Goal: Task Accomplishment & Management: Use online tool/utility

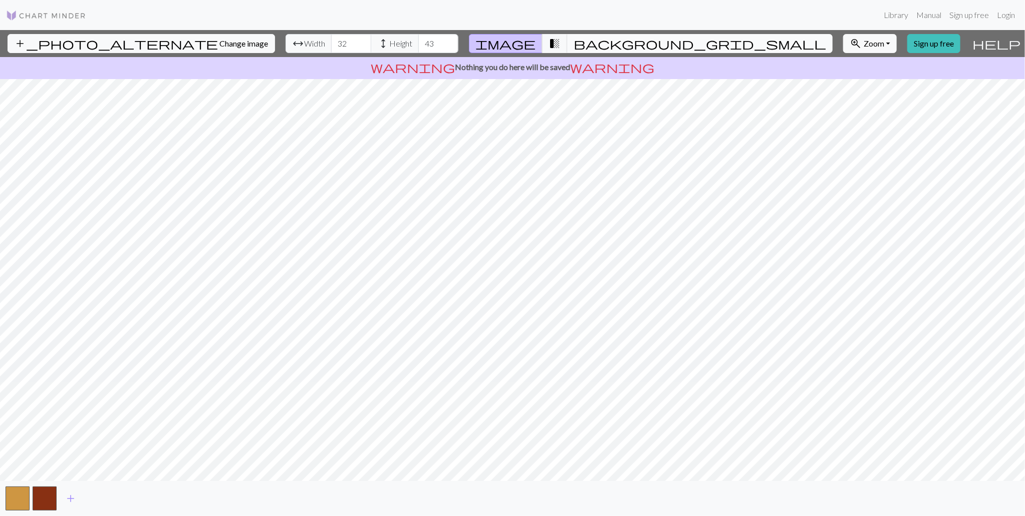
click at [601, 37] on span "background_grid_small" at bounding box center [700, 44] width 252 height 14
click at [636, 40] on span "background_grid_small" at bounding box center [700, 44] width 252 height 14
click at [555, 43] on span "transition_fade" at bounding box center [554, 44] width 12 height 14
click at [558, 39] on span "transition_fade" at bounding box center [554, 44] width 12 height 14
click at [559, 43] on span "transition_fade" at bounding box center [554, 44] width 12 height 14
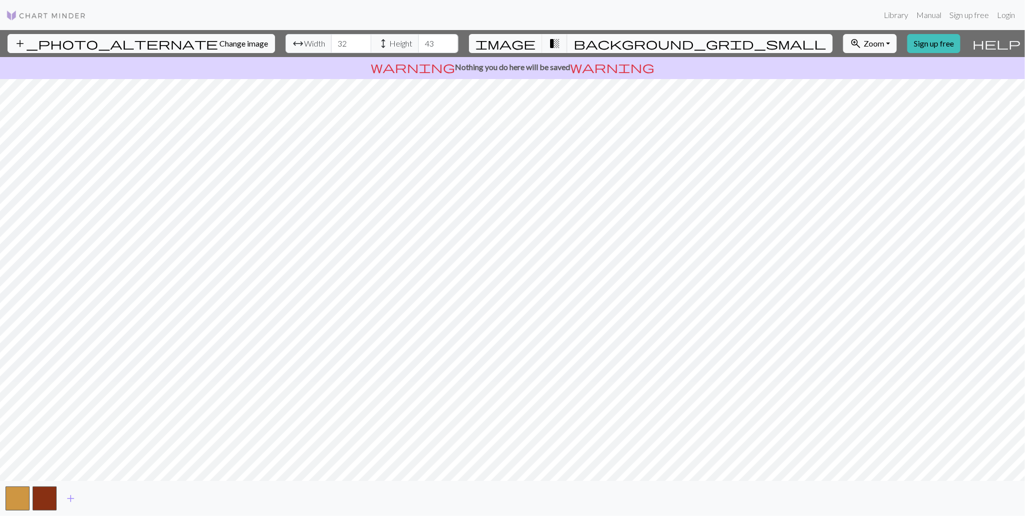
click at [629, 41] on span "background_grid_small" at bounding box center [700, 44] width 252 height 14
click at [560, 43] on button "transition_fade" at bounding box center [555, 43] width 26 height 19
click at [506, 41] on span "image" at bounding box center [505, 44] width 60 height 14
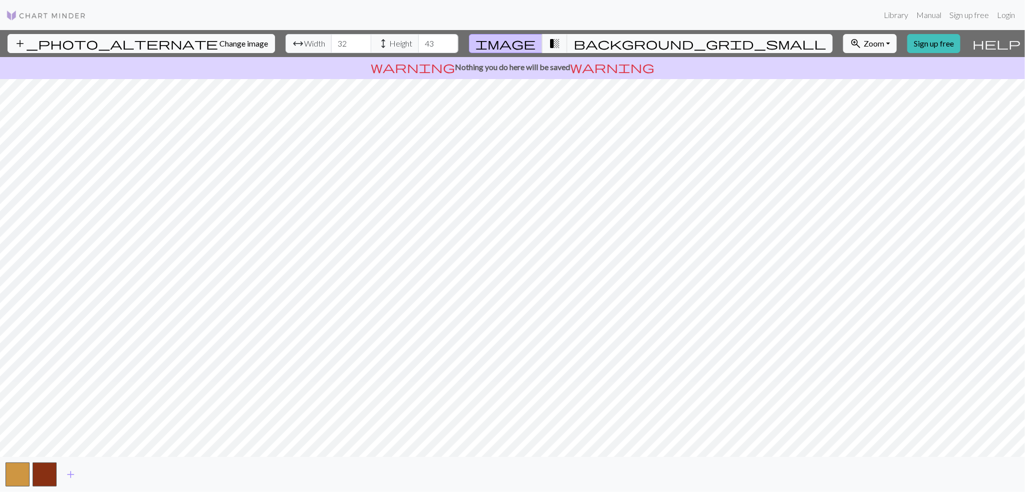
click at [469, 34] on button "image" at bounding box center [506, 43] width 74 height 19
click at [556, 41] on span "transition_fade" at bounding box center [554, 44] width 12 height 14
click at [555, 43] on span "transition_fade" at bounding box center [554, 44] width 12 height 14
click at [589, 40] on span "background_grid_small" at bounding box center [700, 44] width 252 height 14
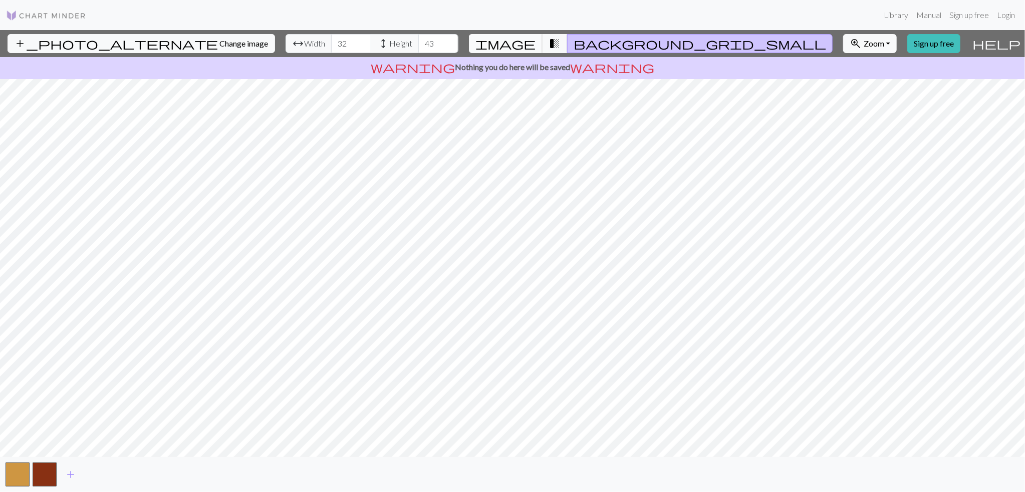
click at [502, 41] on span "image" at bounding box center [505, 44] width 60 height 14
click at [619, 40] on span "background_grid_small" at bounding box center [700, 44] width 252 height 14
click at [513, 42] on span "image" at bounding box center [505, 44] width 60 height 14
click at [560, 41] on button "transition_fade" at bounding box center [555, 43] width 26 height 19
drag, startPoint x: 48, startPoint y: 475, endPoint x: 60, endPoint y: 472, distance: 12.4
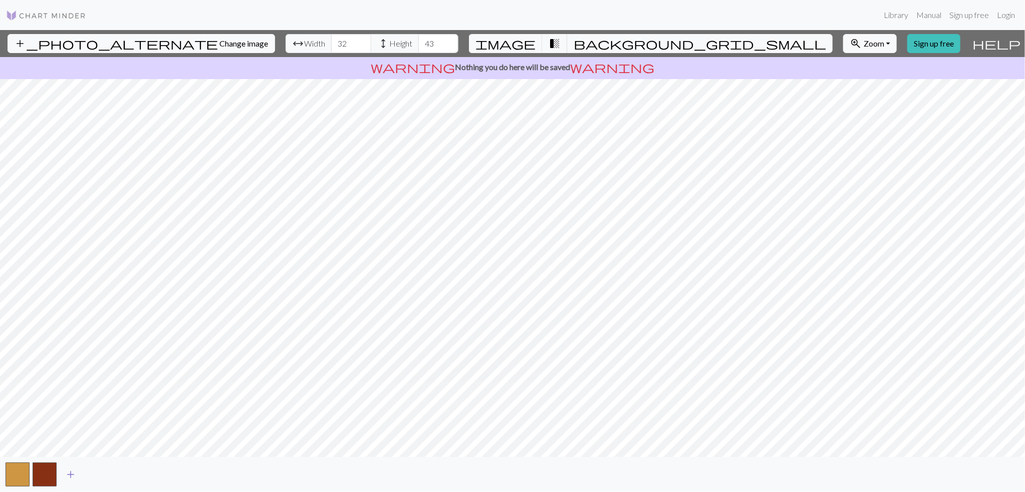
click at [52, 476] on button "button" at bounding box center [45, 475] width 24 height 24
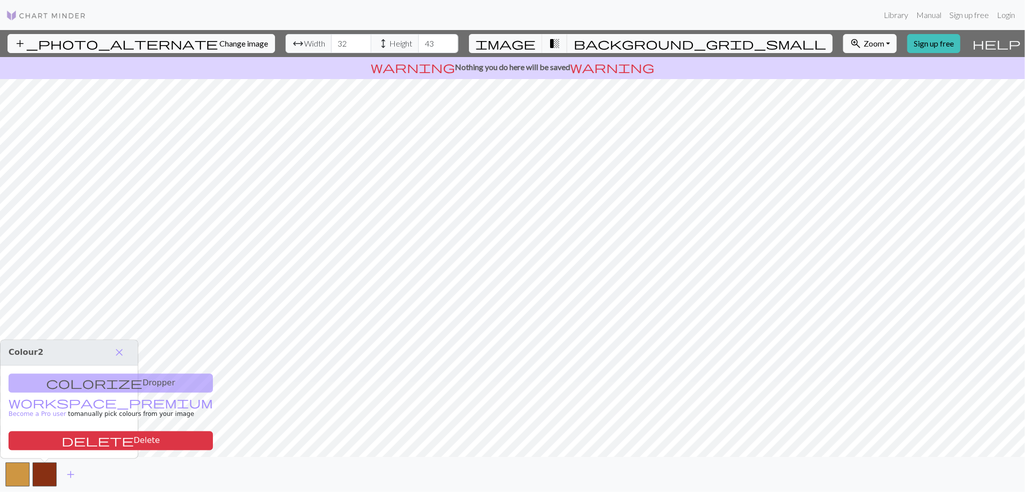
click at [123, 388] on div "colorize Dropper workspace_premium Become a Pro user to manually pick colours f…" at bounding box center [69, 412] width 137 height 93
click at [136, 381] on div "colorize Dropper workspace_premium Become a Pro user to manually pick colours f…" at bounding box center [69, 412] width 137 height 93
click at [128, 379] on div "colorize Dropper workspace_premium Become a Pro user to manually pick colours f…" at bounding box center [69, 412] width 137 height 93
click at [128, 385] on div "colorize Dropper workspace_premium Become a Pro user to manually pick colours f…" at bounding box center [69, 412] width 137 height 93
click at [125, 399] on span "workspace_premium" at bounding box center [111, 403] width 204 height 14
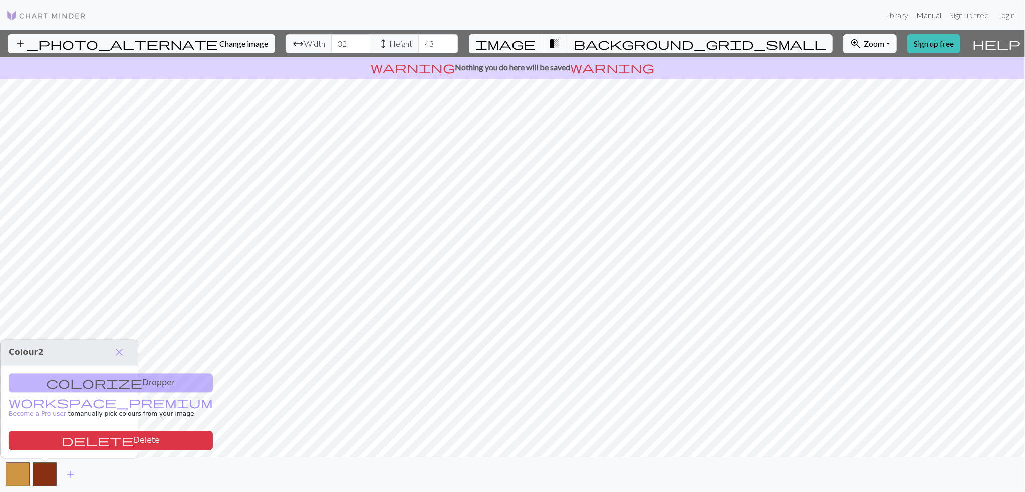
click at [939, 14] on link "Manual" at bounding box center [928, 15] width 33 height 20
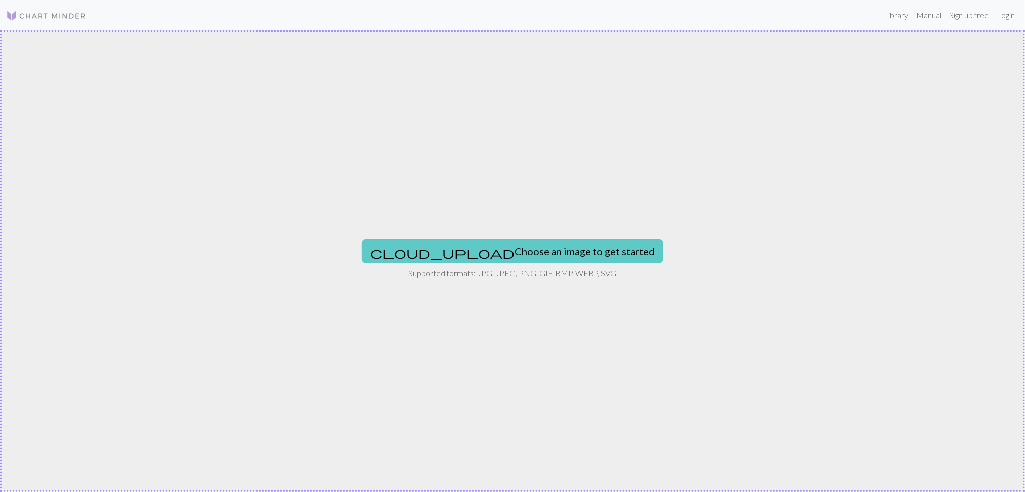
click at [566, 246] on button "cloud_upload Choose an image to get started" at bounding box center [513, 251] width 302 height 24
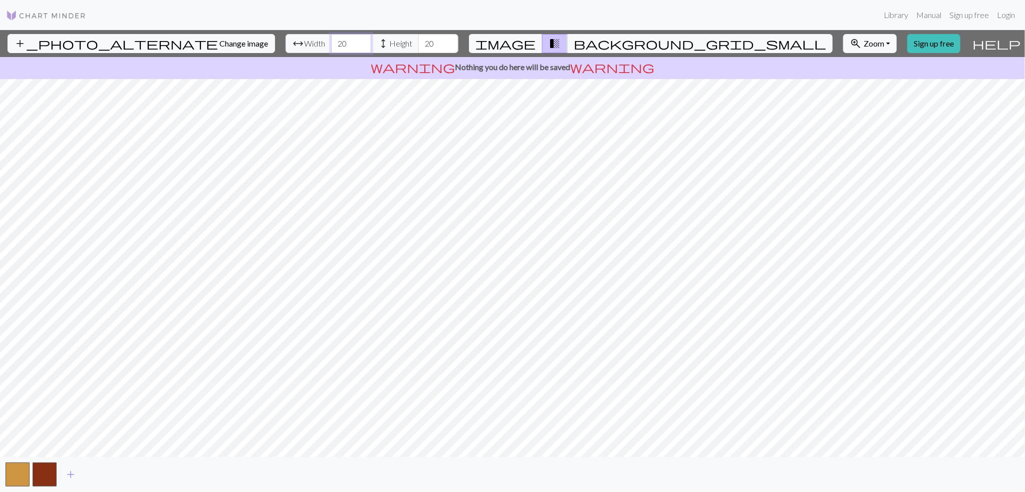
click at [338, 41] on input "20" at bounding box center [351, 43] width 40 height 19
type input "32"
click at [434, 35] on input "20" at bounding box center [438, 43] width 40 height 19
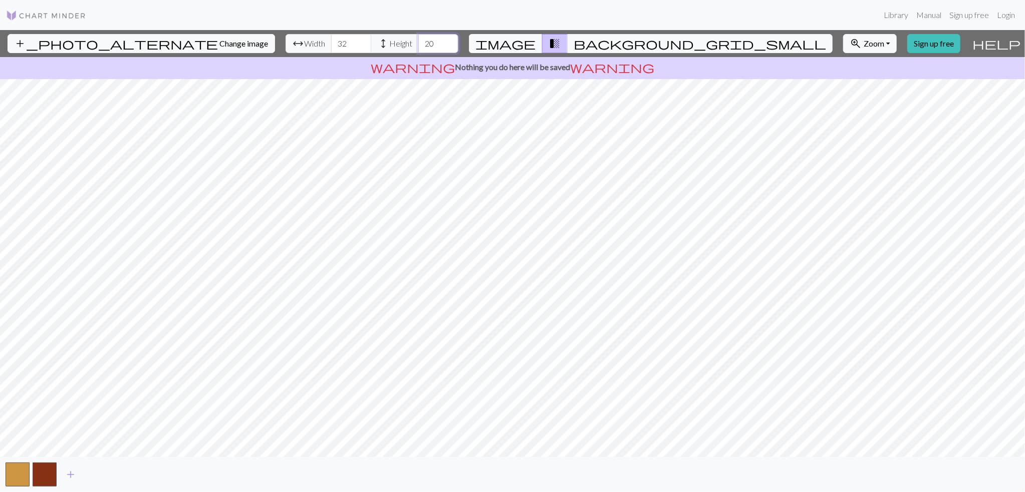
type input "2"
type input "43"
click at [884, 44] on button "zoom_in Zoom Zoom" at bounding box center [870, 43] width 54 height 19
click at [874, 96] on button "Fit height" at bounding box center [882, 98] width 79 height 16
click at [886, 43] on button "zoom_in Zoom Zoom" at bounding box center [870, 43] width 54 height 19
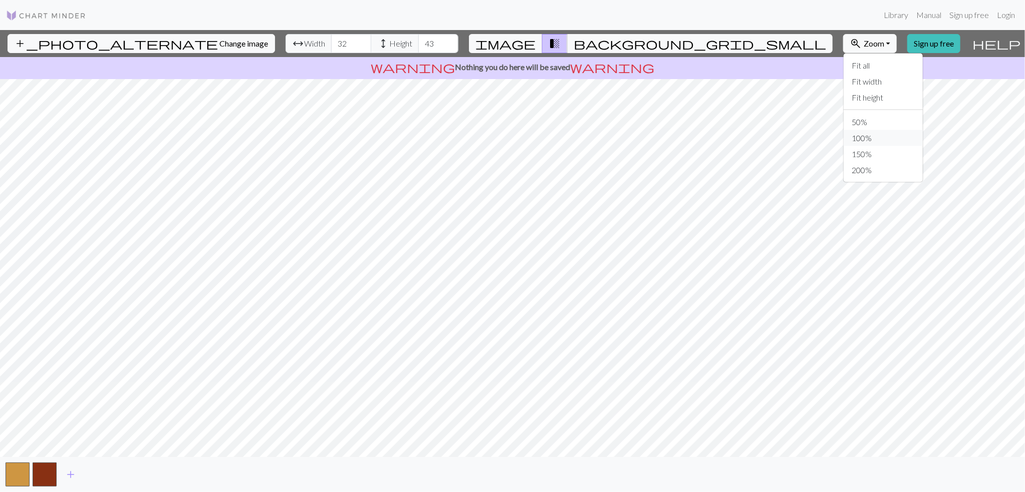
click at [861, 142] on button "100%" at bounding box center [882, 138] width 79 height 16
click at [882, 42] on span "Zoom" at bounding box center [874, 44] width 21 height 10
click at [863, 137] on button "100%" at bounding box center [882, 138] width 79 height 16
click at [882, 42] on span "Zoom" at bounding box center [874, 44] width 21 height 10
click at [855, 124] on button "50%" at bounding box center [882, 122] width 79 height 16
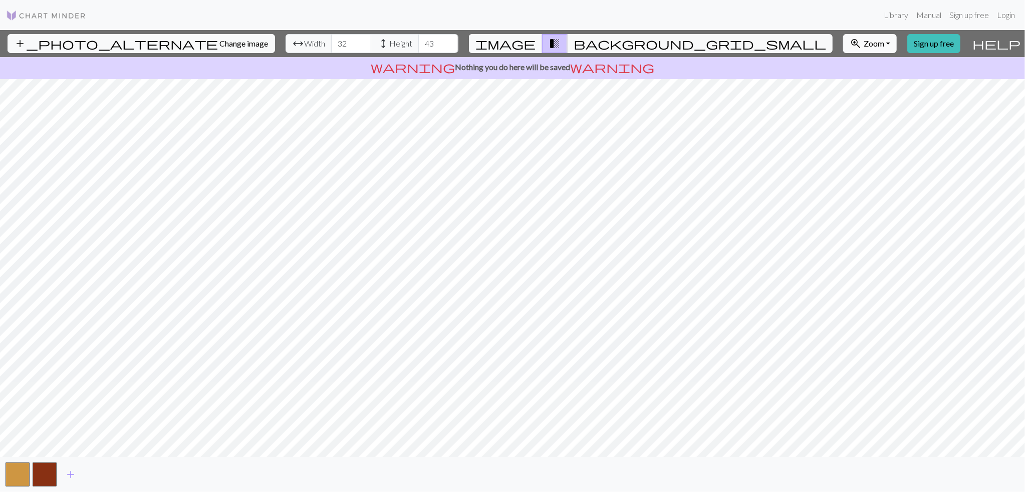
click at [879, 42] on span "Zoom" at bounding box center [874, 44] width 21 height 10
click at [873, 66] on button "Fit all" at bounding box center [882, 66] width 79 height 16
click at [884, 46] on button "zoom_in Zoom Zoom" at bounding box center [870, 43] width 54 height 19
click at [868, 95] on button "Fit height" at bounding box center [882, 98] width 79 height 16
click at [514, 459] on div "add_photo_alternate Change image arrow_range Width 32 height Height 43 image tr…" at bounding box center [512, 261] width 1025 height 462
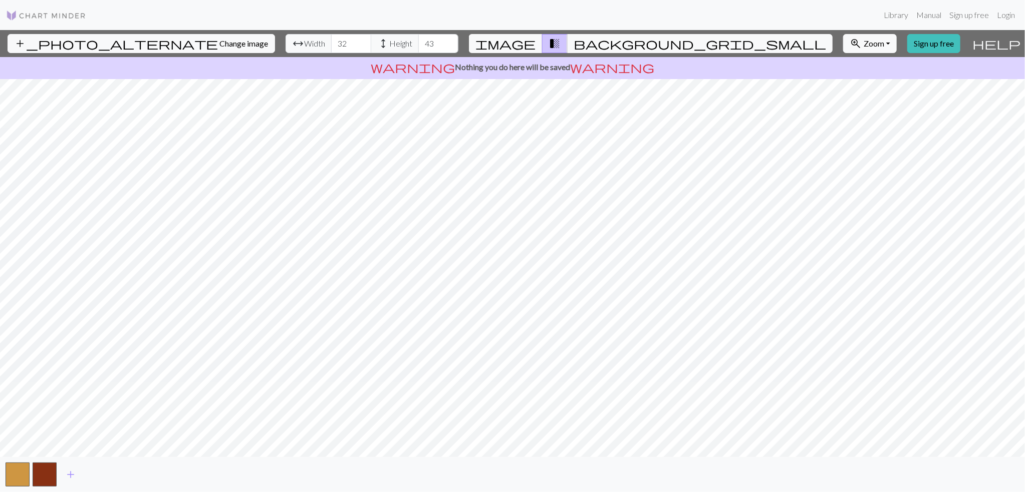
click at [512, 70] on div "add_photo_alternate Change image arrow_range Width 32 height Height 43 image tr…" at bounding box center [512, 261] width 1025 height 462
click at [883, 43] on span "Zoom" at bounding box center [874, 44] width 21 height 10
click at [865, 101] on button "Fit height" at bounding box center [882, 98] width 79 height 16
click at [510, 460] on div "add_photo_alternate Change image arrow_range Width 32 height Height 43 image tr…" at bounding box center [512, 261] width 1025 height 462
click at [869, 45] on span "Zoom" at bounding box center [874, 44] width 21 height 10
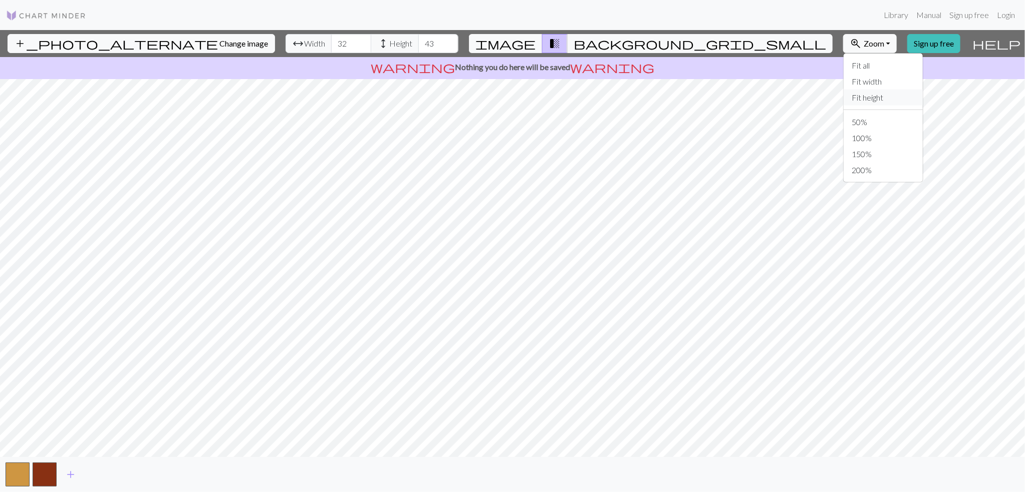
click at [857, 100] on button "Fit height" at bounding box center [882, 98] width 79 height 16
click at [556, 40] on span "transition_fade" at bounding box center [554, 44] width 12 height 14
click at [515, 41] on span "image" at bounding box center [505, 44] width 60 height 14
click at [550, 47] on span "transition_fade" at bounding box center [554, 44] width 12 height 14
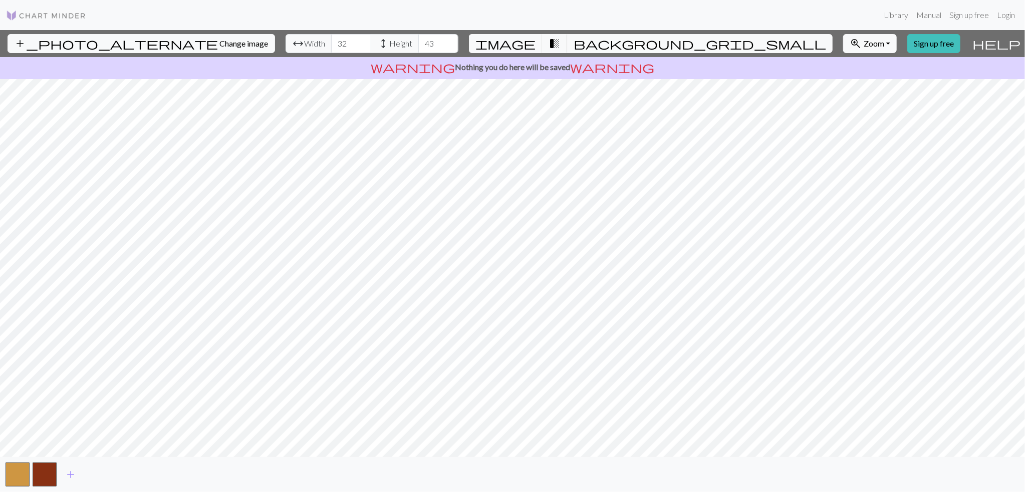
click at [988, 47] on span "help" at bounding box center [996, 44] width 48 height 14
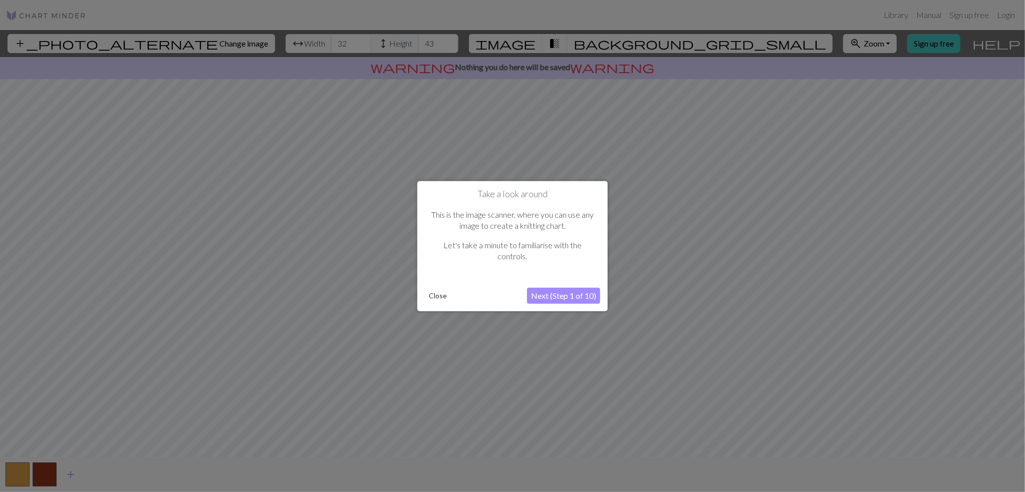
click at [571, 297] on button "Next (Step 1 of 10)" at bounding box center [563, 296] width 73 height 16
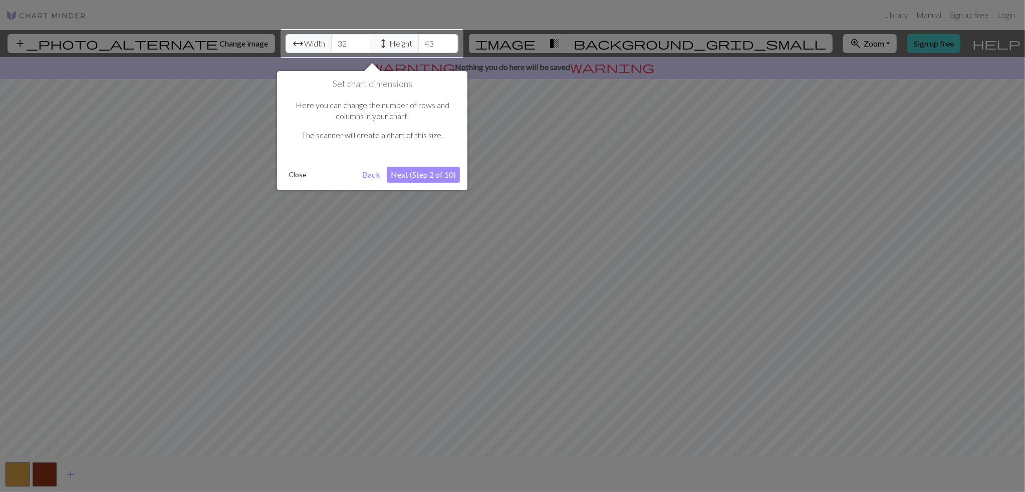
click at [437, 180] on button "Next (Step 2 of 10)" at bounding box center [423, 175] width 73 height 16
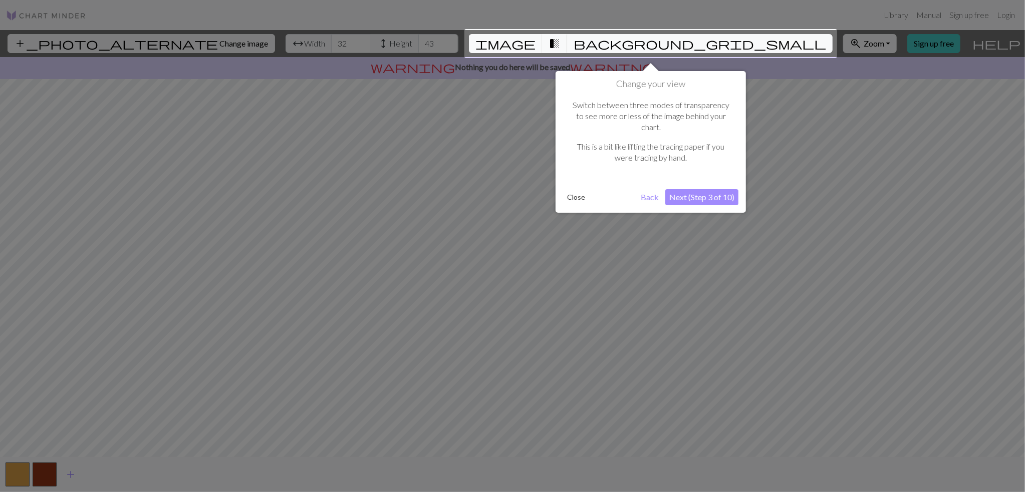
click at [697, 189] on button "Next (Step 3 of 10)" at bounding box center [701, 197] width 73 height 16
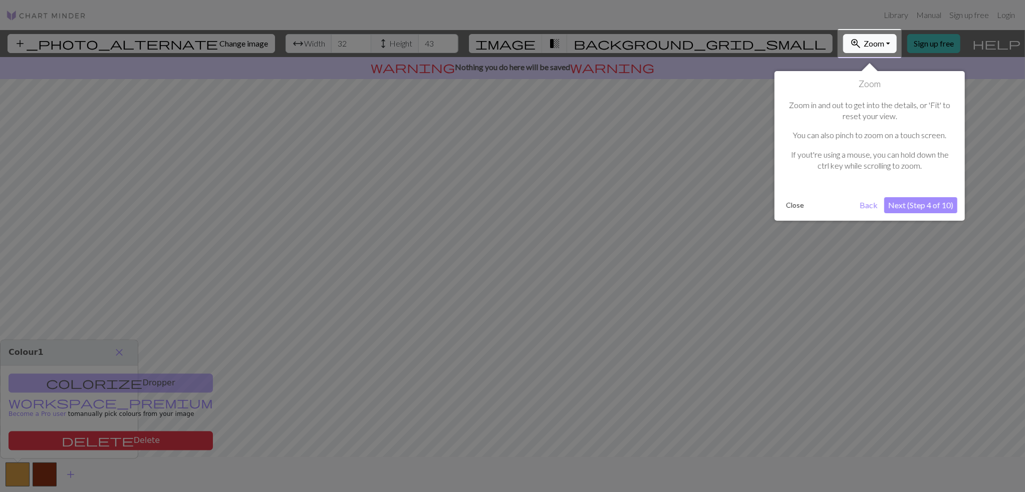
click at [921, 199] on button "Next (Step 4 of 10)" at bounding box center [920, 205] width 73 height 16
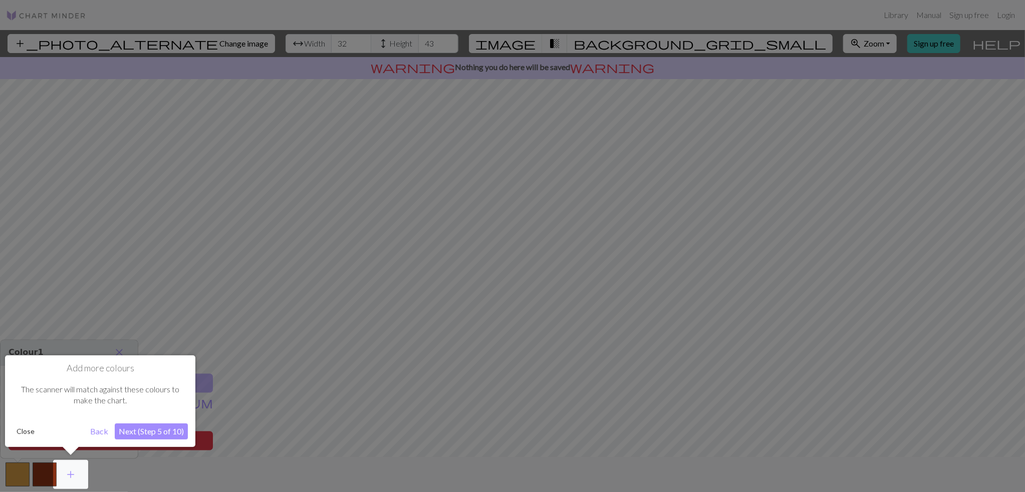
click at [148, 431] on button "Next (Step 5 of 10)" at bounding box center [151, 432] width 73 height 16
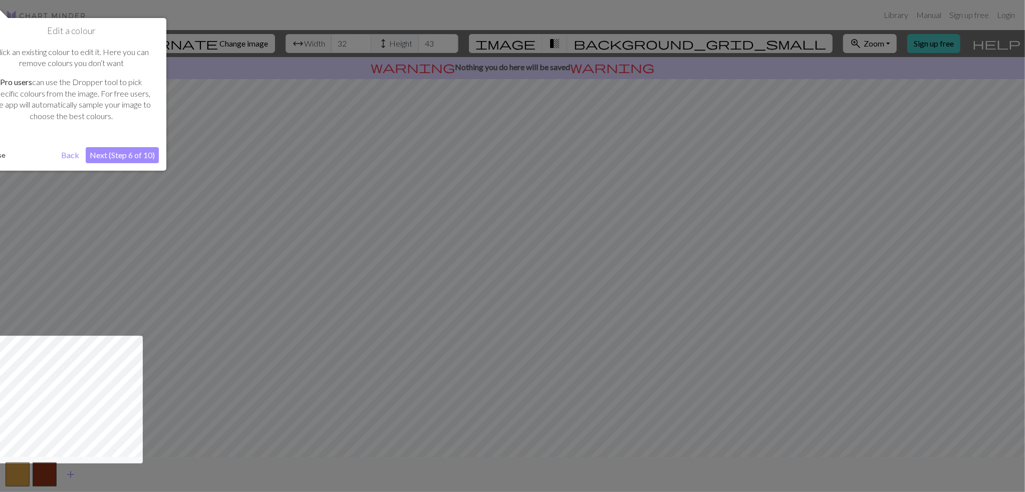
click at [100, 158] on button "Next (Step 6 of 10)" at bounding box center [122, 155] width 73 height 16
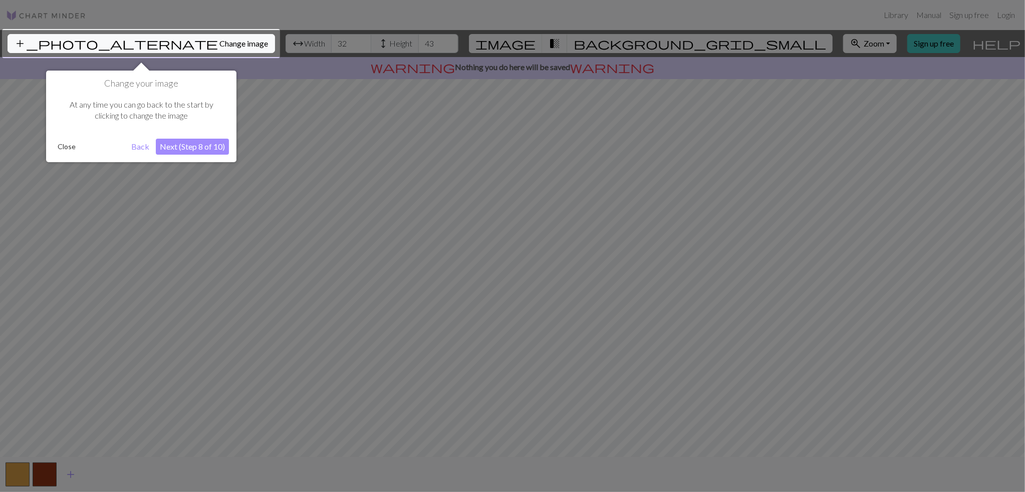
click at [181, 154] on button "Next (Step 8 of 10)" at bounding box center [192, 147] width 73 height 16
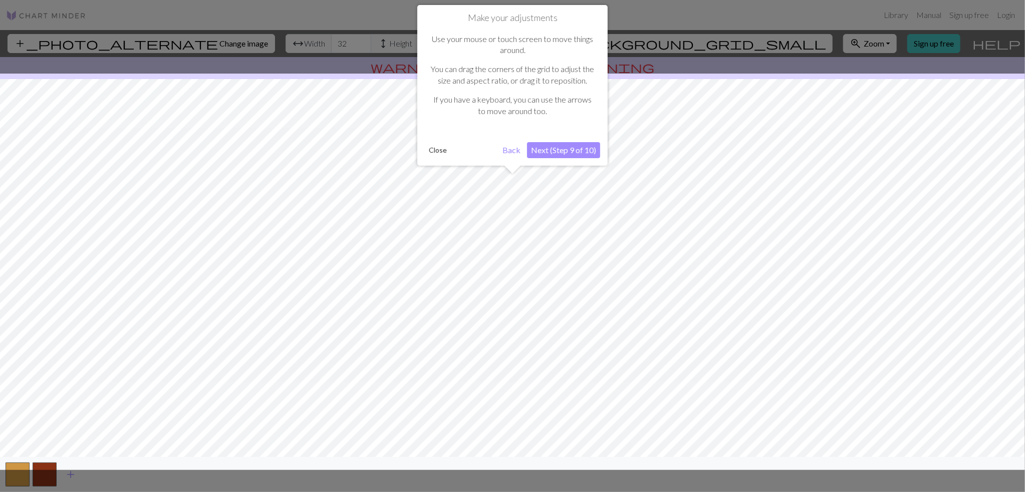
click at [568, 148] on button "Next (Step 9 of 10)" at bounding box center [563, 150] width 73 height 16
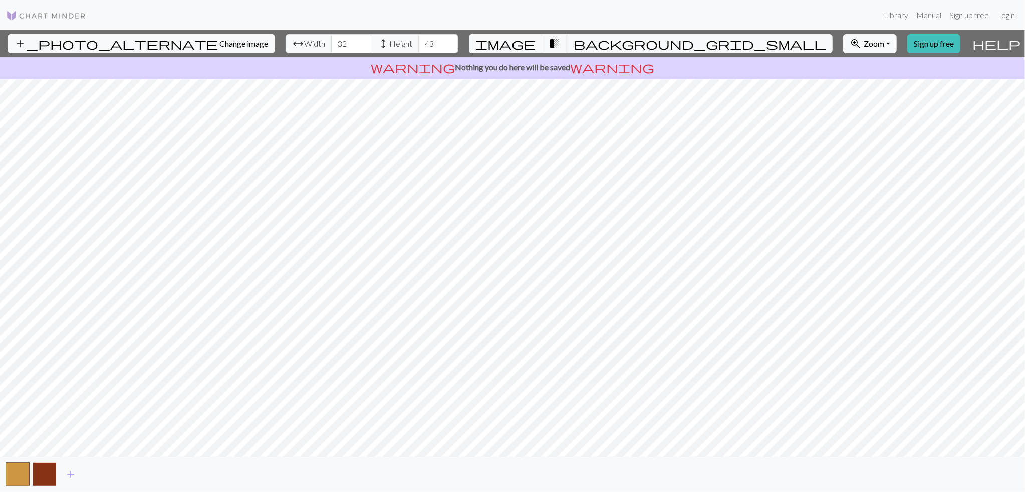
click at [51, 471] on button "button" at bounding box center [45, 475] width 24 height 24
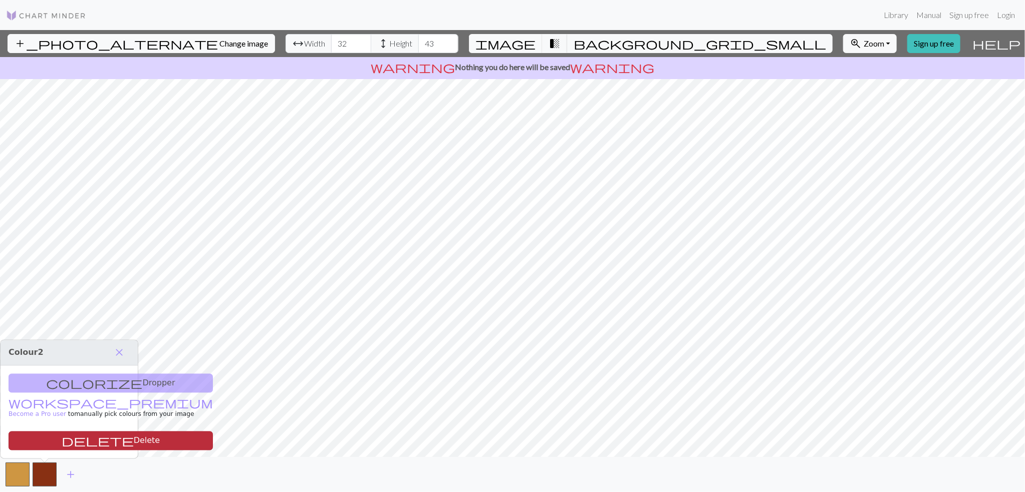
click at [114, 445] on span "delete" at bounding box center [98, 441] width 72 height 14
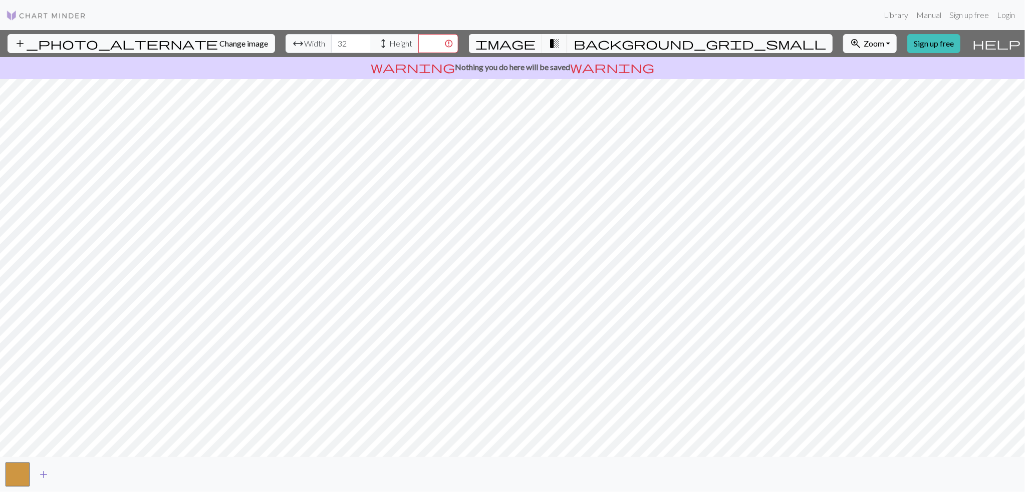
click at [40, 475] on span "add" at bounding box center [44, 475] width 12 height 14
click at [70, 472] on span "add" at bounding box center [71, 475] width 12 height 14
click at [101, 476] on span "add" at bounding box center [98, 475] width 12 height 14
click at [126, 476] on span "add" at bounding box center [125, 475] width 12 height 14
click at [124, 38] on span "add_photo_alternate" at bounding box center [116, 44] width 204 height 14
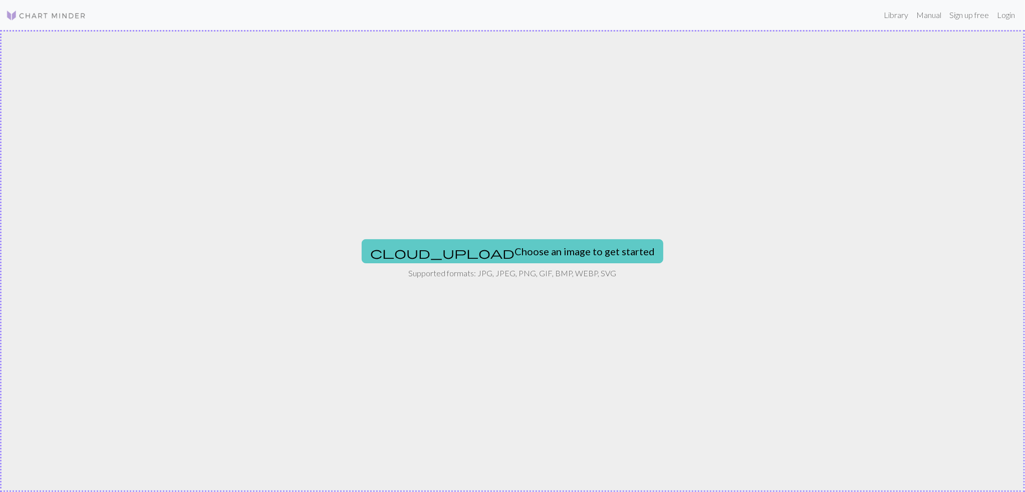
click at [477, 255] on span "cloud_upload" at bounding box center [442, 253] width 144 height 14
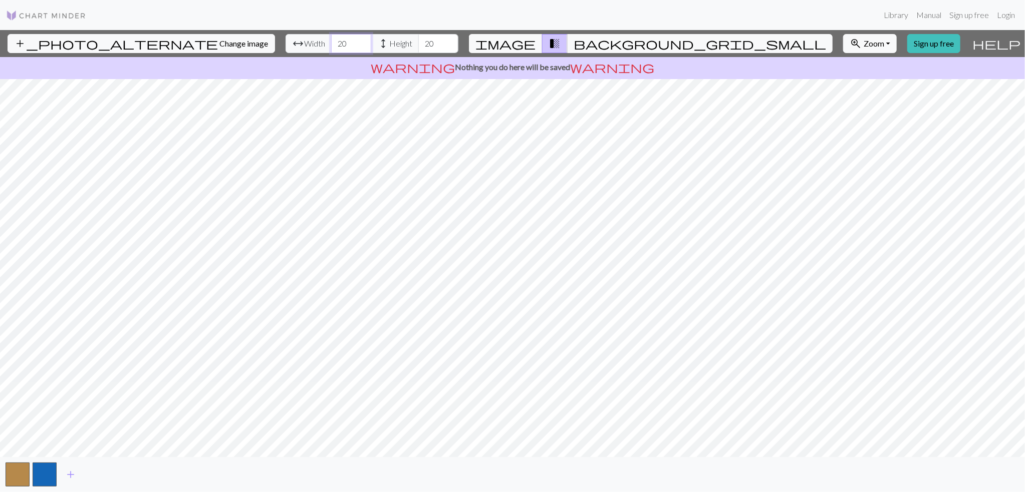
click at [350, 46] on input "20" at bounding box center [351, 43] width 40 height 19
type input "2"
type input "32"
click at [437, 42] on input "20" at bounding box center [438, 43] width 40 height 19
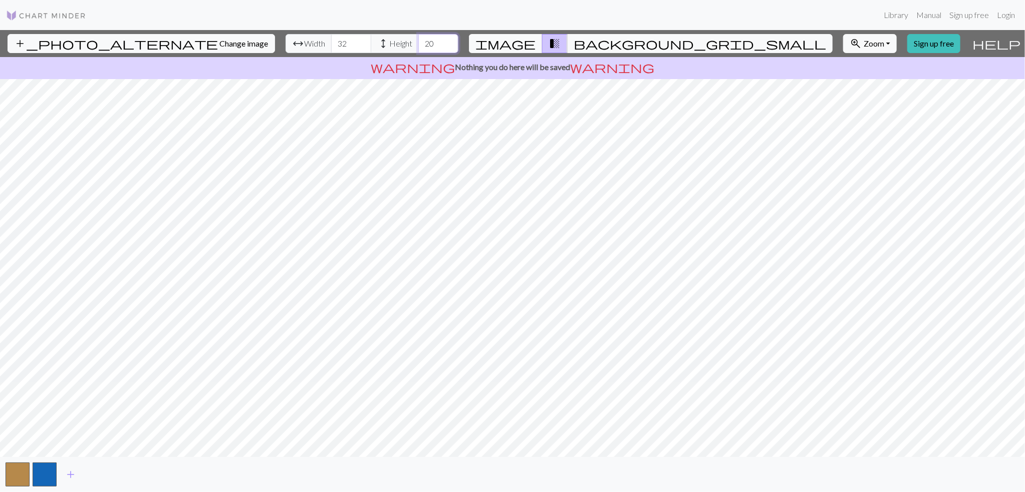
click at [437, 42] on input "20" at bounding box center [438, 43] width 40 height 19
type input "43"
click at [165, 42] on span "add_photo_alternate" at bounding box center [116, 44] width 204 height 14
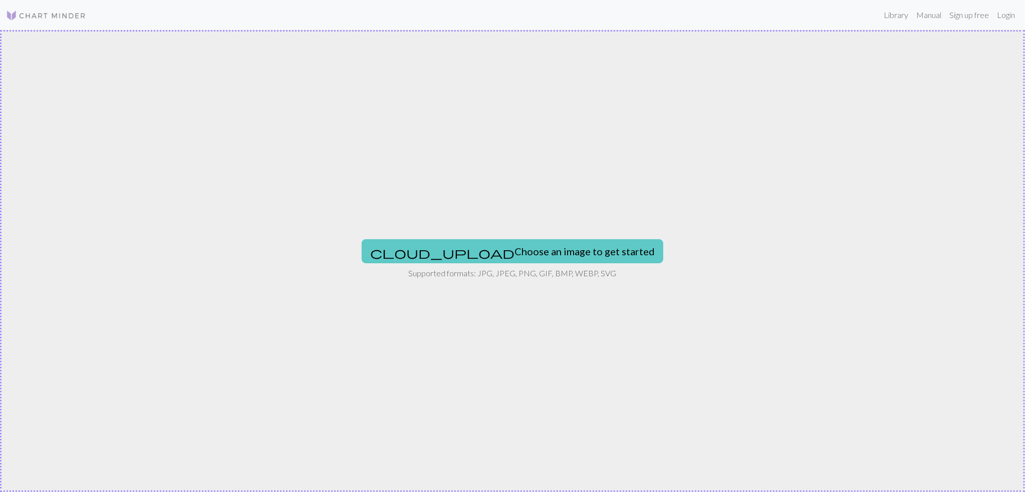
click at [451, 253] on span "cloud_upload" at bounding box center [442, 253] width 144 height 14
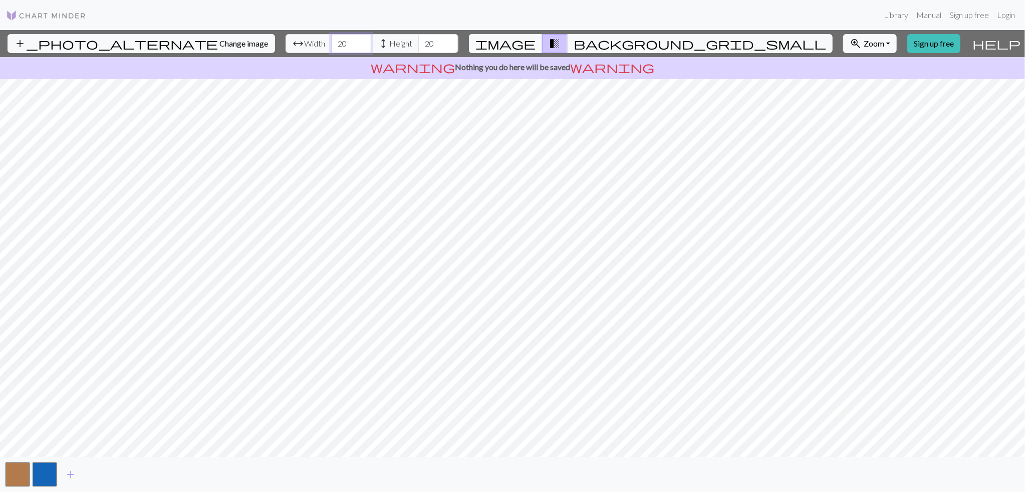
click at [337, 42] on input "20" at bounding box center [351, 43] width 40 height 19
type input "32"
click at [443, 41] on input "20" at bounding box center [438, 43] width 40 height 19
click at [442, 41] on input "20" at bounding box center [438, 43] width 40 height 19
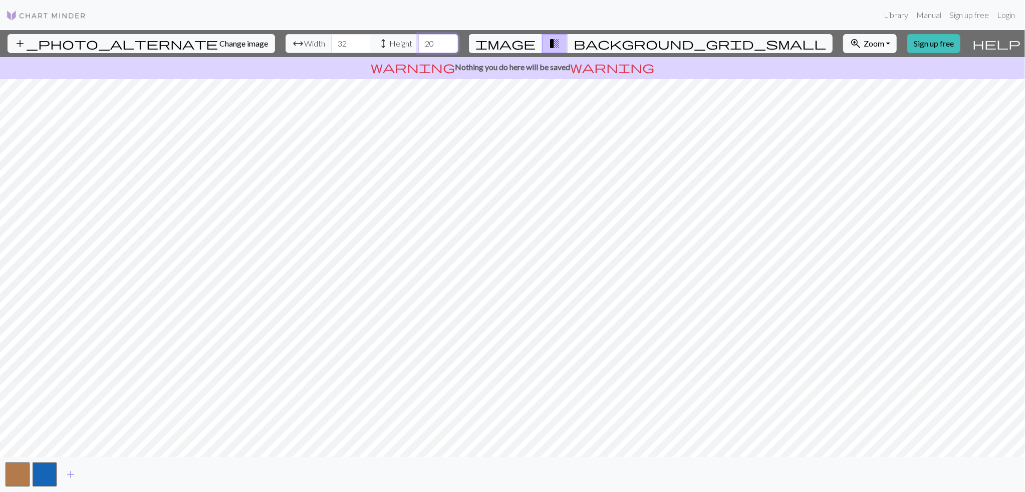
click at [441, 41] on input "20" at bounding box center [438, 43] width 40 height 19
click at [434, 41] on input "20" at bounding box center [438, 43] width 40 height 19
type input "2"
type input "43"
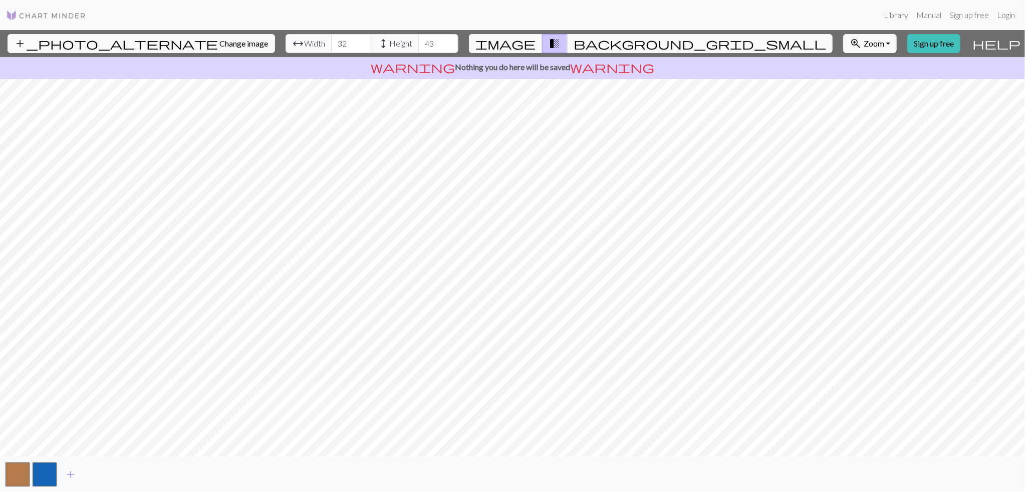
click at [516, 78] on div "add_photo_alternate Change image arrow_range Width 32 height Height 43 image tr…" at bounding box center [512, 261] width 1025 height 462
click at [511, 460] on div "add_photo_alternate Change image arrow_range Width 32 height Height 43 image tr…" at bounding box center [512, 261] width 1025 height 462
drag, startPoint x: 876, startPoint y: 44, endPoint x: 873, endPoint y: 49, distance: 5.4
click at [877, 44] on span "Zoom" at bounding box center [874, 44] width 21 height 10
click at [854, 102] on button "Fit height" at bounding box center [882, 98] width 79 height 16
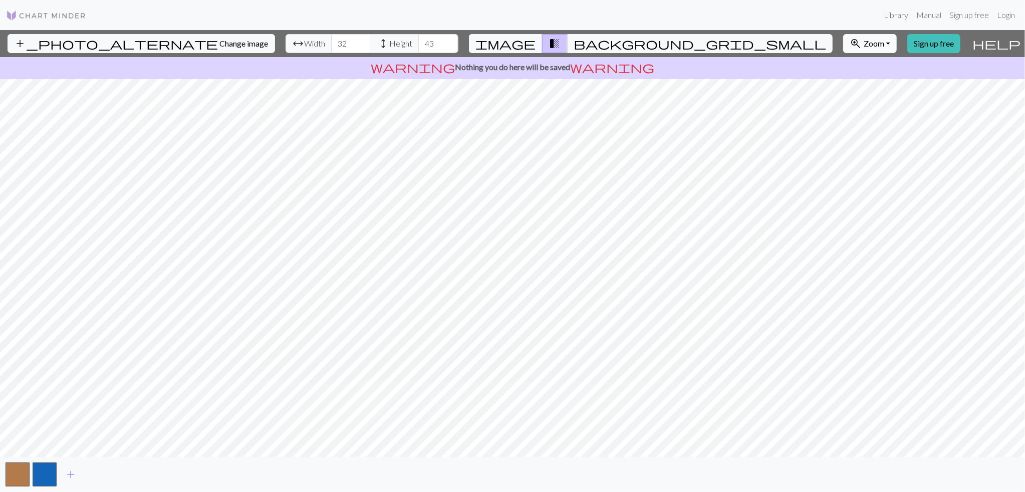
click at [885, 44] on button "zoom_in Zoom Zoom" at bounding box center [870, 43] width 54 height 19
click at [871, 94] on button "Fit height" at bounding box center [882, 98] width 79 height 16
click at [65, 475] on span "add" at bounding box center [71, 475] width 12 height 14
click at [95, 476] on span "add" at bounding box center [98, 475] width 12 height 14
click at [125, 479] on span "add" at bounding box center [125, 475] width 12 height 14
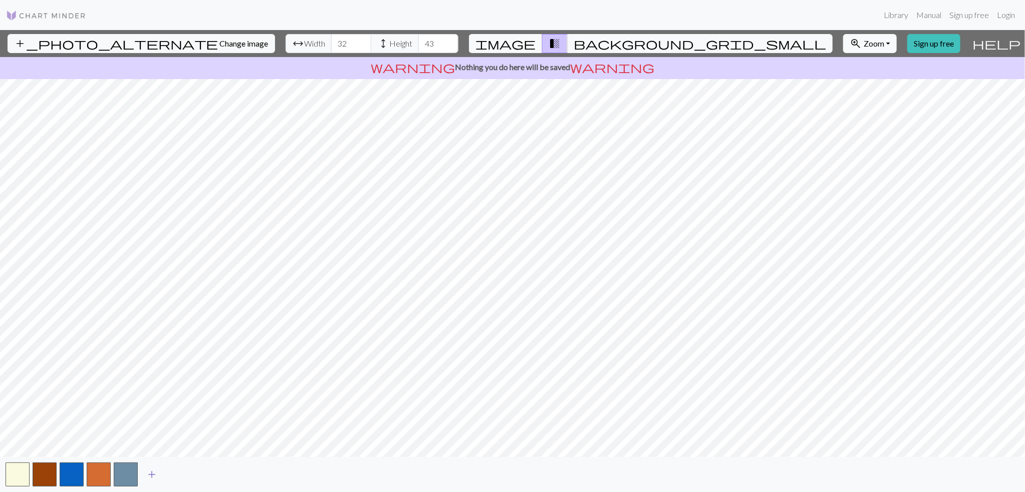
click at [150, 476] on span "add" at bounding box center [152, 475] width 12 height 14
click at [177, 477] on span "add" at bounding box center [179, 475] width 12 height 14
click at [212, 469] on button "add" at bounding box center [205, 474] width 25 height 19
click at [231, 475] on span "add" at bounding box center [233, 475] width 12 height 14
click at [231, 475] on button "button" at bounding box center [234, 475] width 24 height 24
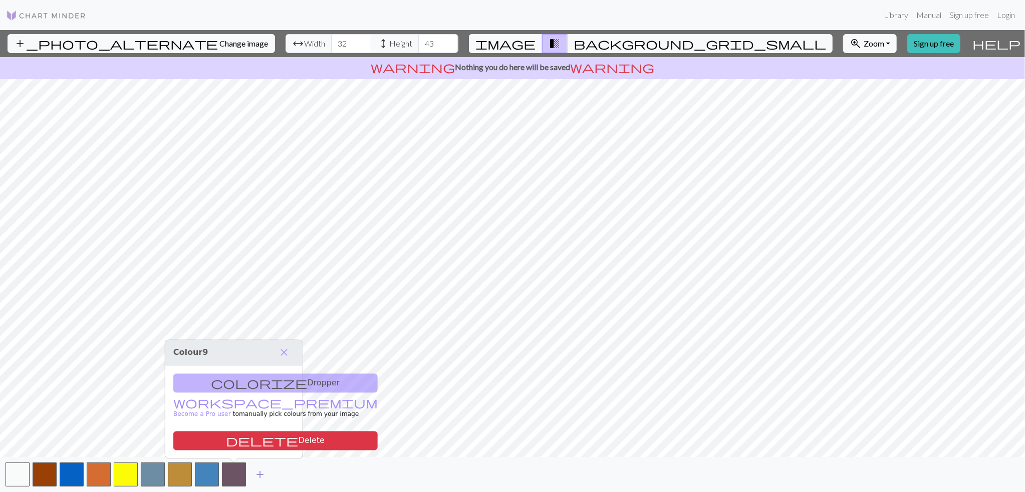
click at [260, 479] on span "add" at bounding box center [260, 475] width 12 height 14
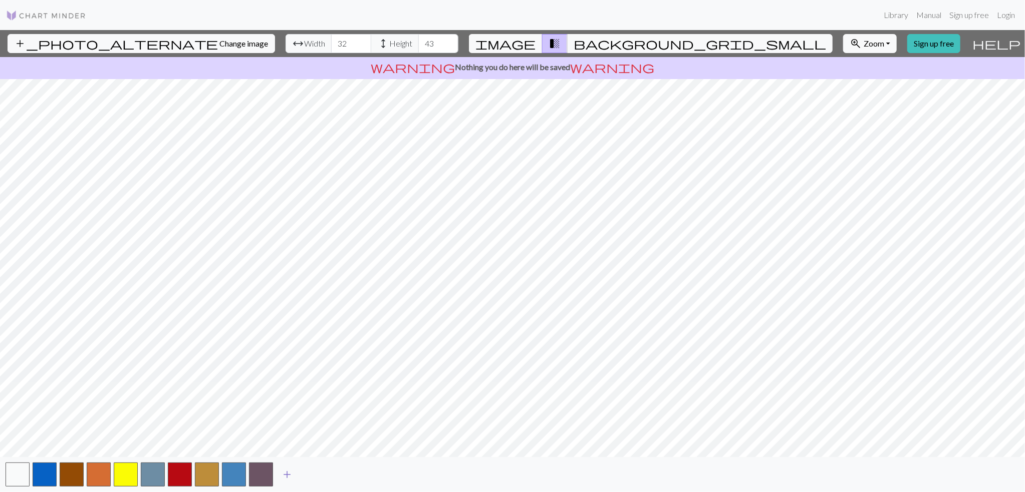
click at [288, 477] on span "add" at bounding box center [287, 475] width 12 height 14
click at [316, 476] on span "add" at bounding box center [314, 475] width 12 height 14
click at [340, 469] on span "add" at bounding box center [341, 475] width 12 height 14
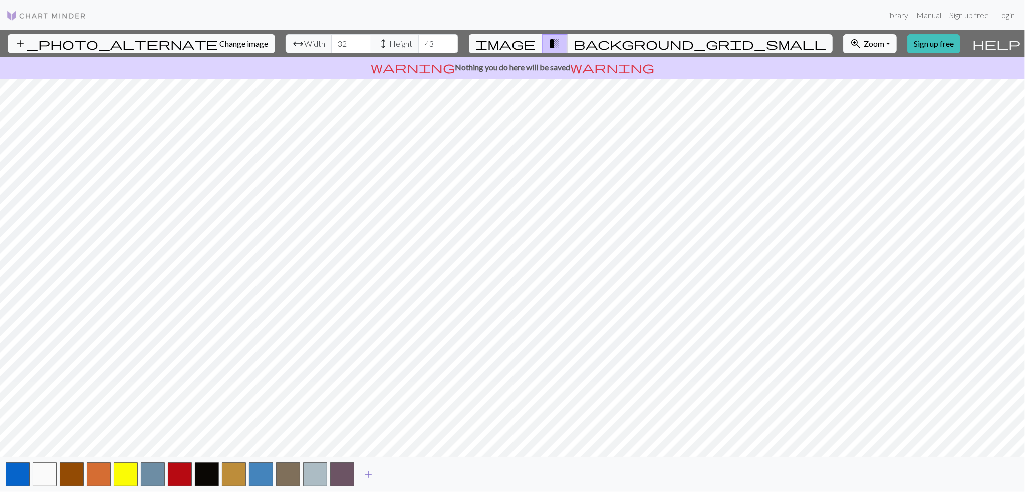
click at [372, 471] on span "add" at bounding box center [368, 475] width 12 height 14
click at [576, 41] on span "background_grid_small" at bounding box center [700, 44] width 252 height 14
click at [209, 478] on button "button" at bounding box center [207, 475] width 24 height 24
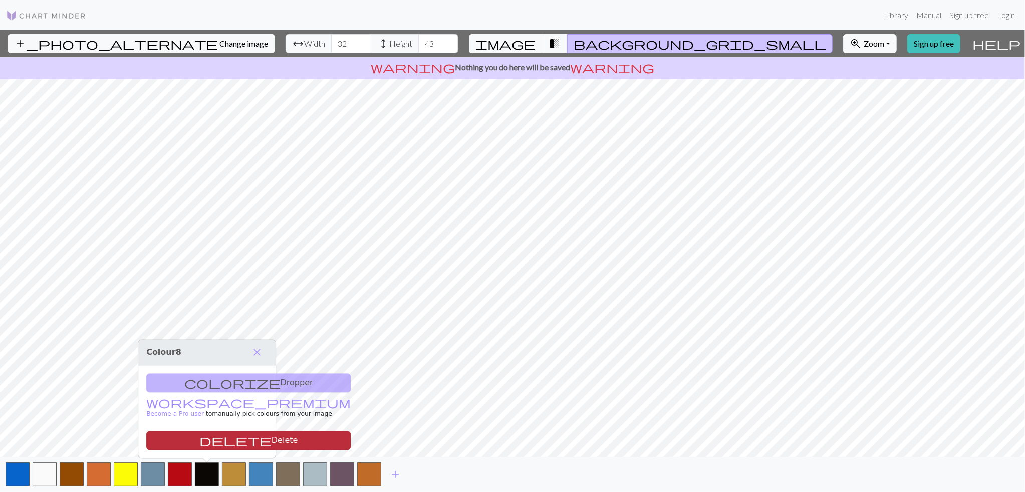
click at [236, 437] on span "delete" at bounding box center [235, 441] width 72 height 14
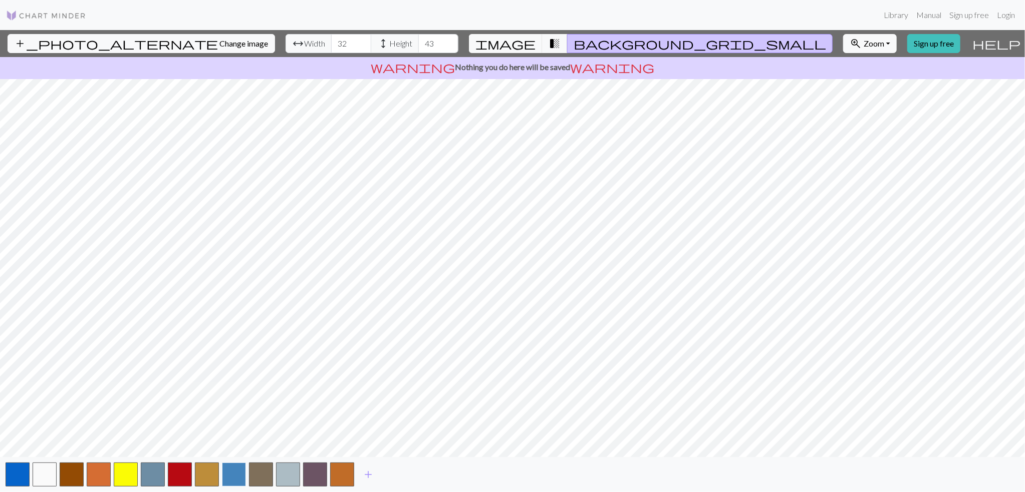
click at [236, 475] on button "button" at bounding box center [234, 475] width 24 height 24
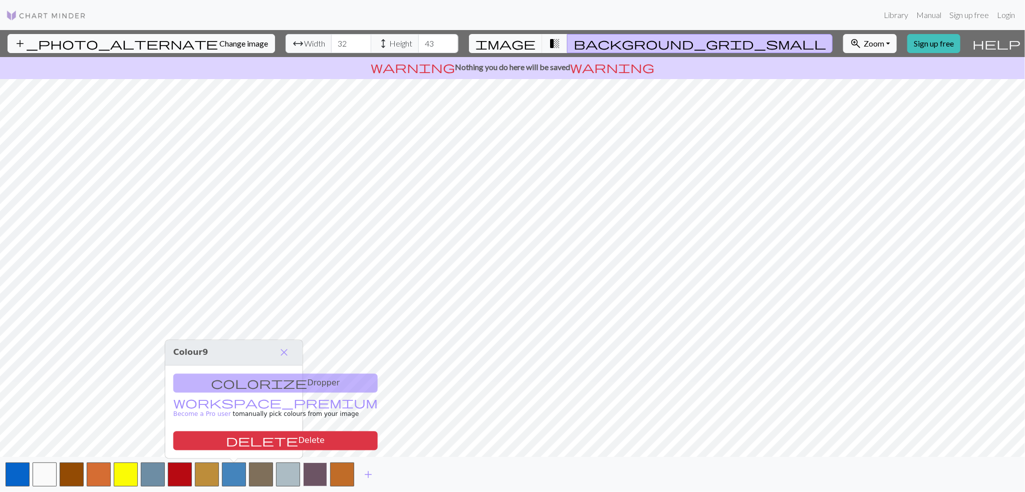
click at [312, 478] on button "button" at bounding box center [315, 475] width 24 height 24
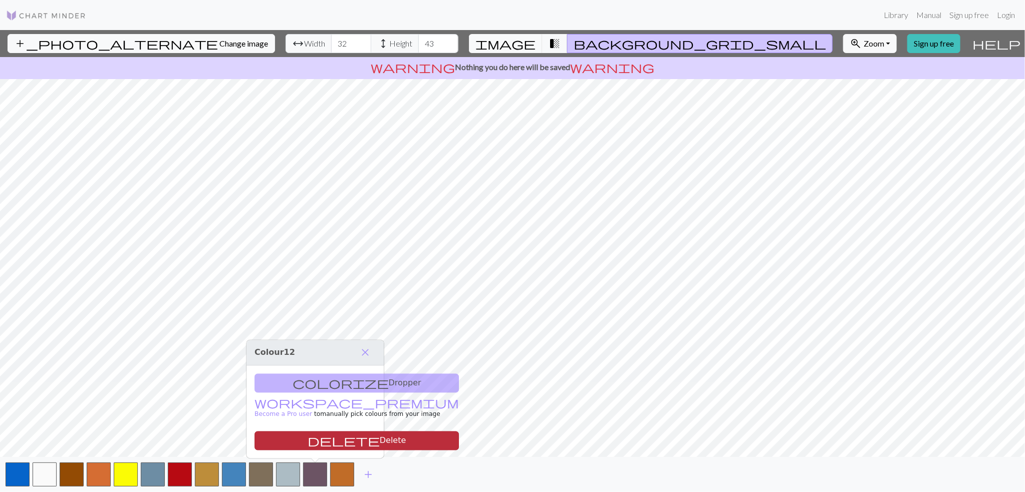
click at [336, 447] on span "delete" at bounding box center [344, 441] width 72 height 14
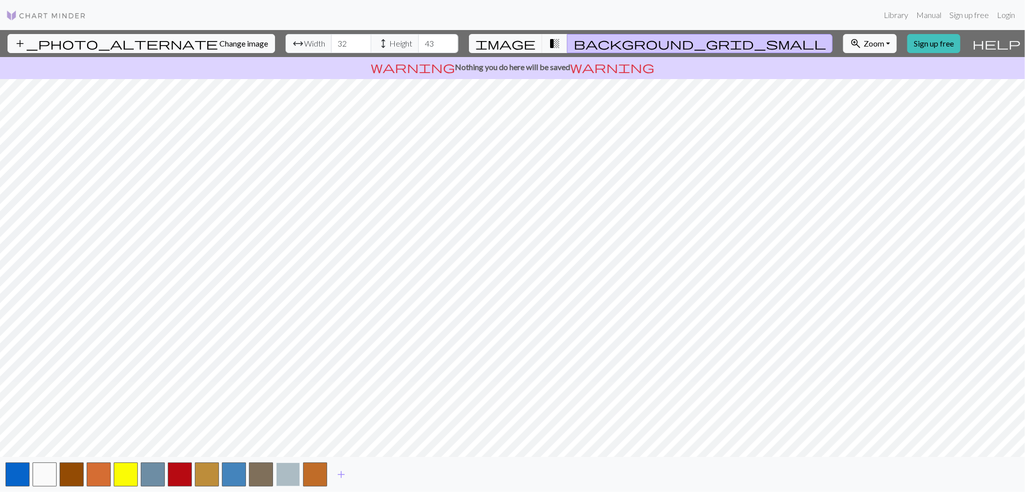
click at [282, 483] on button "button" at bounding box center [288, 475] width 24 height 24
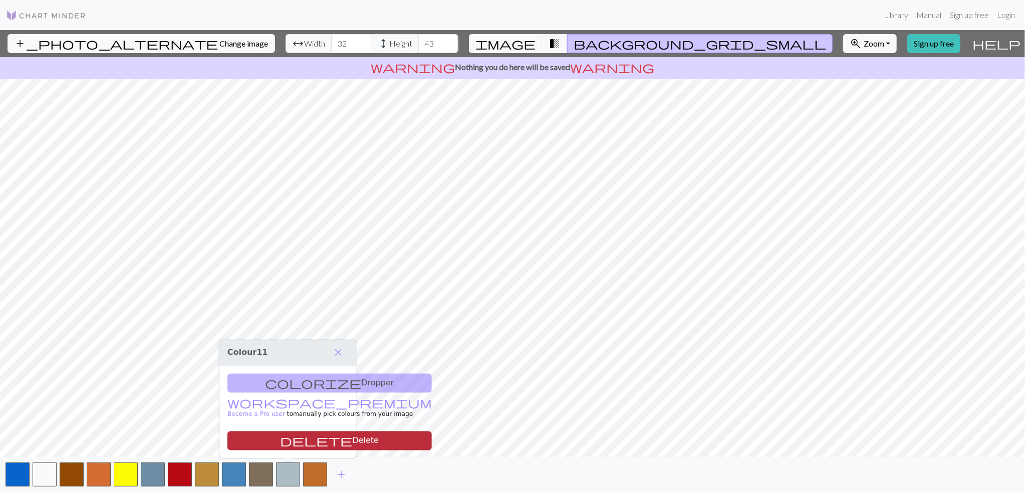
click at [326, 443] on span "delete" at bounding box center [316, 441] width 72 height 14
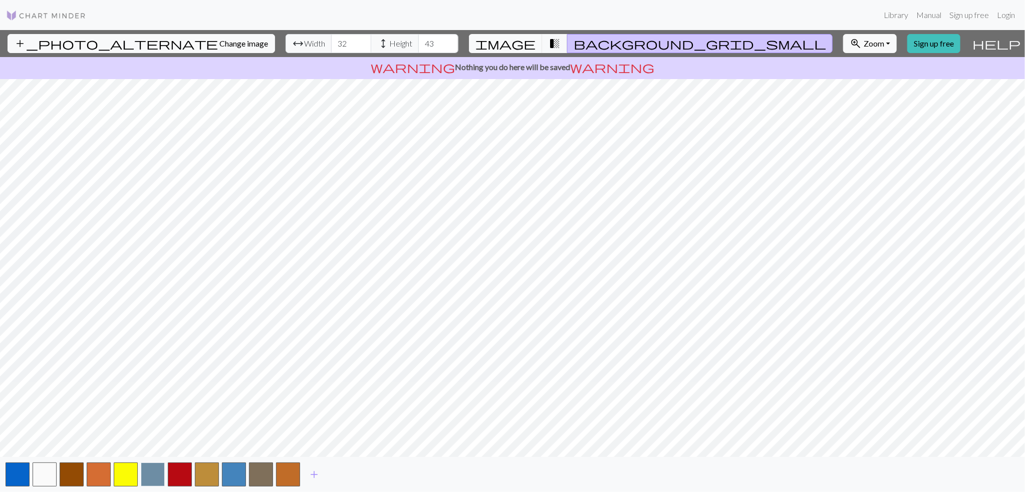
click at [153, 474] on button "button" at bounding box center [153, 475] width 24 height 24
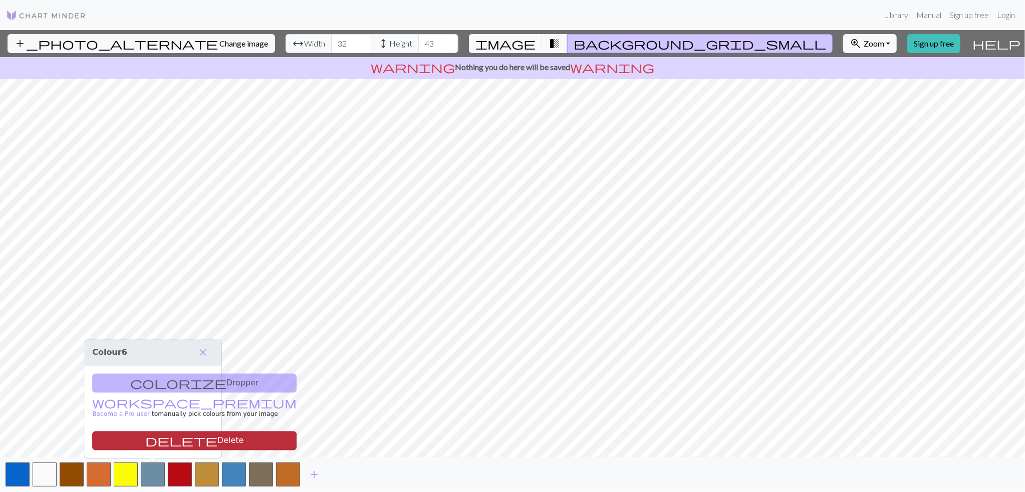
click at [222, 443] on button "delete Delete" at bounding box center [194, 441] width 204 height 19
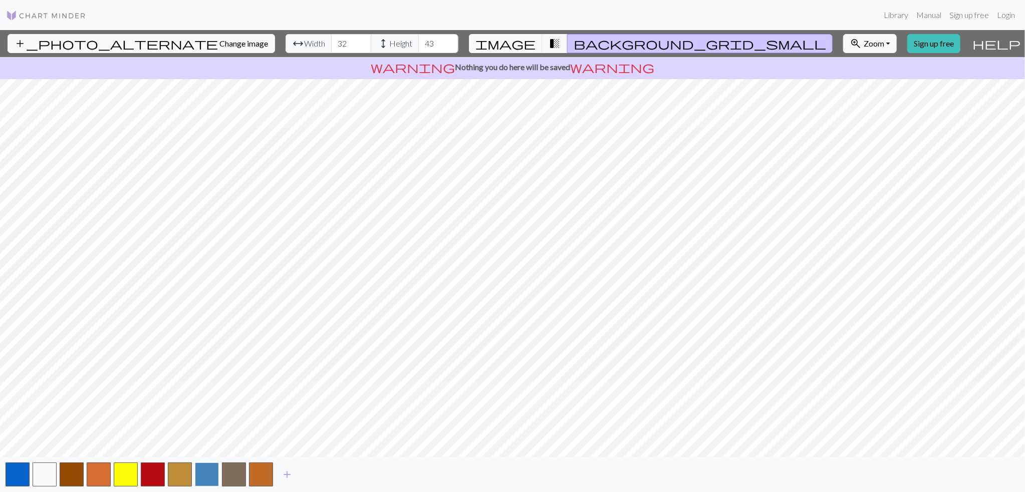
click at [208, 471] on button "button" at bounding box center [207, 475] width 24 height 24
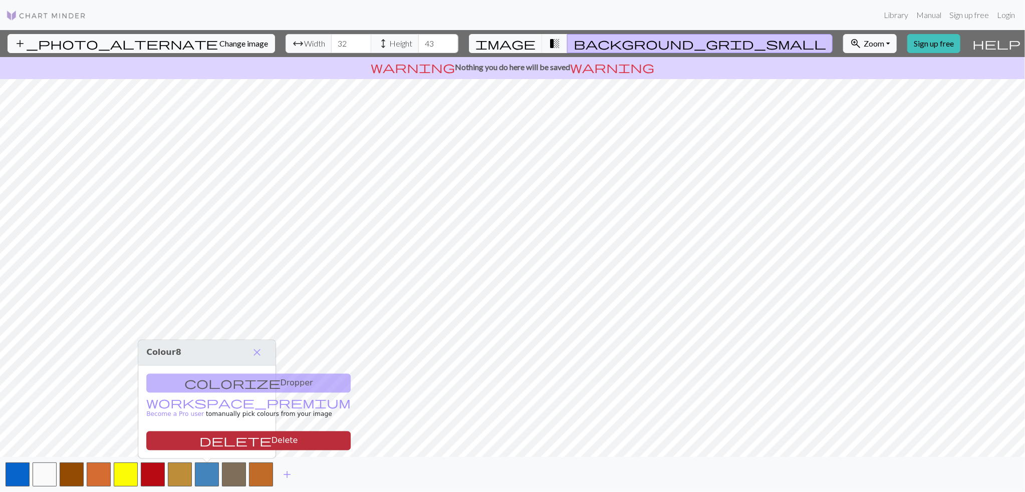
click at [216, 438] on span "delete" at bounding box center [235, 441] width 72 height 14
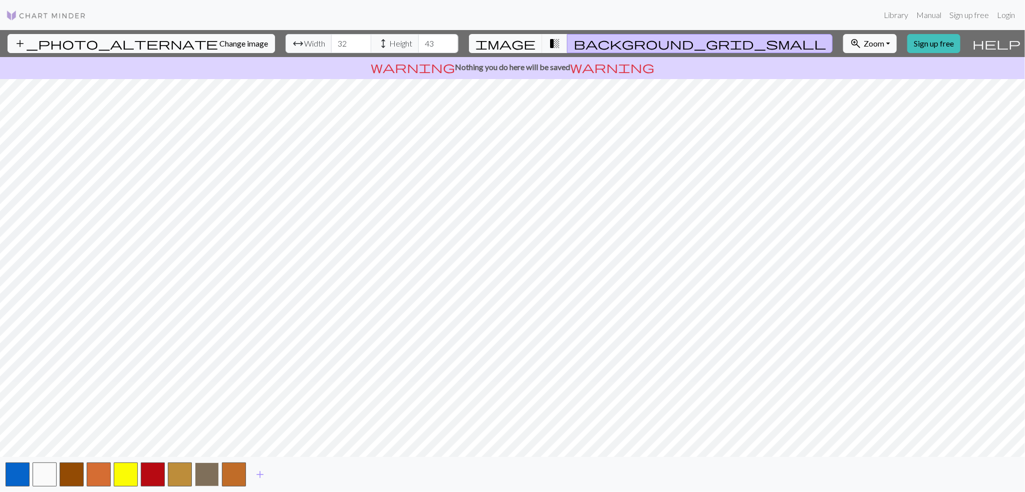
click at [209, 479] on button "button" at bounding box center [207, 475] width 24 height 24
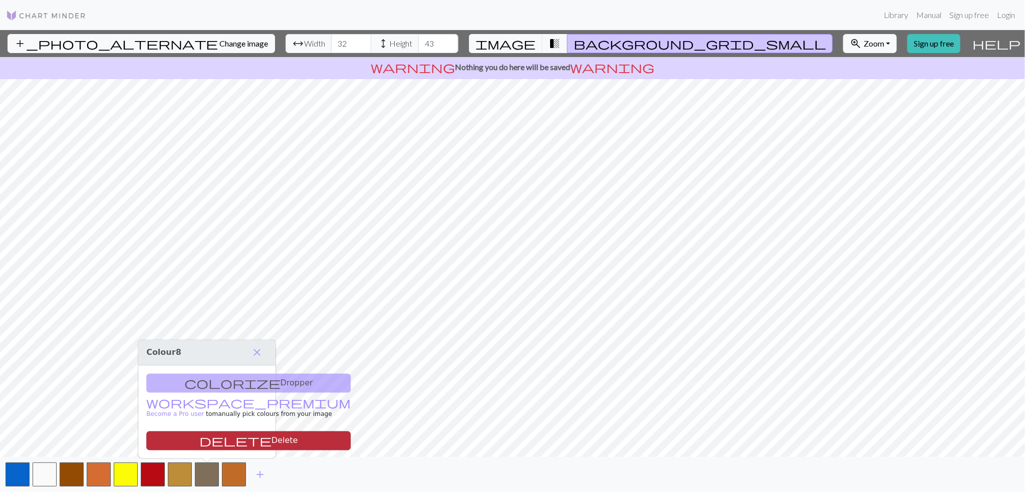
click at [257, 439] on span "delete" at bounding box center [235, 441] width 72 height 14
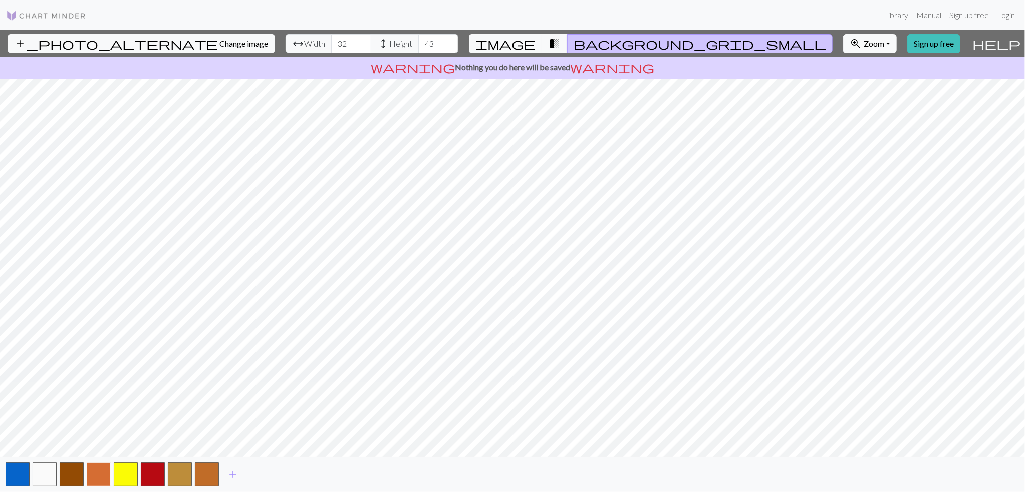
click at [105, 483] on button "button" at bounding box center [99, 475] width 24 height 24
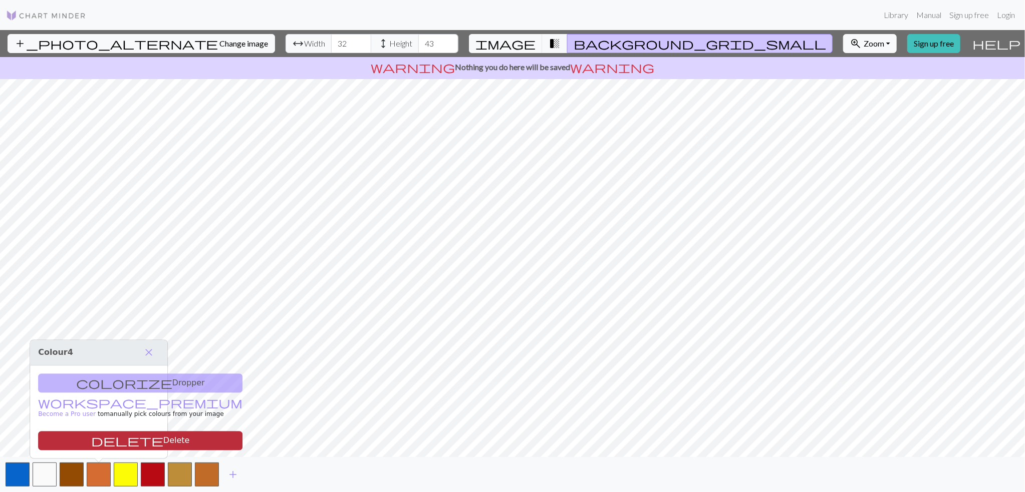
click at [135, 443] on span "delete" at bounding box center [127, 441] width 72 height 14
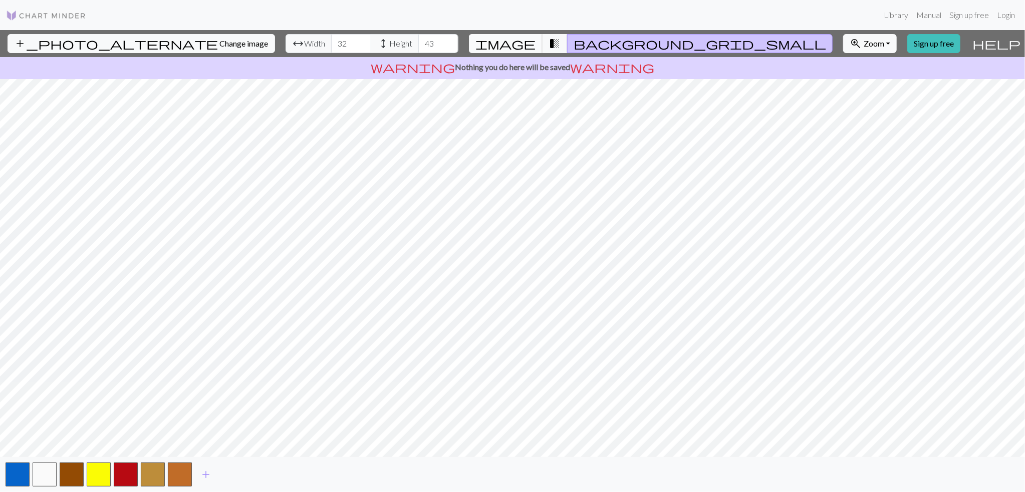
click at [517, 41] on span "image" at bounding box center [505, 44] width 60 height 14
click at [514, 42] on span "image" at bounding box center [505, 44] width 60 height 14
click at [694, 42] on span "background_grid_small" at bounding box center [700, 44] width 252 height 14
click at [154, 479] on button "button" at bounding box center [153, 475] width 24 height 24
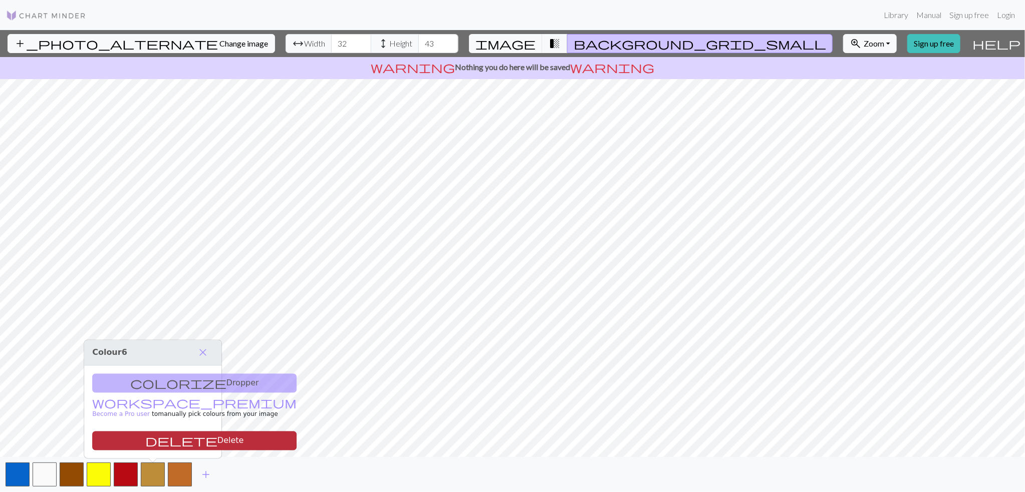
click at [188, 446] on span "delete" at bounding box center [181, 441] width 72 height 14
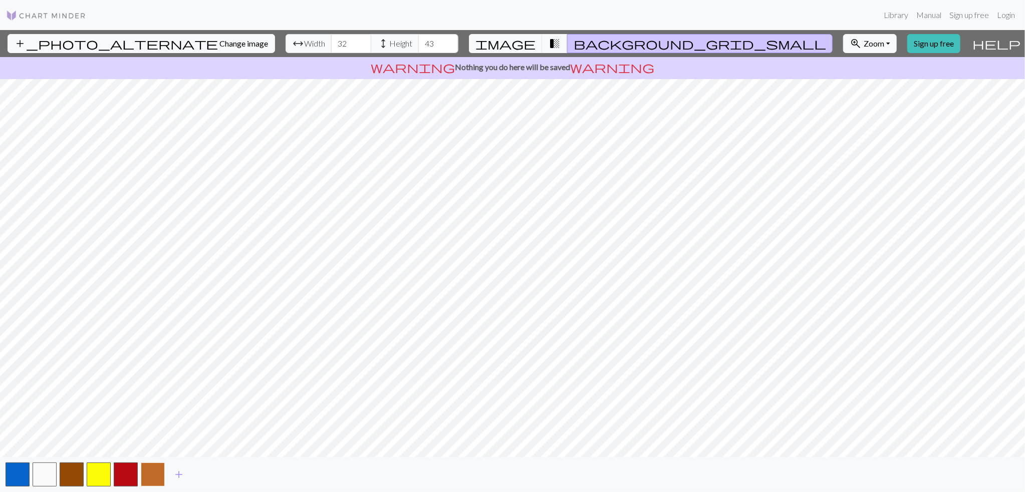
click at [157, 469] on button "button" at bounding box center [153, 475] width 24 height 24
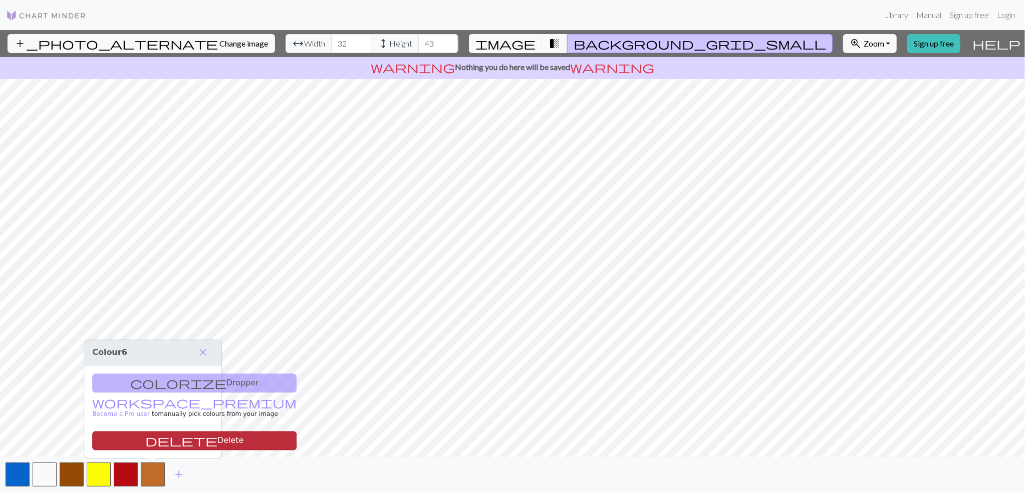
click at [195, 437] on span "delete" at bounding box center [181, 441] width 72 height 14
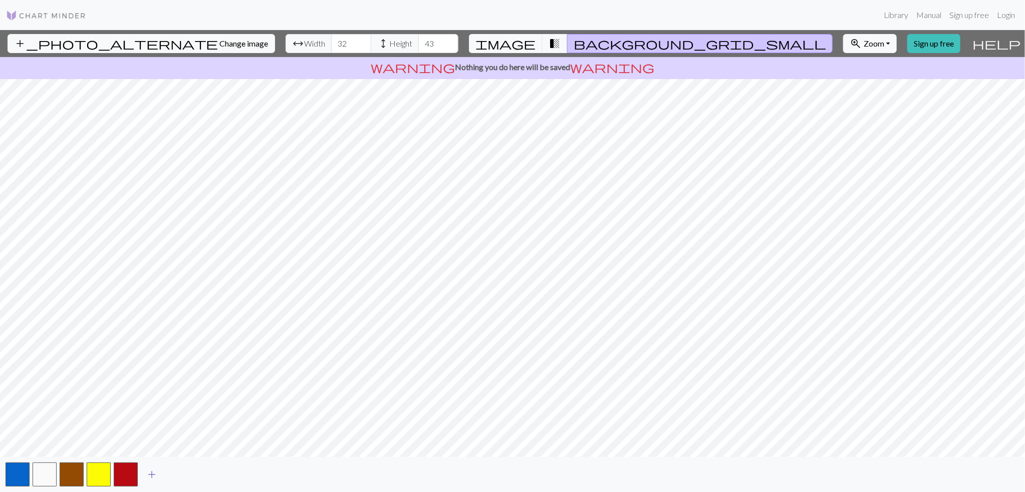
click at [148, 477] on span "add" at bounding box center [152, 475] width 12 height 14
click at [181, 476] on span "add" at bounding box center [179, 475] width 12 height 14
click at [182, 476] on button "button" at bounding box center [180, 475] width 24 height 24
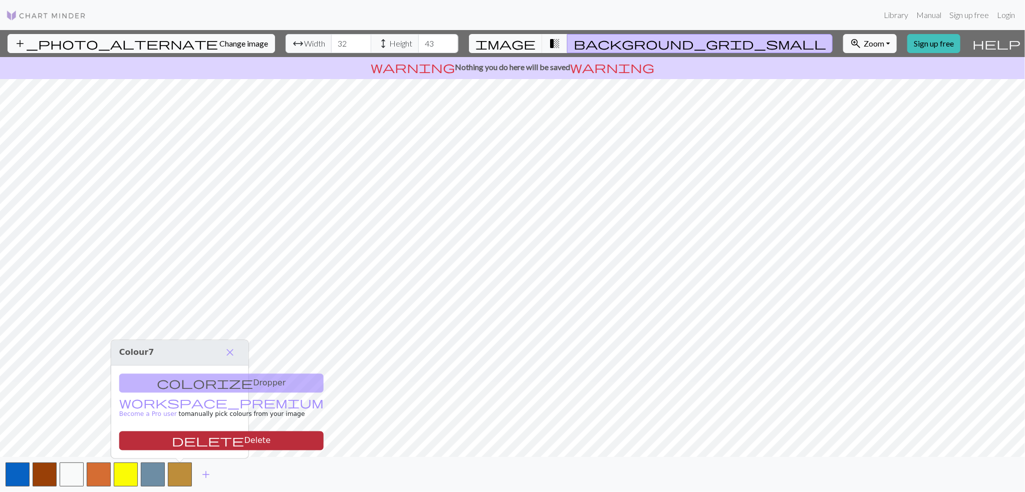
click at [190, 444] on span "delete" at bounding box center [208, 441] width 72 height 14
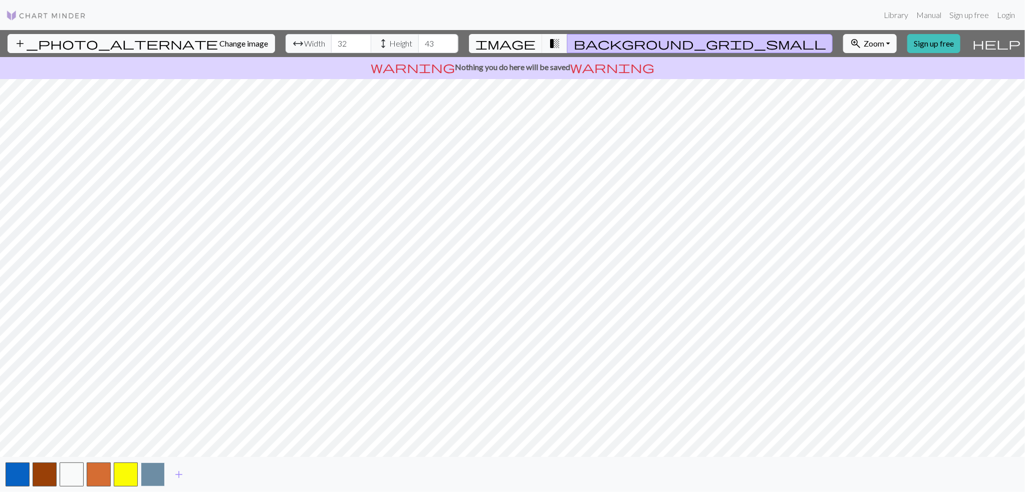
click at [154, 476] on button "button" at bounding box center [153, 475] width 24 height 24
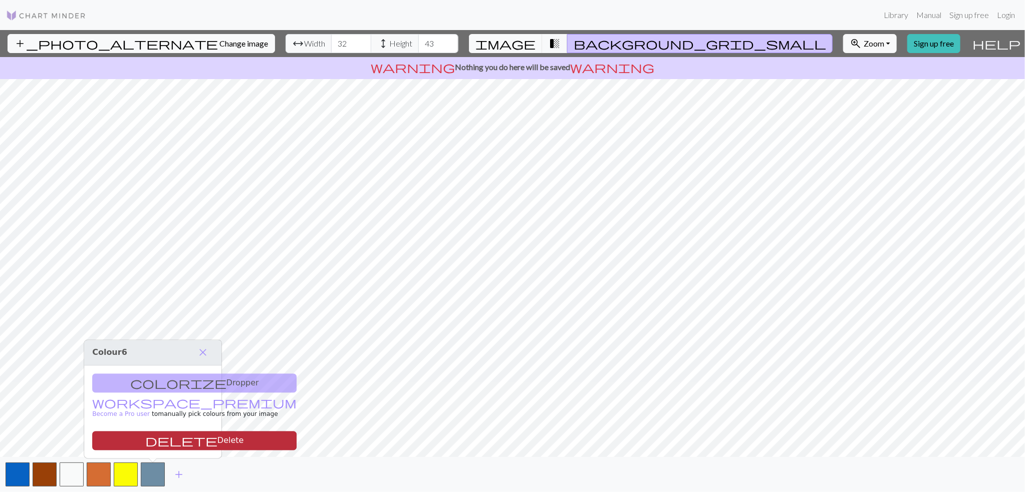
click at [163, 447] on span "delete" at bounding box center [181, 441] width 72 height 14
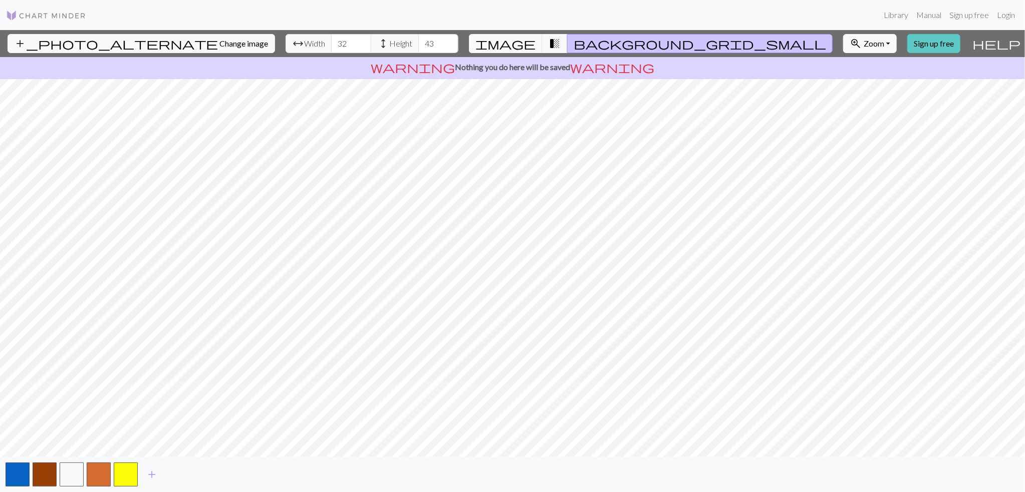
click at [929, 48] on link "Sign up free" at bounding box center [933, 43] width 53 height 19
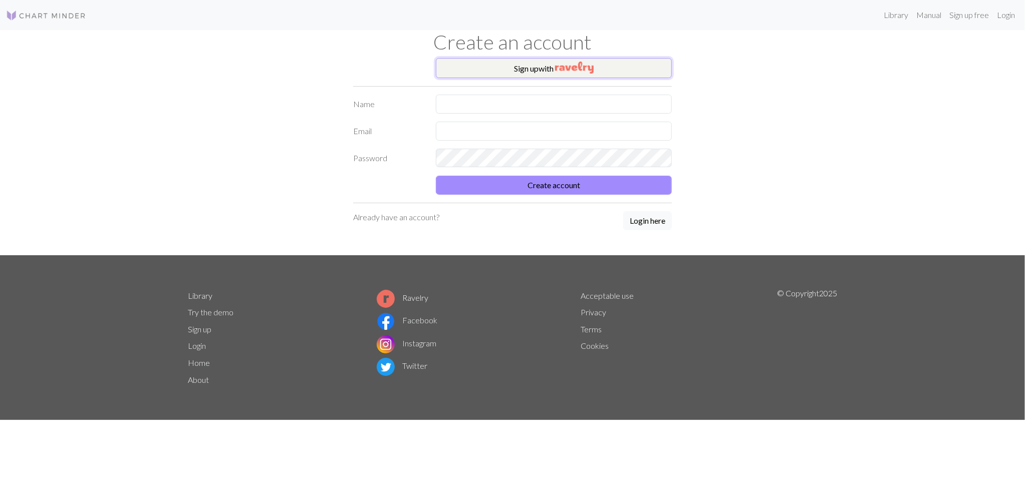
click at [545, 74] on button "Sign up with" at bounding box center [554, 68] width 236 height 20
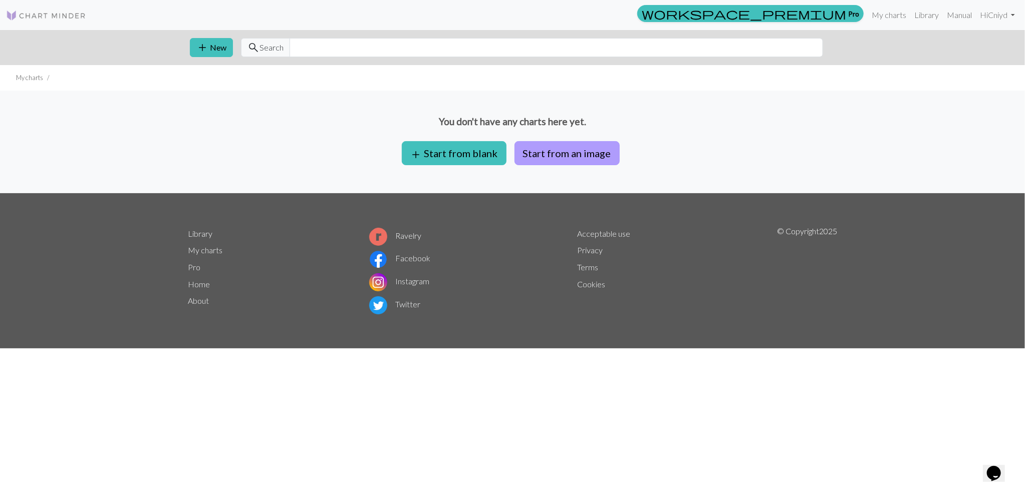
click at [545, 155] on button "Start from an image" at bounding box center [566, 153] width 105 height 24
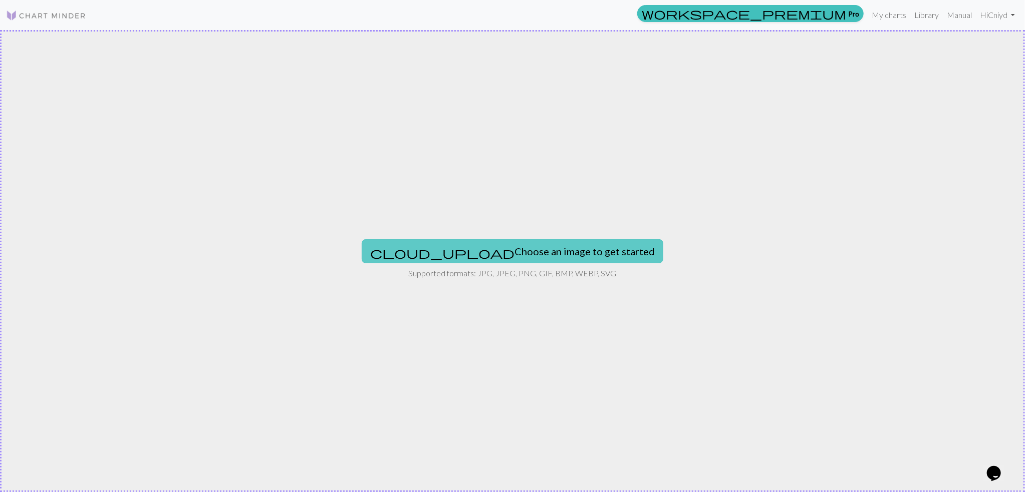
click at [485, 242] on button "cloud_upload Choose an image to get started" at bounding box center [513, 251] width 302 height 24
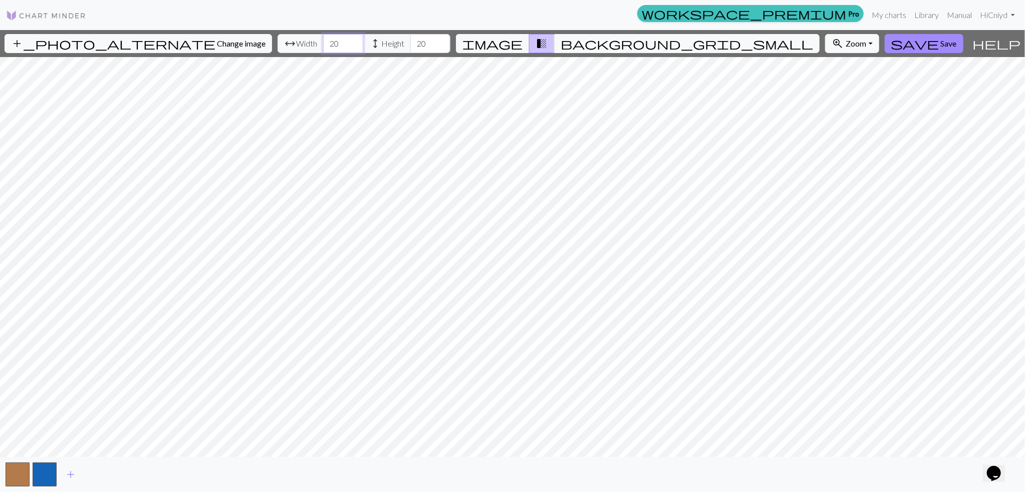
click at [348, 48] on input "20" at bounding box center [343, 43] width 40 height 19
type input "2"
type input "32"
click at [423, 42] on input "20" at bounding box center [430, 43] width 40 height 19
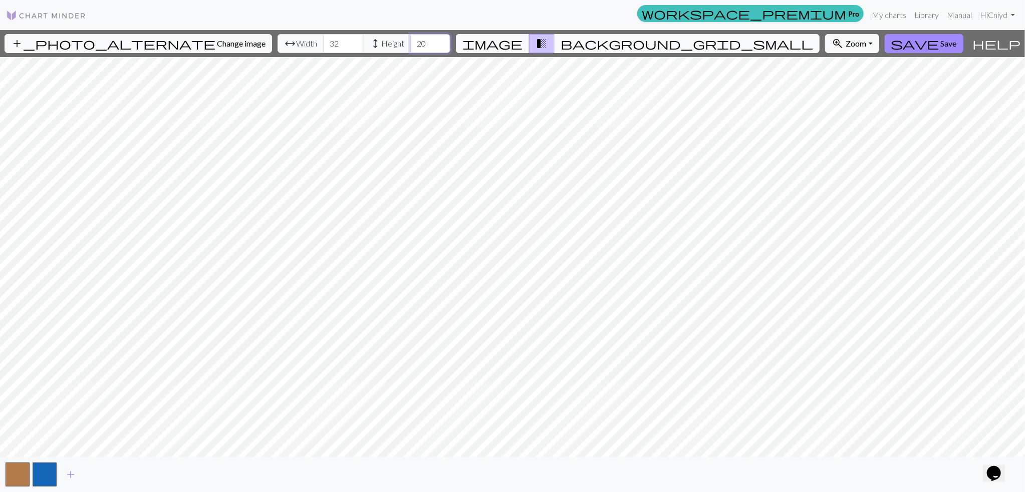
click at [423, 42] on input "20" at bounding box center [430, 43] width 40 height 19
type input "43"
click at [512, 55] on div "add_photo_alternate Change image arrow_range Width 32 height Height 43 image tr…" at bounding box center [512, 261] width 1025 height 462
click at [861, 48] on button "zoom_in Zoom Zoom" at bounding box center [852, 43] width 54 height 19
click at [852, 99] on button "Fit height" at bounding box center [864, 98] width 79 height 16
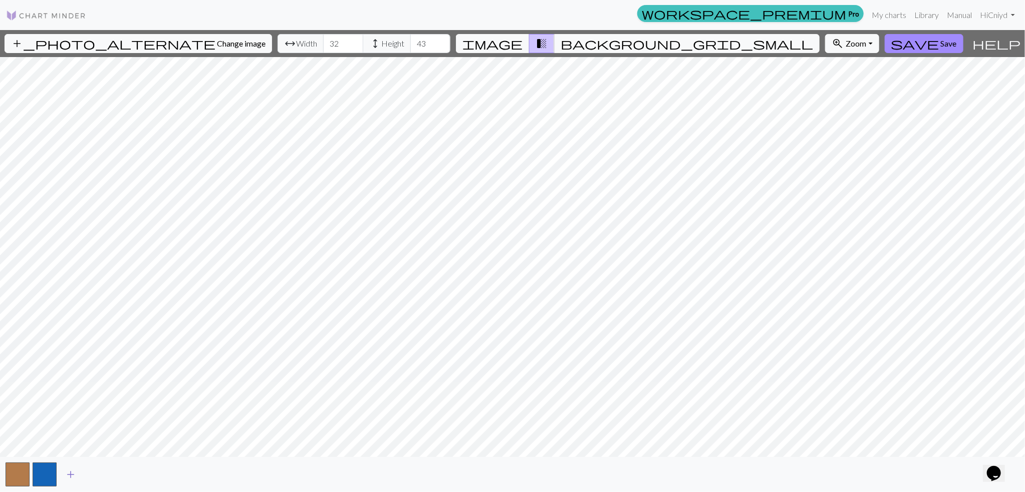
click at [71, 473] on span "add" at bounding box center [71, 475] width 12 height 14
click at [71, 473] on button "button" at bounding box center [72, 475] width 24 height 24
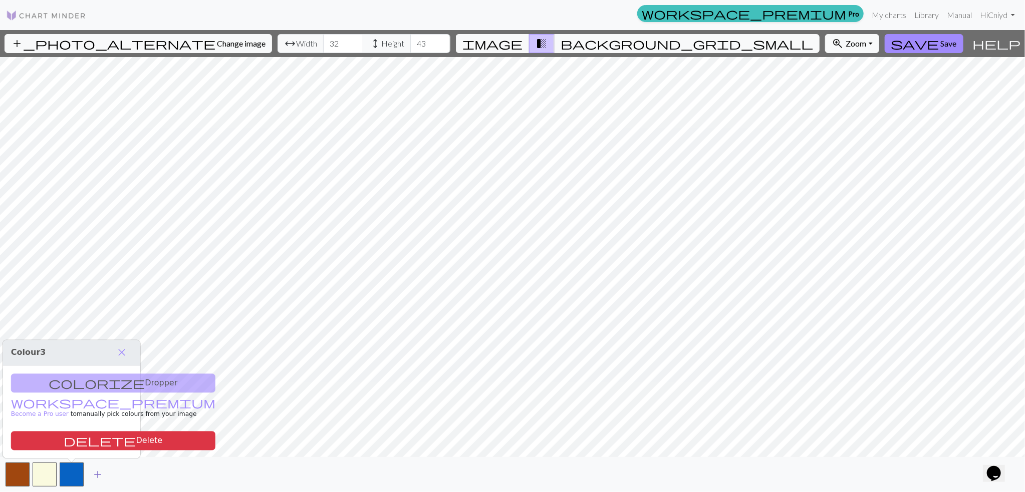
click at [97, 474] on span "add" at bounding box center [98, 475] width 12 height 14
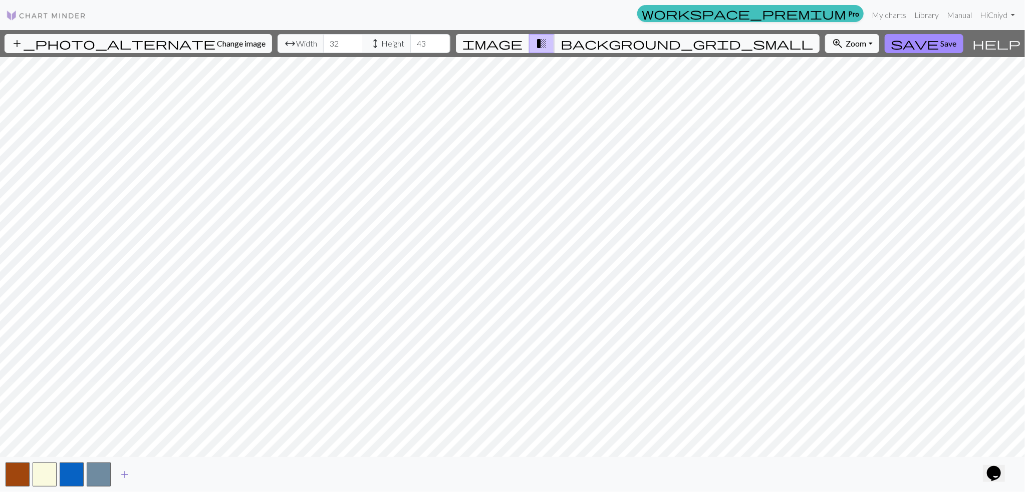
click at [122, 474] on span "add" at bounding box center [125, 475] width 12 height 14
click at [637, 41] on span "background_grid_small" at bounding box center [686, 44] width 252 height 14
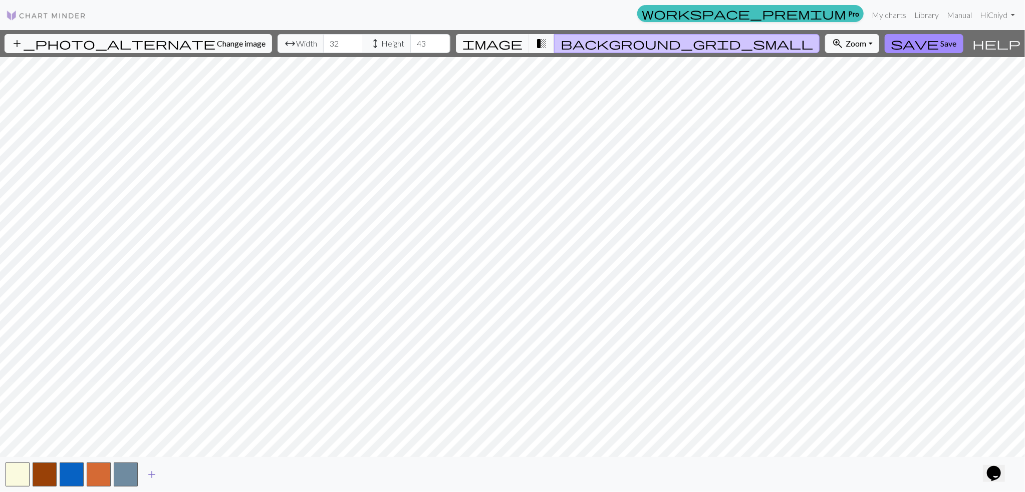
click at [155, 476] on span "add" at bounding box center [152, 475] width 12 height 14
click at [490, 37] on span "image" at bounding box center [492, 44] width 60 height 14
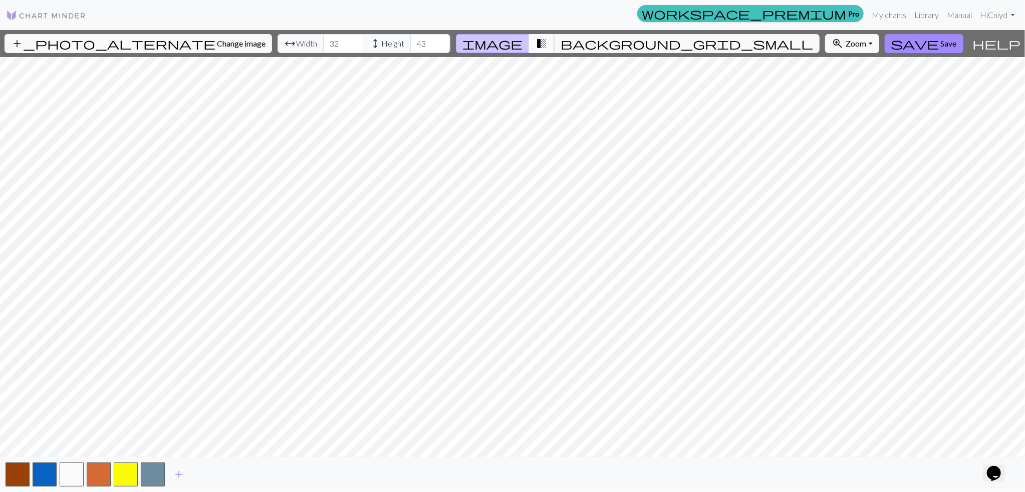
click at [538, 42] on span "transition_fade" at bounding box center [541, 44] width 12 height 14
click at [183, 472] on span "add" at bounding box center [179, 475] width 12 height 14
click at [183, 472] on button "button" at bounding box center [180, 475] width 24 height 24
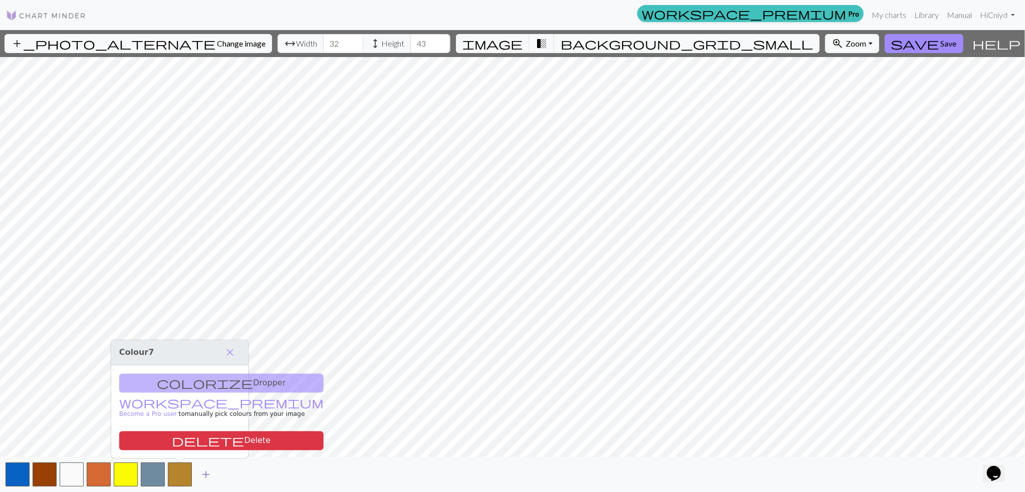
click at [208, 471] on span "add" at bounding box center [206, 475] width 12 height 14
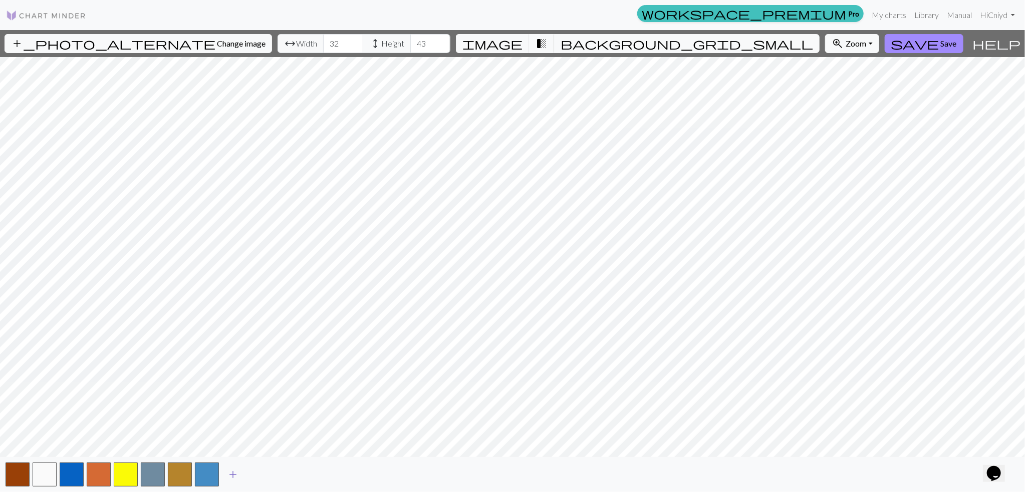
click at [234, 472] on span "add" at bounding box center [233, 475] width 12 height 14
click at [235, 473] on button "button" at bounding box center [234, 475] width 24 height 24
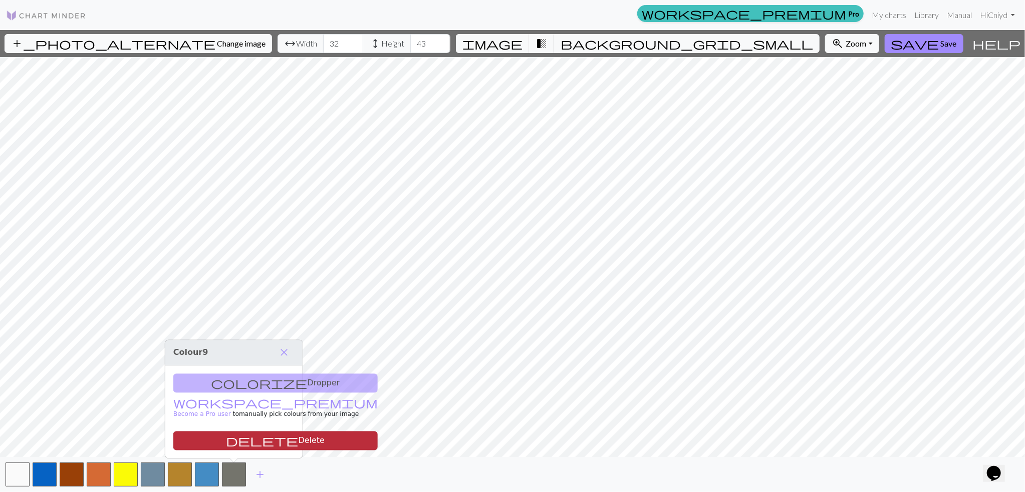
click at [261, 442] on span "delete" at bounding box center [262, 441] width 72 height 14
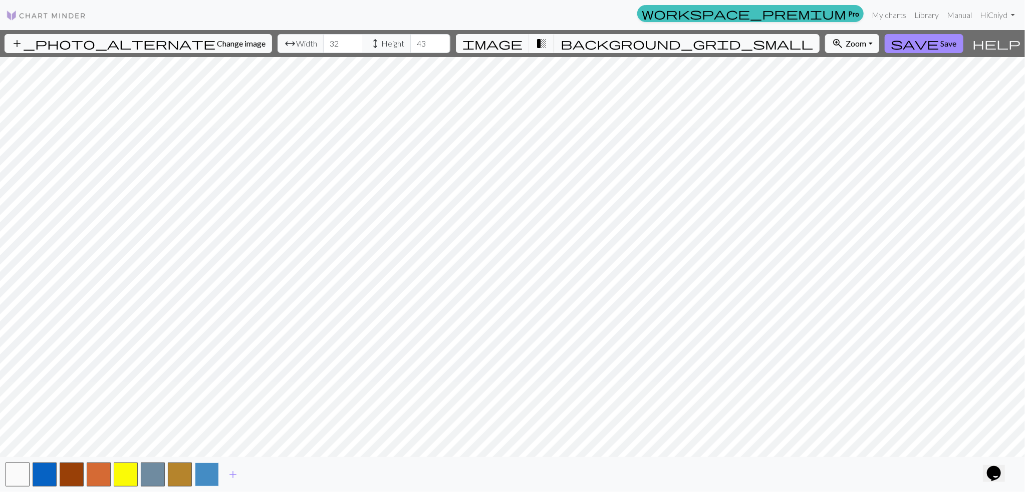
click at [204, 473] on button "button" at bounding box center [207, 475] width 24 height 24
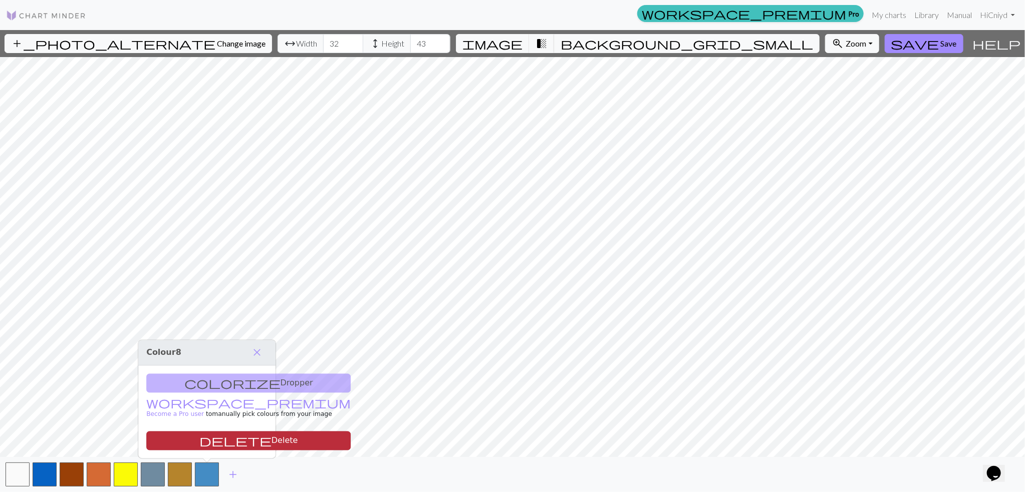
click at [244, 442] on span "delete" at bounding box center [235, 441] width 72 height 14
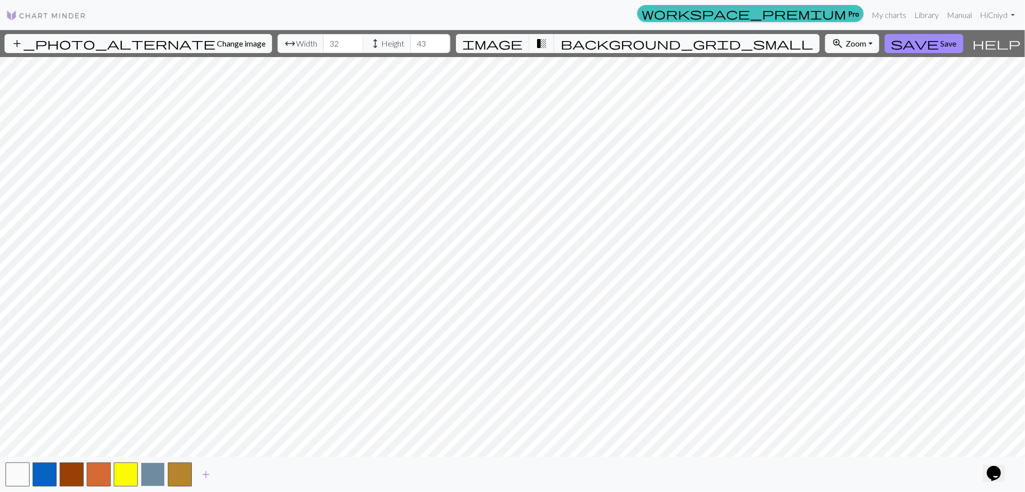
click at [159, 475] on button "button" at bounding box center [153, 475] width 24 height 24
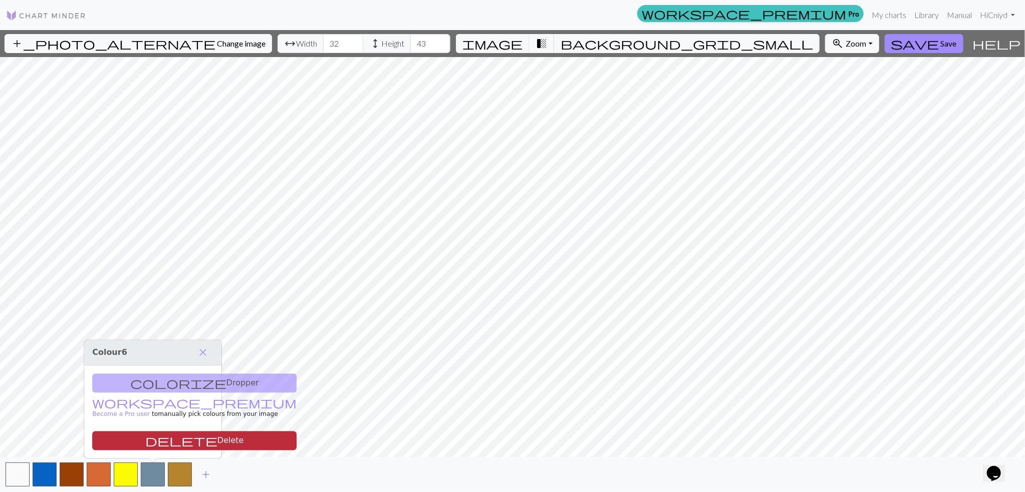
click at [184, 444] on span "delete" at bounding box center [181, 441] width 72 height 14
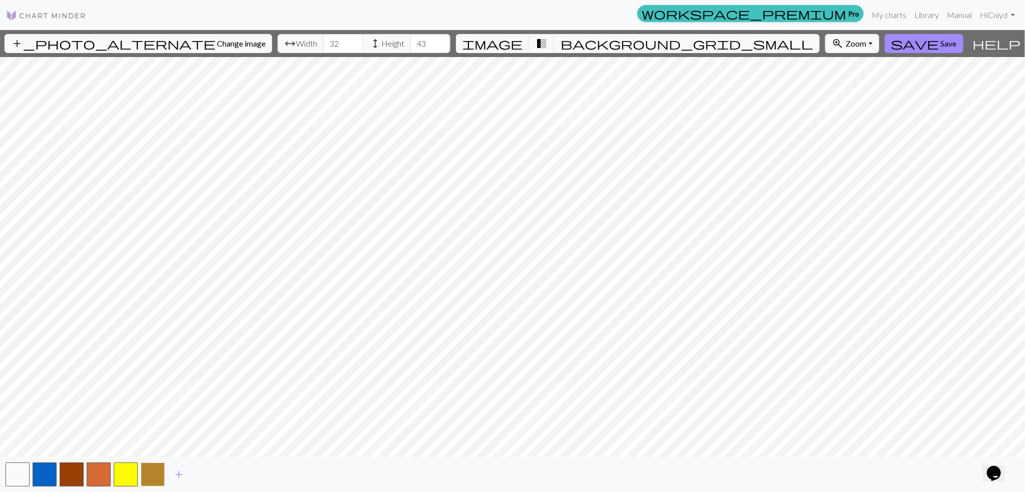
click at [150, 482] on button "button" at bounding box center [153, 475] width 24 height 24
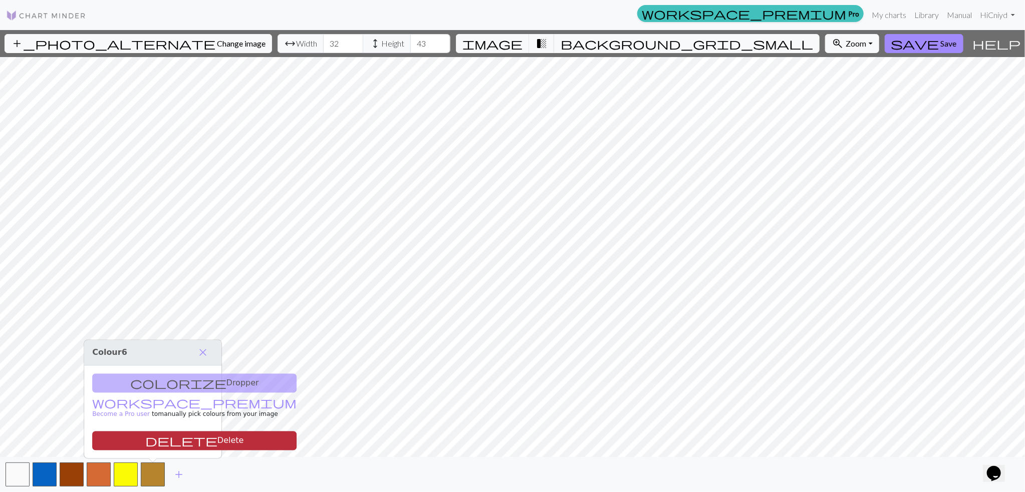
click at [158, 448] on span "delete" at bounding box center [181, 441] width 72 height 14
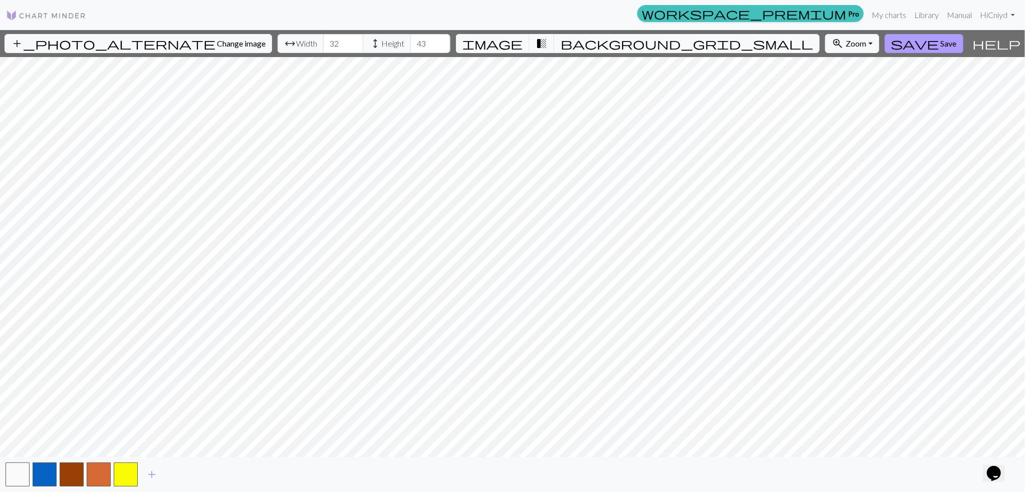
click at [927, 45] on span "save" at bounding box center [915, 44] width 48 height 14
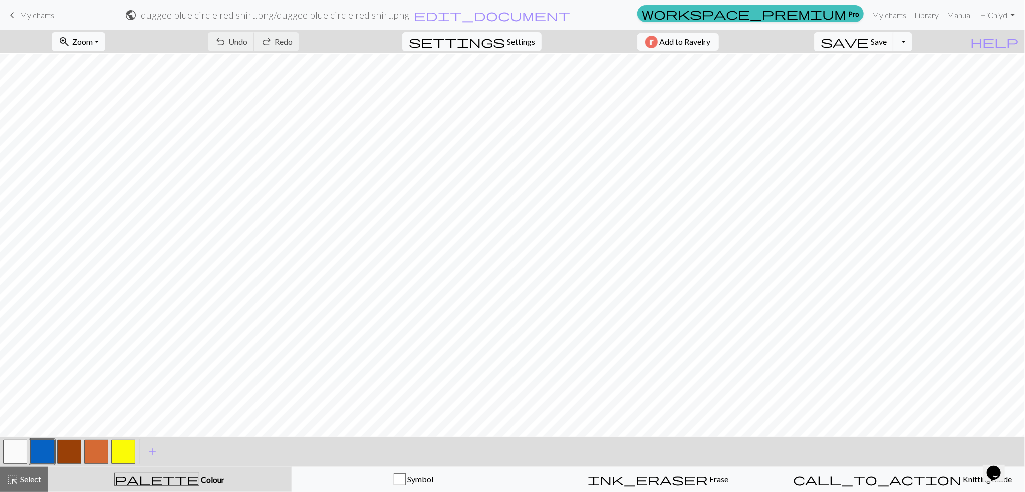
scroll to position [49, 0]
click at [122, 446] on button "button" at bounding box center [123, 452] width 24 height 24
click at [21, 446] on button "button" at bounding box center [15, 452] width 24 height 24
click at [145, 454] on button "add Add a colour" at bounding box center [152, 452] width 25 height 25
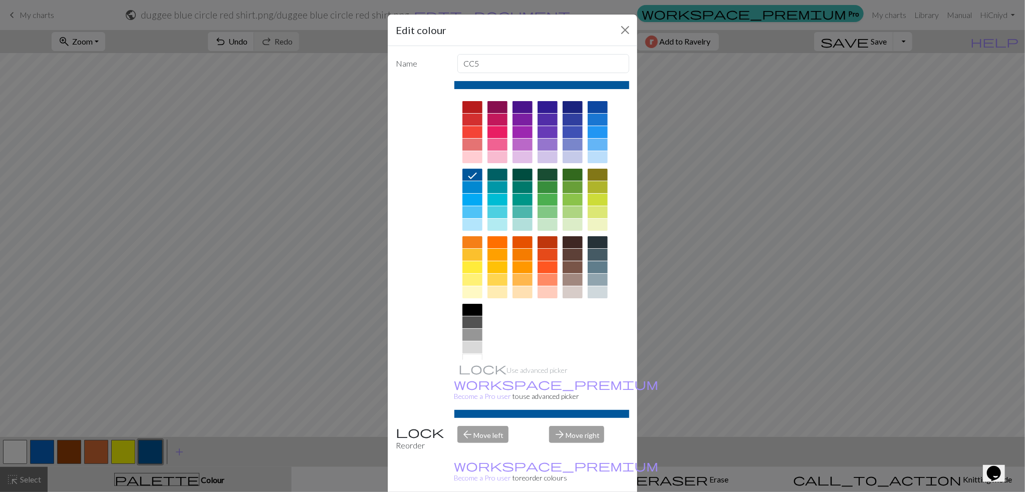
click at [470, 313] on div at bounding box center [472, 310] width 20 height 12
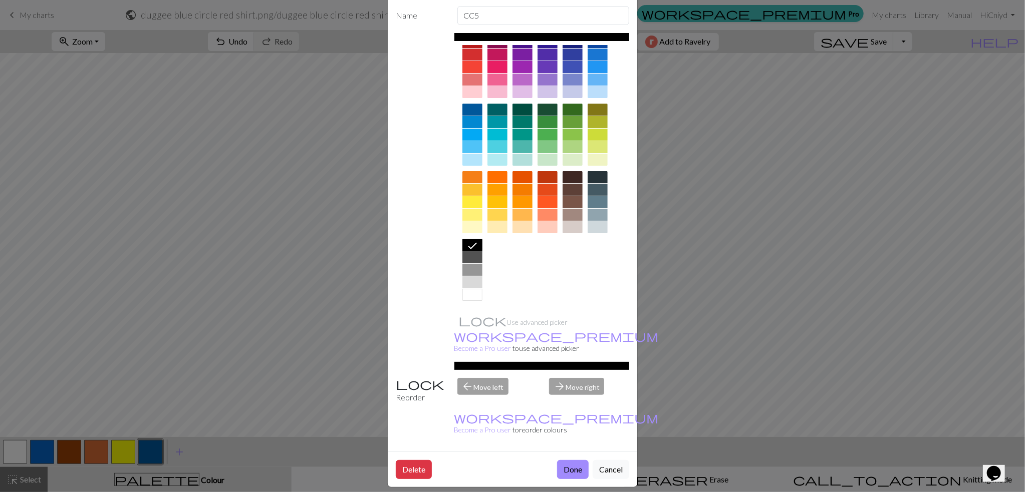
scroll to position [51, 0]
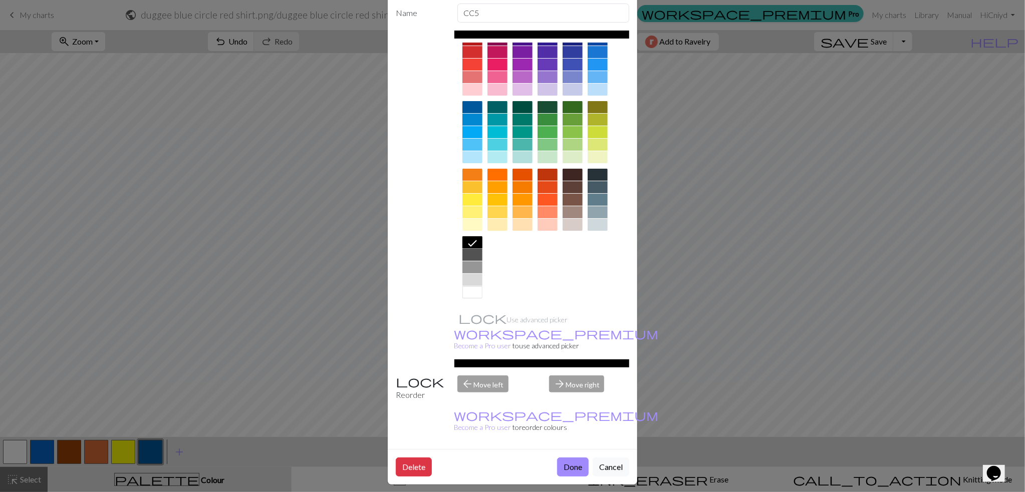
click at [560, 460] on button "Done" at bounding box center [573, 467] width 32 height 19
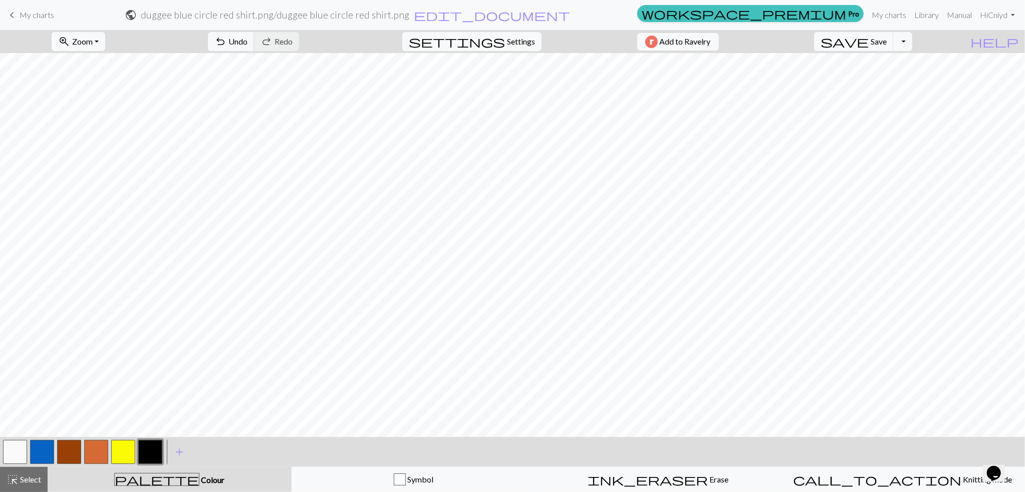
scroll to position [98, 0]
click at [119, 452] on button "button" at bounding box center [123, 452] width 24 height 24
click at [74, 449] on button "button" at bounding box center [69, 452] width 24 height 24
click at [24, 453] on button "button" at bounding box center [15, 452] width 24 height 24
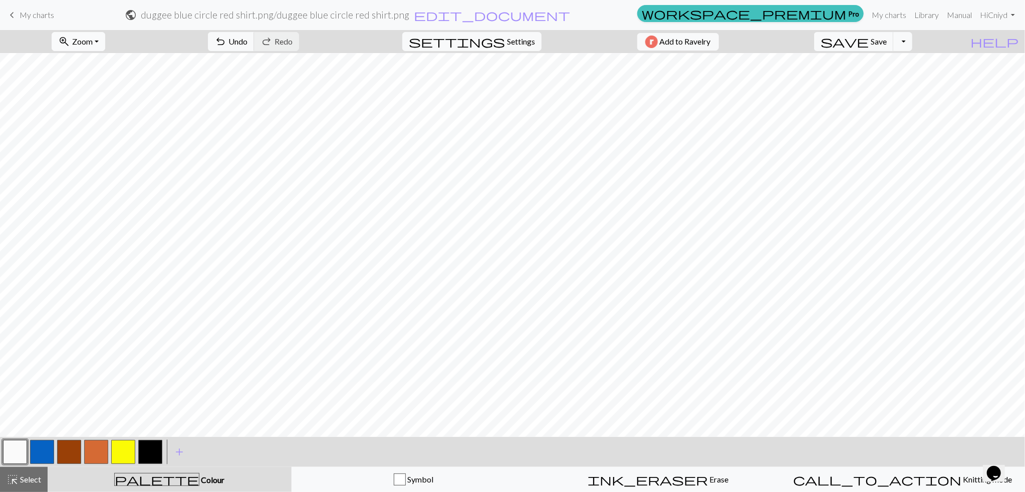
click at [98, 38] on button "zoom_in Zoom Zoom" at bounding box center [79, 41] width 54 height 19
click at [83, 98] on button "Fit height" at bounding box center [91, 96] width 79 height 16
drag, startPoint x: 48, startPoint y: 451, endPoint x: 55, endPoint y: 442, distance: 11.4
click at [48, 451] on button "button" at bounding box center [42, 452] width 24 height 24
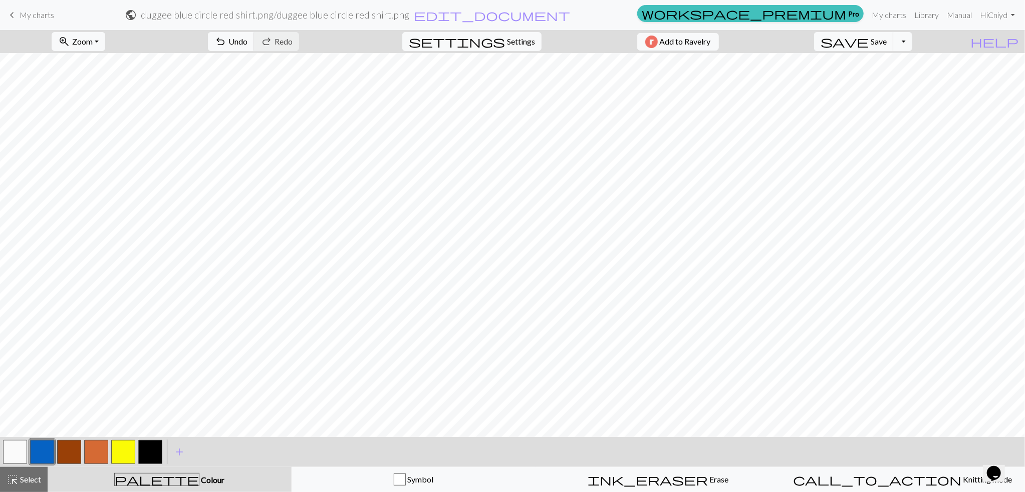
click at [42, 446] on button "button" at bounding box center [42, 452] width 24 height 24
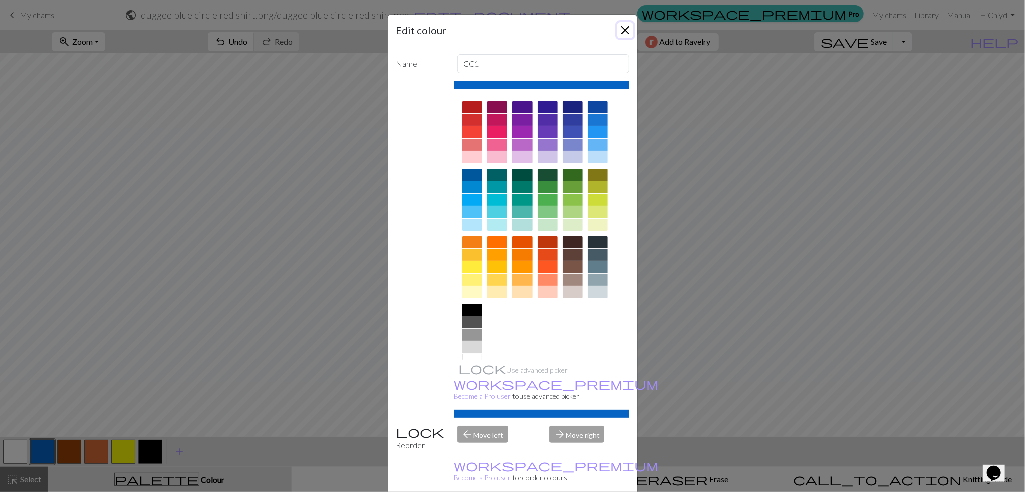
click at [623, 32] on button "Close" at bounding box center [625, 30] width 16 height 16
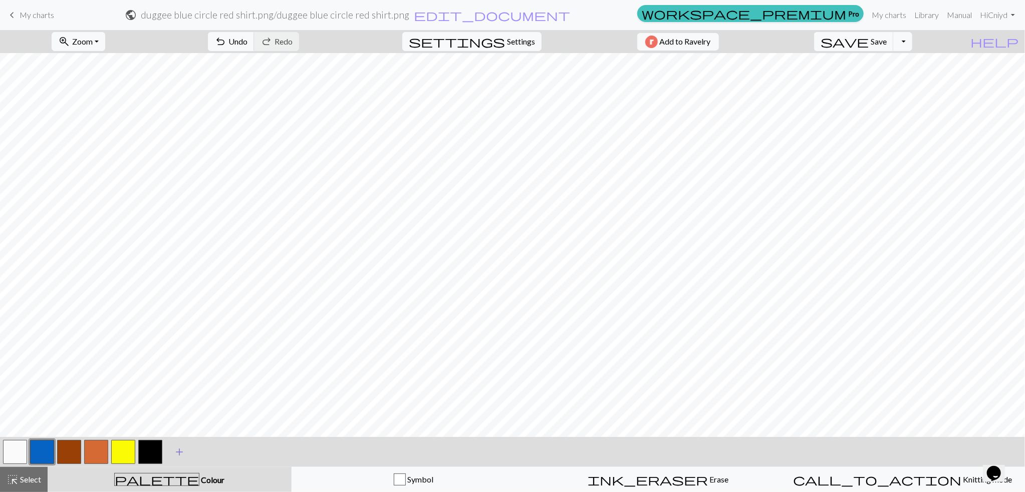
click at [176, 454] on span "add" at bounding box center [179, 452] width 12 height 14
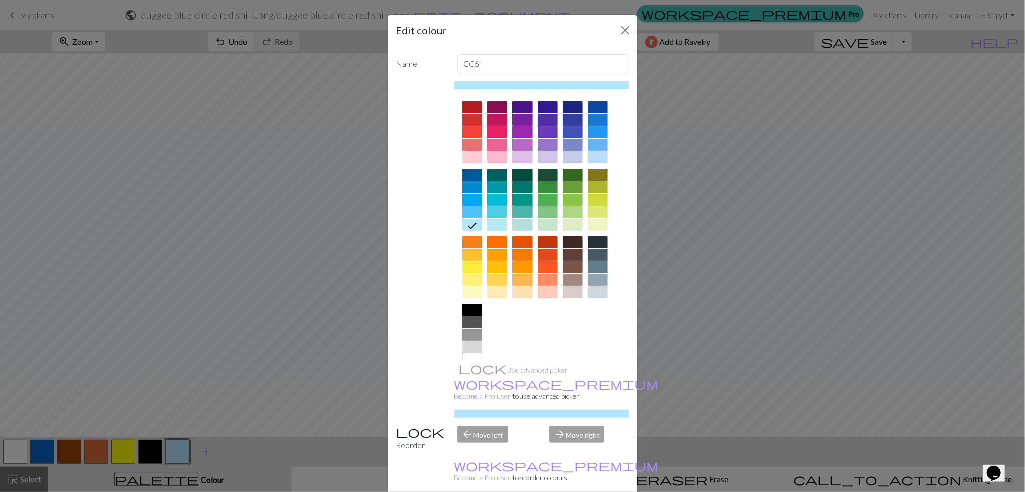
click at [471, 107] on div at bounding box center [472, 107] width 20 height 12
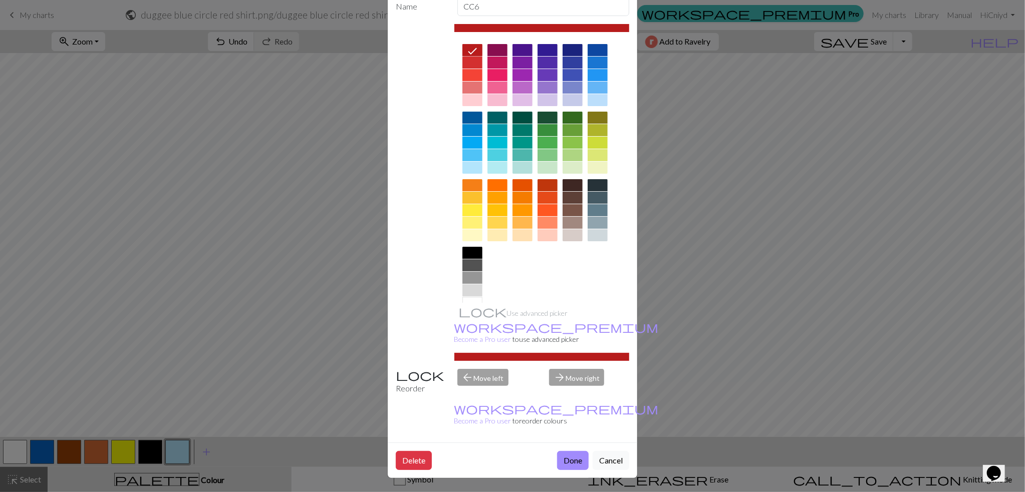
scroll to position [57, 0]
click at [572, 460] on button "Done" at bounding box center [573, 460] width 32 height 19
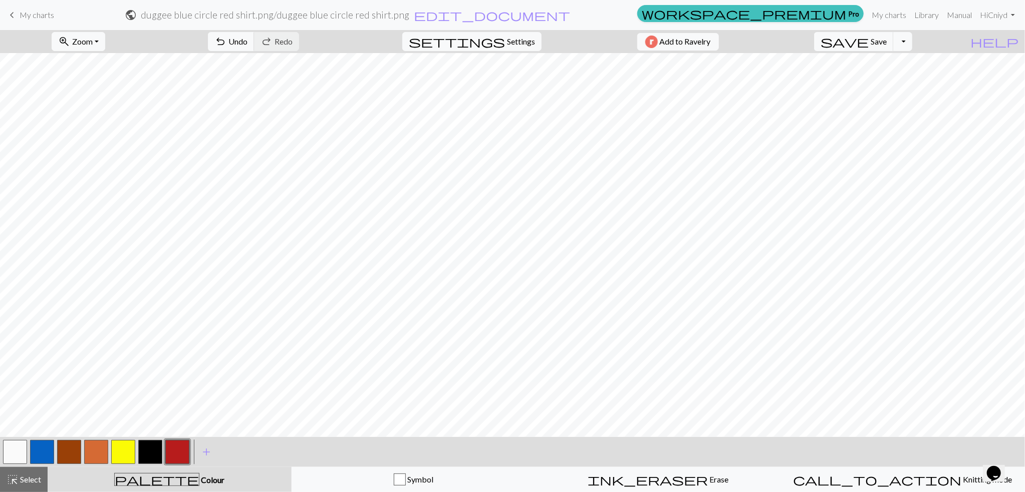
click at [35, 453] on button "button" at bounding box center [42, 452] width 24 height 24
click at [235, 43] on span "Undo" at bounding box center [237, 42] width 19 height 10
click at [233, 40] on span "Undo" at bounding box center [237, 42] width 19 height 10
click at [180, 451] on button "button" at bounding box center [177, 452] width 24 height 24
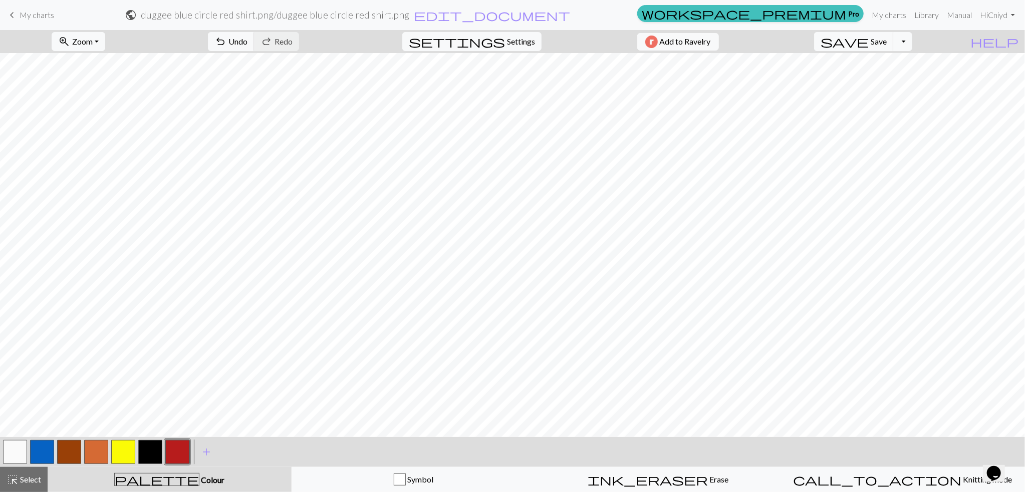
click at [171, 453] on button "button" at bounding box center [177, 452] width 24 height 24
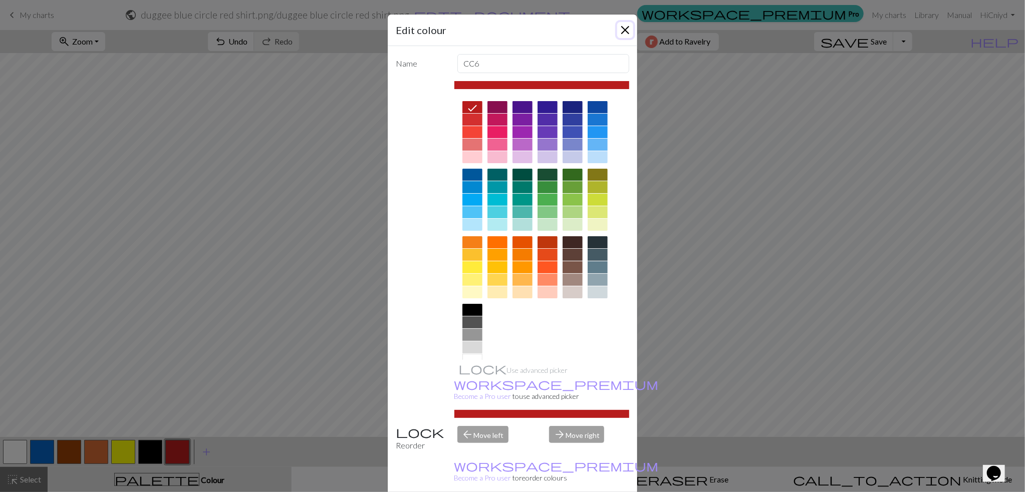
click at [623, 30] on button "Close" at bounding box center [625, 30] width 16 height 16
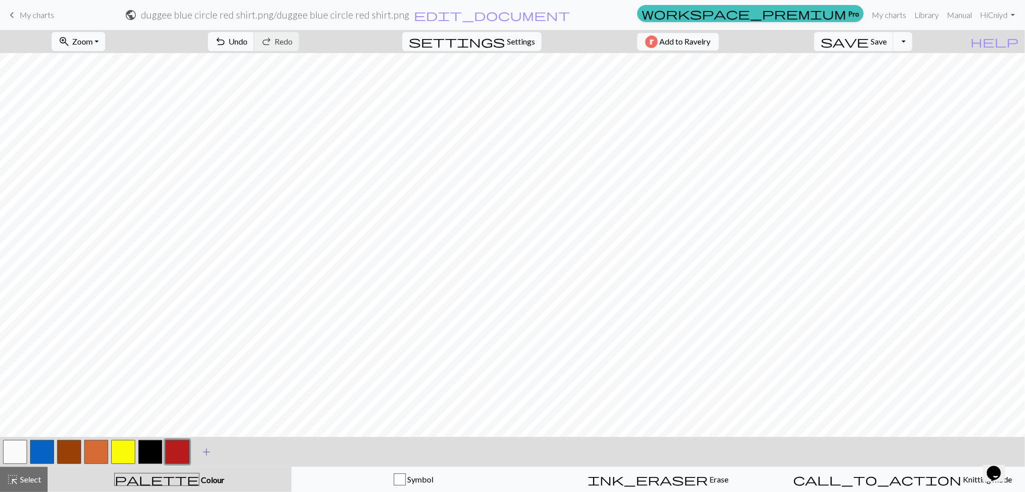
click at [208, 451] on span "add" at bounding box center [206, 452] width 12 height 14
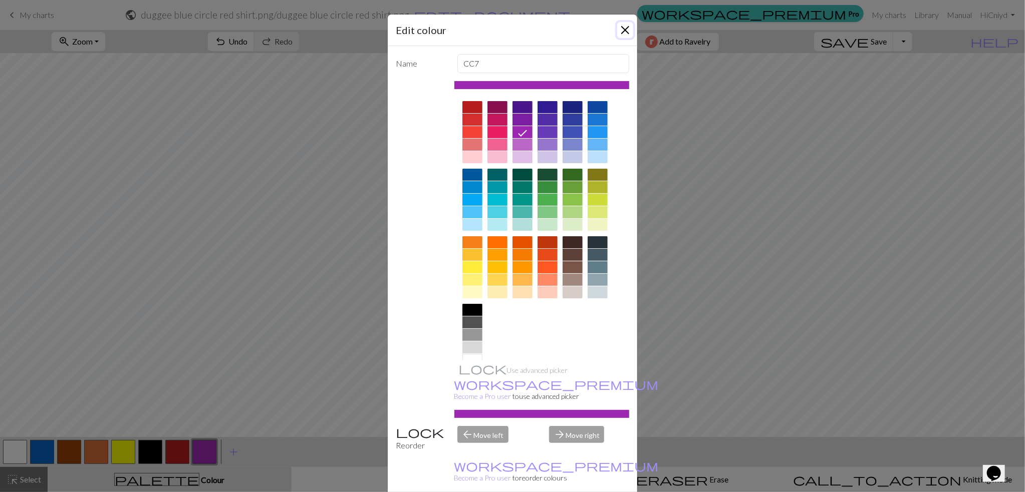
click at [621, 28] on button "Close" at bounding box center [625, 30] width 16 height 16
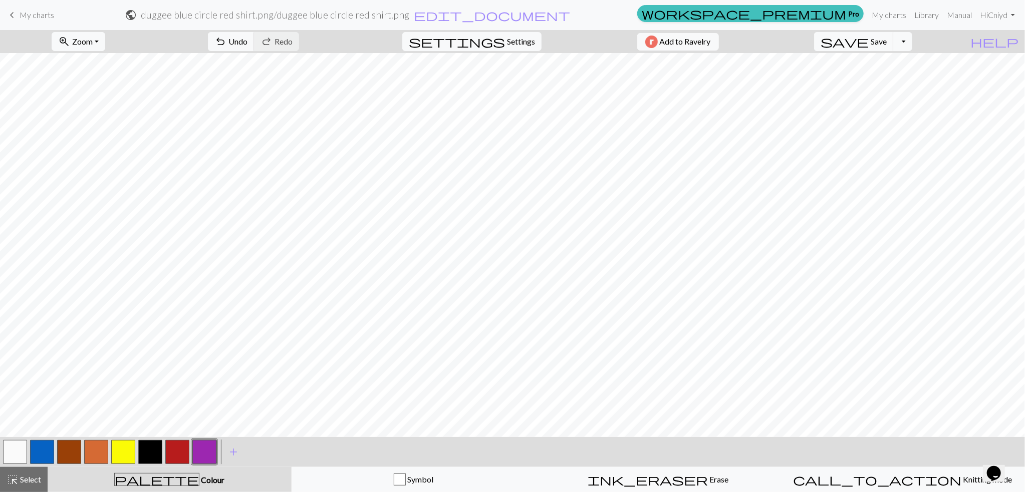
click at [205, 448] on button "button" at bounding box center [204, 452] width 24 height 24
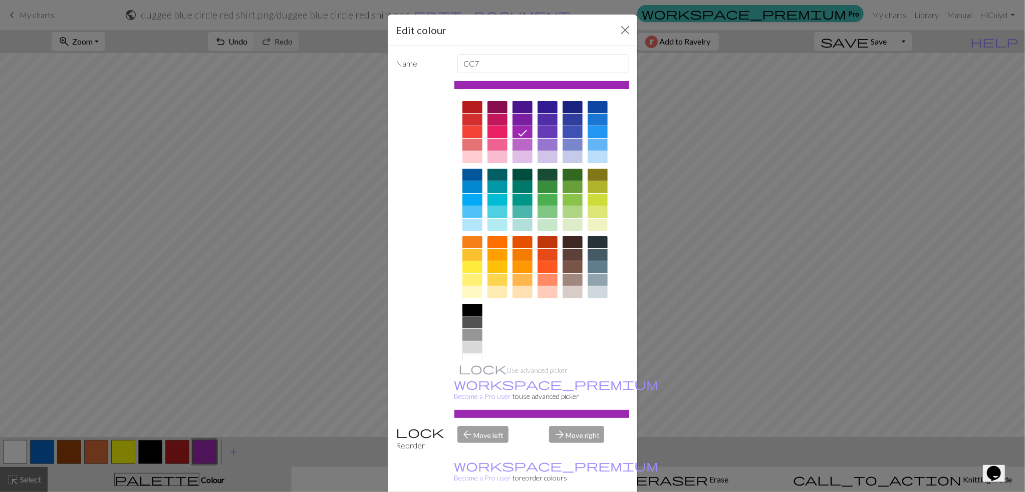
click at [498, 144] on div at bounding box center [497, 145] width 20 height 12
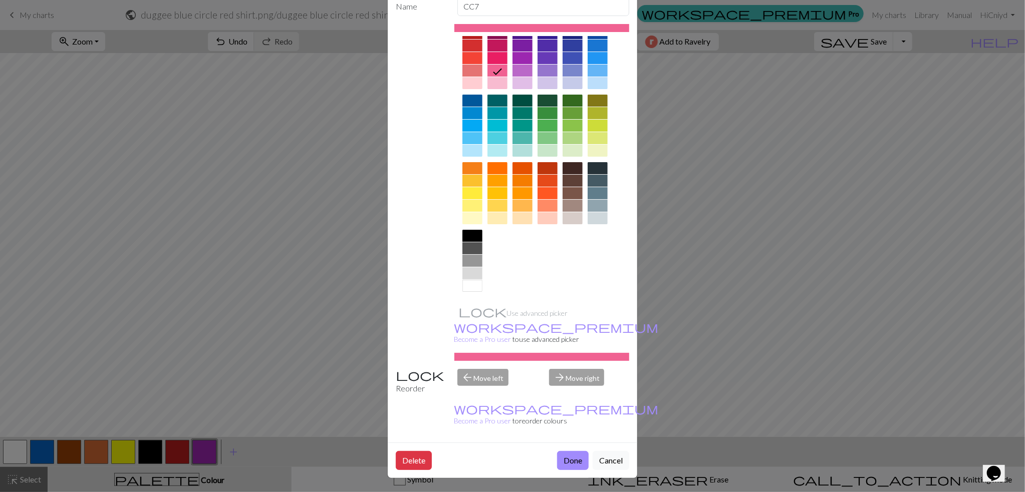
drag, startPoint x: 569, startPoint y: 460, endPoint x: 558, endPoint y: 449, distance: 14.9
click at [569, 460] on button "Done" at bounding box center [573, 460] width 32 height 19
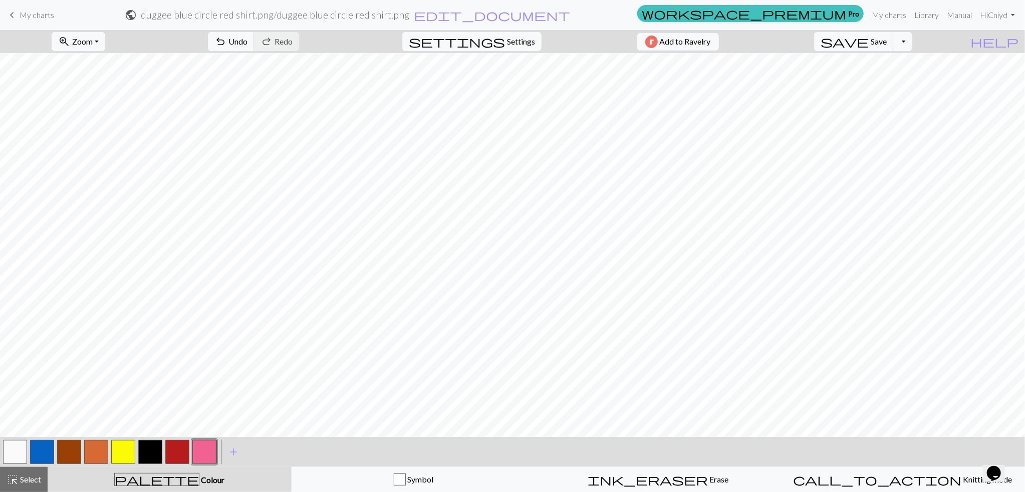
click at [172, 451] on button "button" at bounding box center [177, 452] width 24 height 24
click at [98, 453] on button "button" at bounding box center [96, 452] width 24 height 24
click at [156, 452] on button "button" at bounding box center [150, 452] width 24 height 24
click at [39, 453] on button "button" at bounding box center [42, 452] width 24 height 24
click at [128, 455] on button "button" at bounding box center [123, 452] width 24 height 24
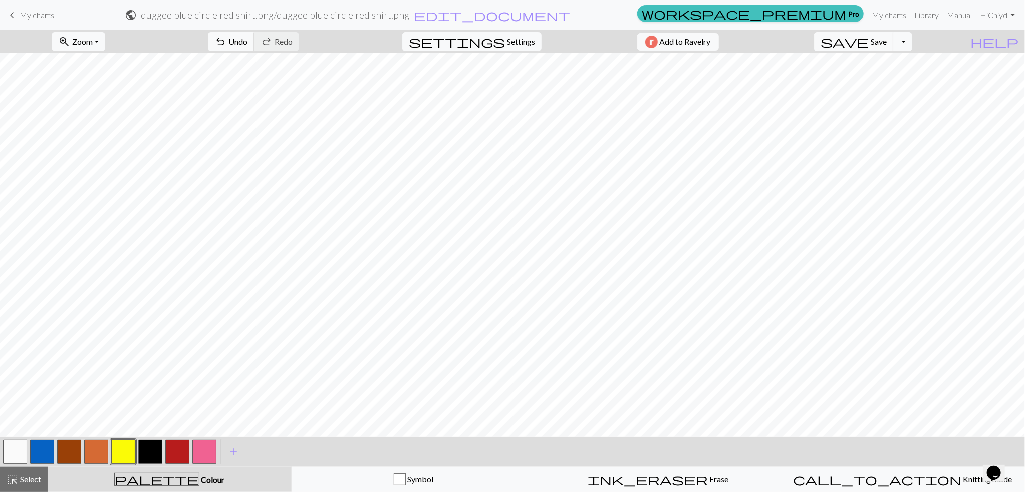
click at [179, 449] on button "button" at bounding box center [177, 452] width 24 height 24
click at [844, 45] on span "save" at bounding box center [844, 42] width 48 height 14
click at [877, 41] on span "Save" at bounding box center [879, 42] width 16 height 10
click at [903, 42] on button "Toggle Dropdown" at bounding box center [902, 41] width 19 height 19
click at [809, 75] on button "save_alt Download" at bounding box center [829, 80] width 165 height 16
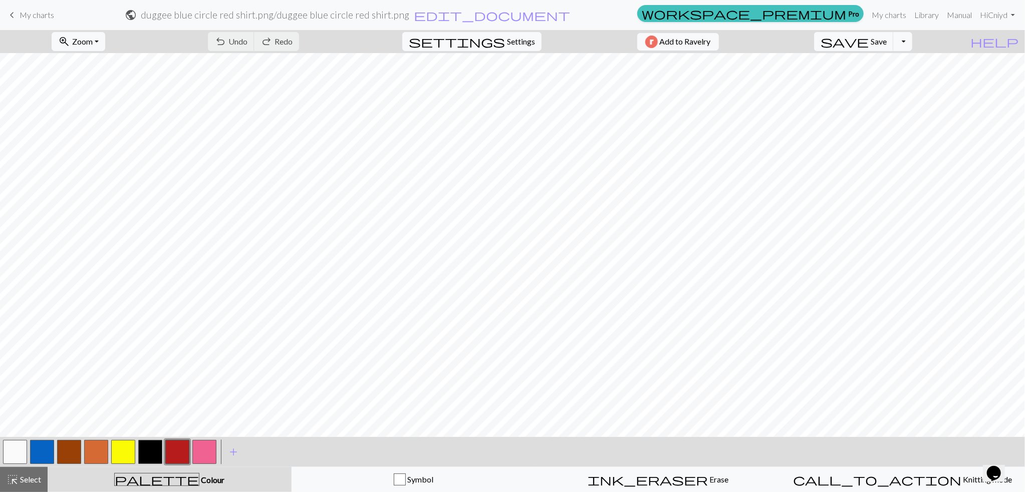
click at [17, 451] on button "button" at bounding box center [15, 452] width 24 height 24
click at [66, 456] on button "button" at bounding box center [69, 452] width 24 height 24
click at [148, 455] on button "button" at bounding box center [150, 452] width 24 height 24
click at [6, 453] on button "button" at bounding box center [15, 452] width 24 height 24
click at [156, 443] on button "button" at bounding box center [150, 452] width 24 height 24
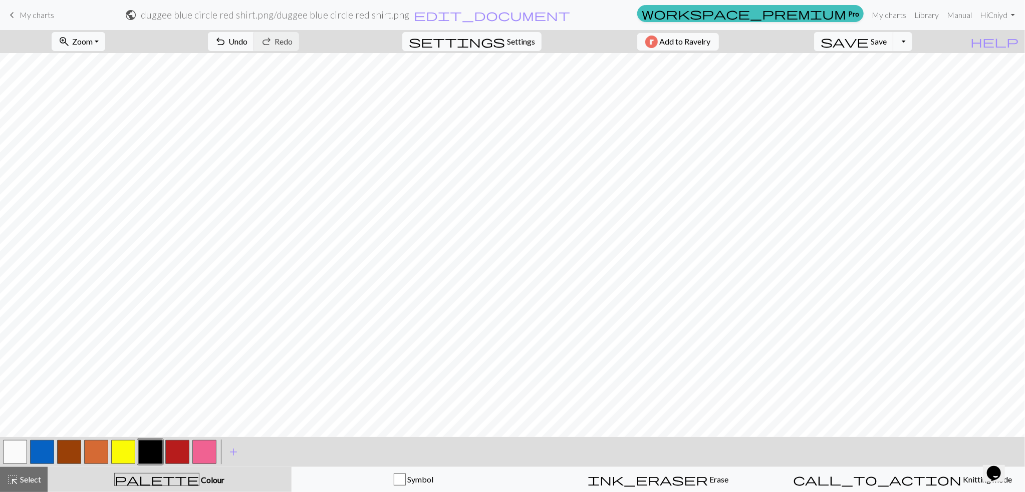
click at [11, 454] on button "button" at bounding box center [15, 452] width 24 height 24
click at [8, 457] on button "button" at bounding box center [15, 452] width 24 height 24
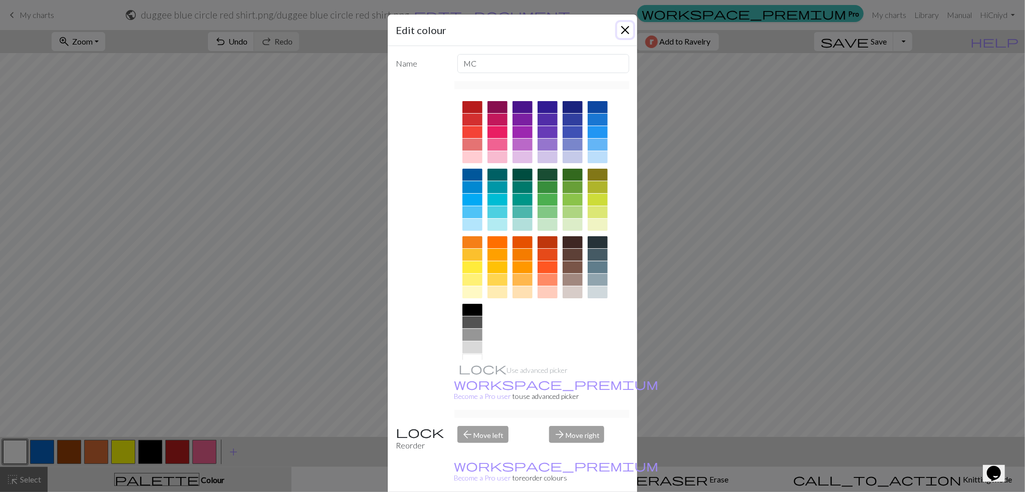
click at [622, 33] on button "Close" at bounding box center [625, 30] width 16 height 16
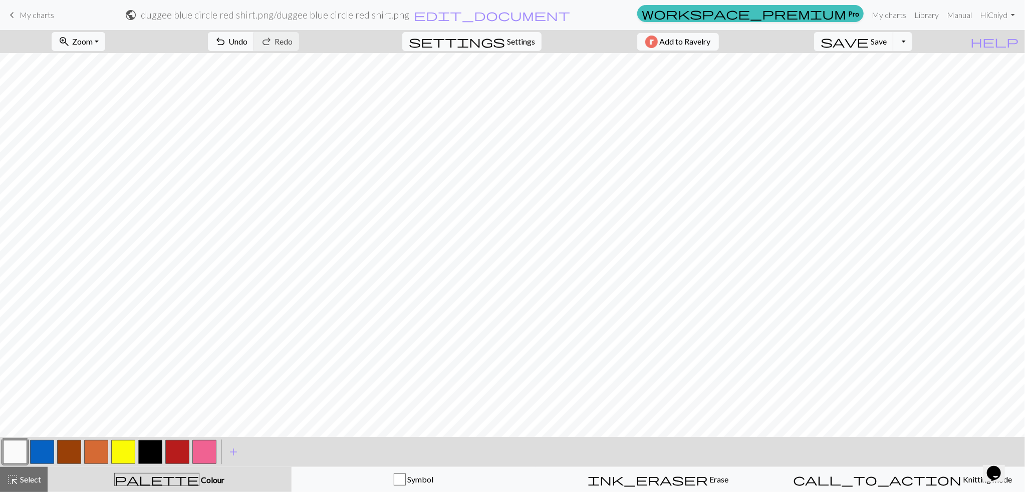
click at [76, 448] on button "button" at bounding box center [69, 452] width 24 height 24
click at [897, 39] on button "Toggle Dropdown" at bounding box center [902, 41] width 19 height 19
click at [793, 78] on button "save_alt Download" at bounding box center [829, 80] width 165 height 16
click at [903, 42] on div "Your download is being prepared..." at bounding box center [512, 24] width 1025 height 48
click at [902, 38] on div "Your download is being prepared..." at bounding box center [512, 24] width 1025 height 48
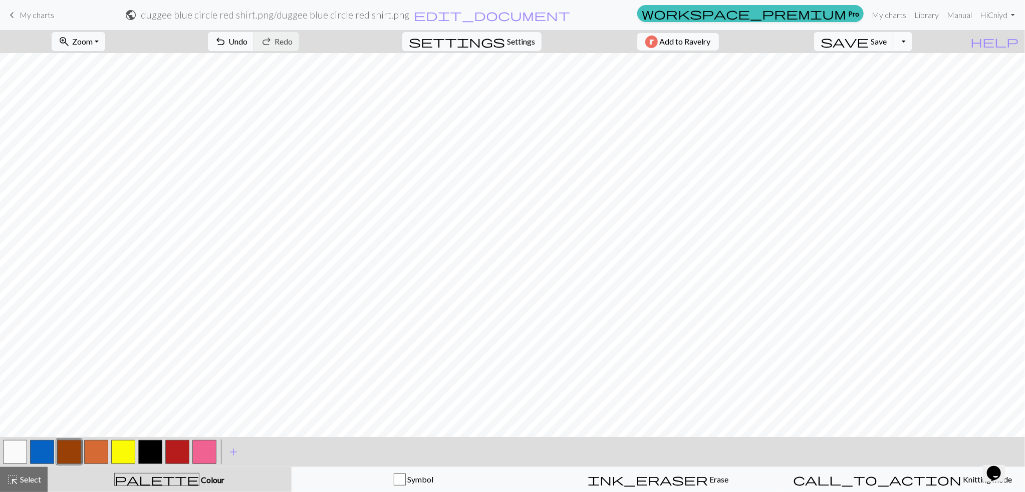
click at [909, 42] on button "Toggle Dropdown" at bounding box center [902, 41] width 19 height 19
click at [860, 66] on span "file_copy" at bounding box center [809, 64] width 108 height 14
click at [488, 16] on span "edit_document" at bounding box center [492, 15] width 156 height 14
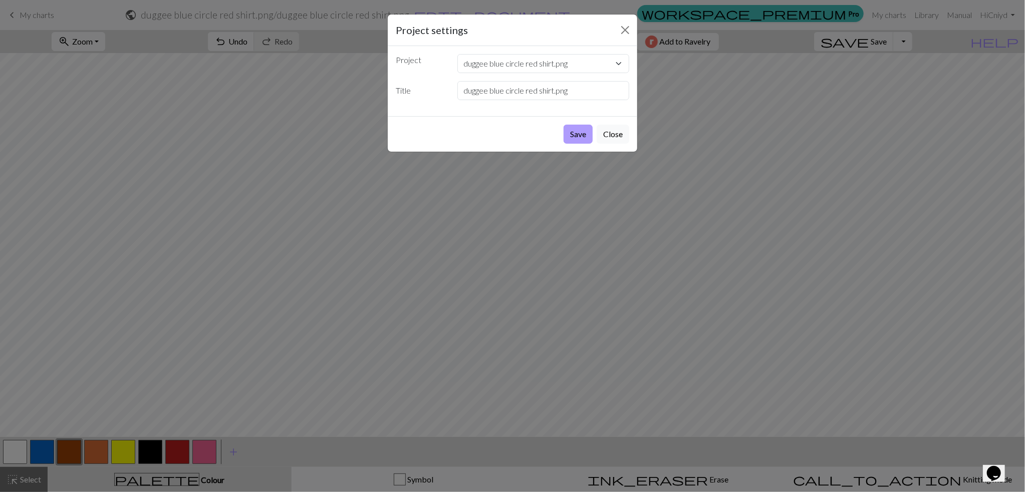
click at [571, 133] on button "Save" at bounding box center [578, 134] width 29 height 19
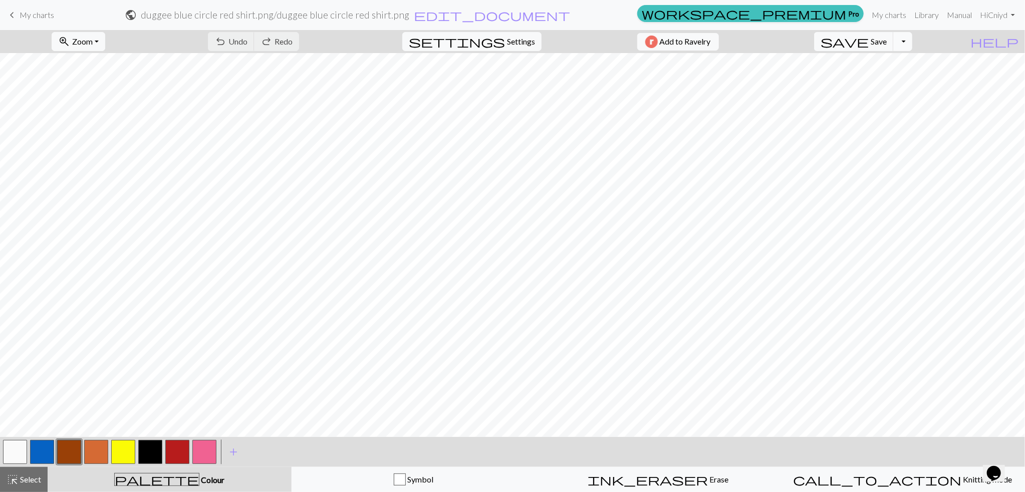
click at [897, 45] on button "Toggle Dropdown" at bounding box center [902, 41] width 19 height 19
click at [877, 67] on button "file_copy Save a copy" at bounding box center [829, 64] width 165 height 16
click at [905, 45] on button "Toggle Dropdown" at bounding box center [902, 41] width 19 height 19
click at [830, 80] on button "save_alt Download" at bounding box center [829, 80] width 165 height 16
click at [897, 13] on link "My charts" at bounding box center [889, 15] width 43 height 20
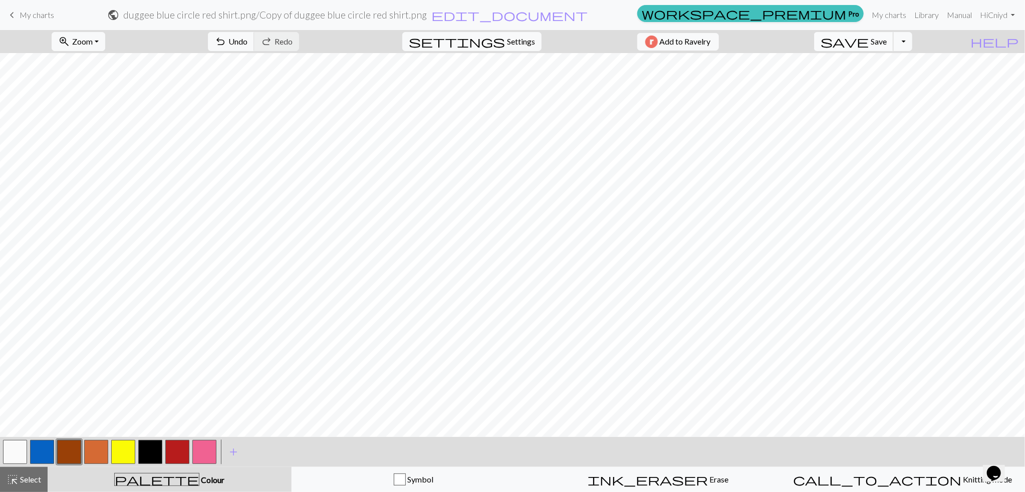
click at [876, 40] on span "Save" at bounding box center [879, 42] width 16 height 10
click at [843, 42] on span "save" at bounding box center [844, 42] width 48 height 14
click at [891, 14] on div "Chart saved" at bounding box center [512, 20] width 1025 height 40
click at [896, 12] on link "My charts" at bounding box center [889, 15] width 43 height 20
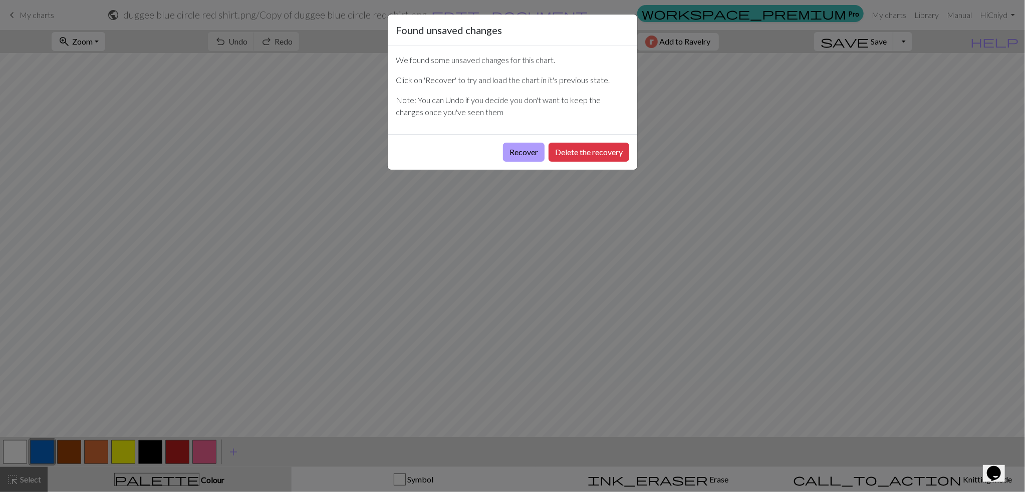
click at [527, 156] on button "Recover" at bounding box center [524, 152] width 42 height 19
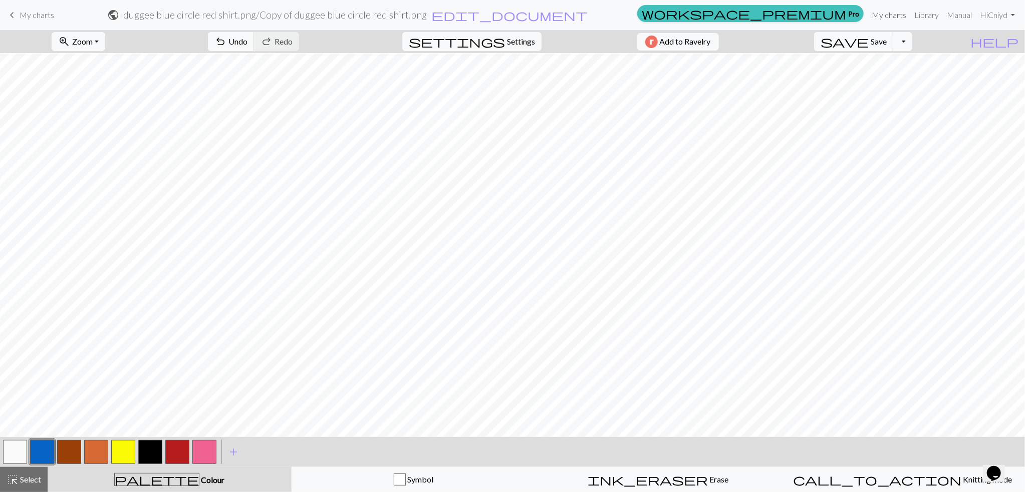
scroll to position [98, 0]
click at [84, 44] on span "Zoom" at bounding box center [82, 42] width 21 height 10
click at [75, 92] on button "Fit height" at bounding box center [91, 96] width 79 height 16
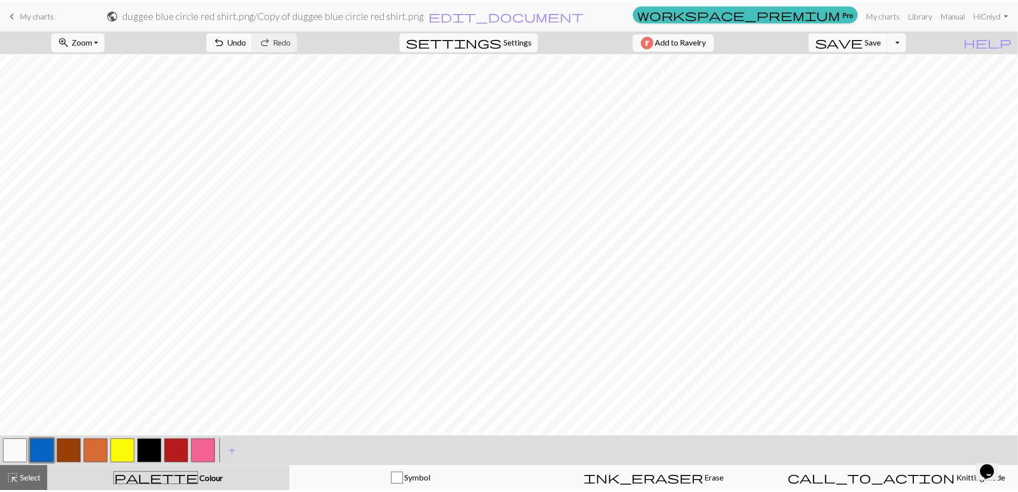
scroll to position [0, 0]
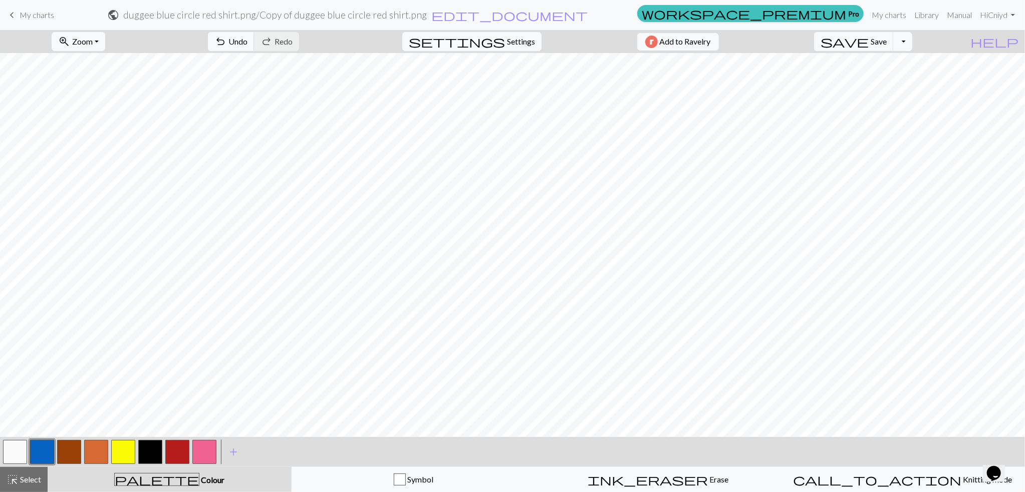
click at [902, 41] on button "Toggle Dropdown" at bounding box center [902, 41] width 19 height 19
click at [792, 82] on button "save_alt Download" at bounding box center [829, 80] width 165 height 16
click at [993, 18] on link "Hi Cniyd" at bounding box center [997, 15] width 43 height 20
click at [905, 40] on button "Toggle Dropdown" at bounding box center [902, 41] width 19 height 19
click at [850, 78] on button "save_alt Download" at bounding box center [829, 80] width 165 height 16
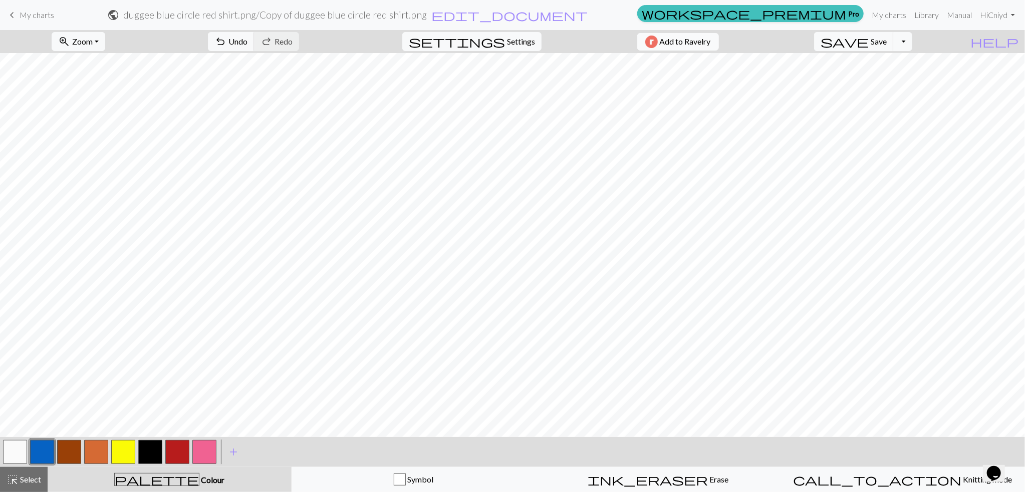
click at [675, 44] on span "Add to Ravelry" at bounding box center [685, 42] width 51 height 13
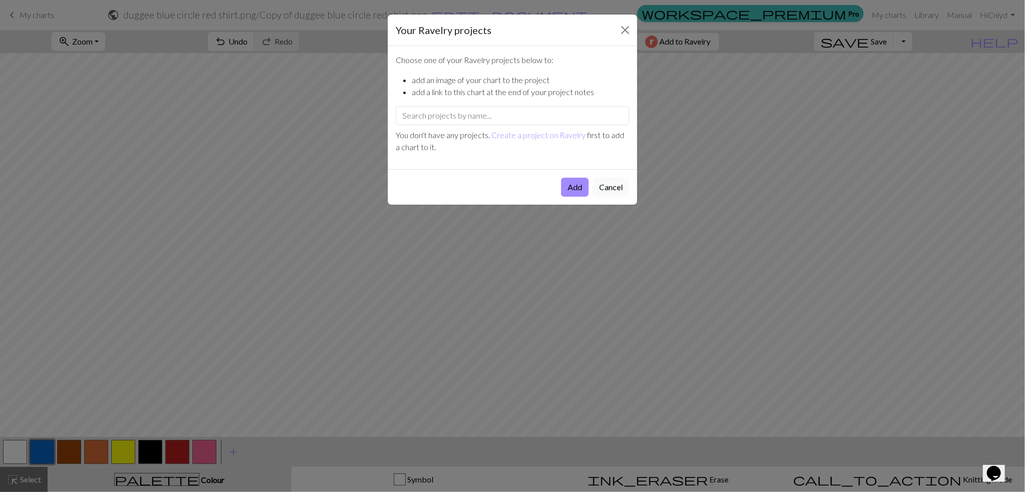
click at [613, 190] on button "Cancel" at bounding box center [611, 187] width 37 height 19
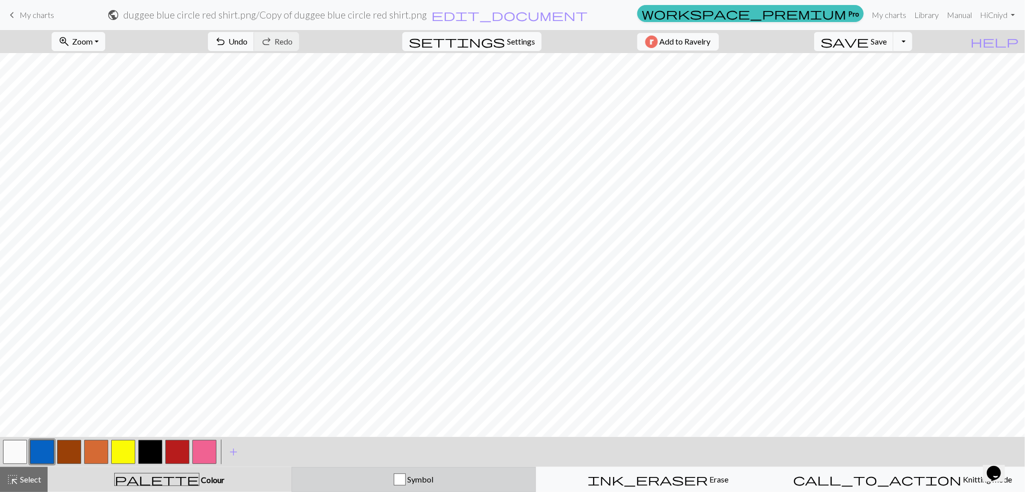
click at [400, 481] on div "button" at bounding box center [400, 480] width 12 height 12
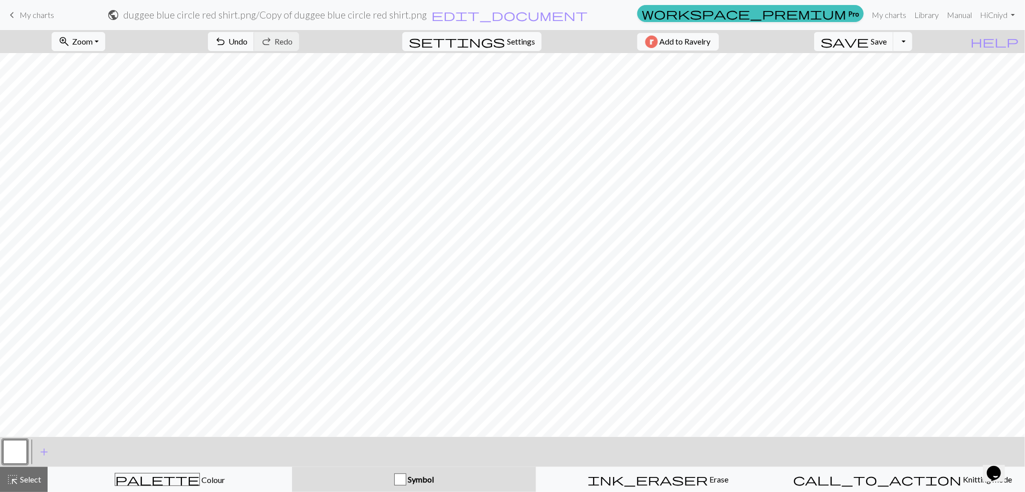
click at [405, 477] on div "button" at bounding box center [400, 480] width 12 height 12
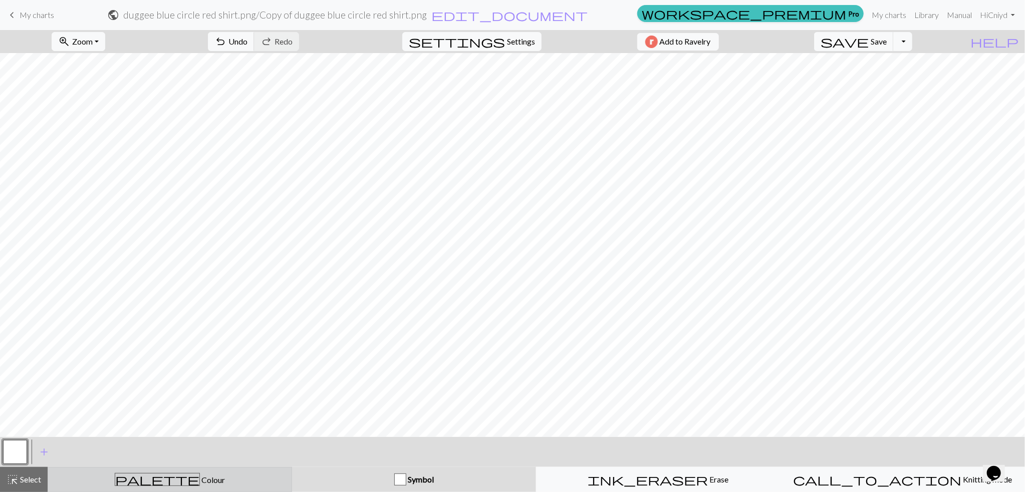
click at [273, 471] on button "palette Colour Colour" at bounding box center [170, 479] width 244 height 25
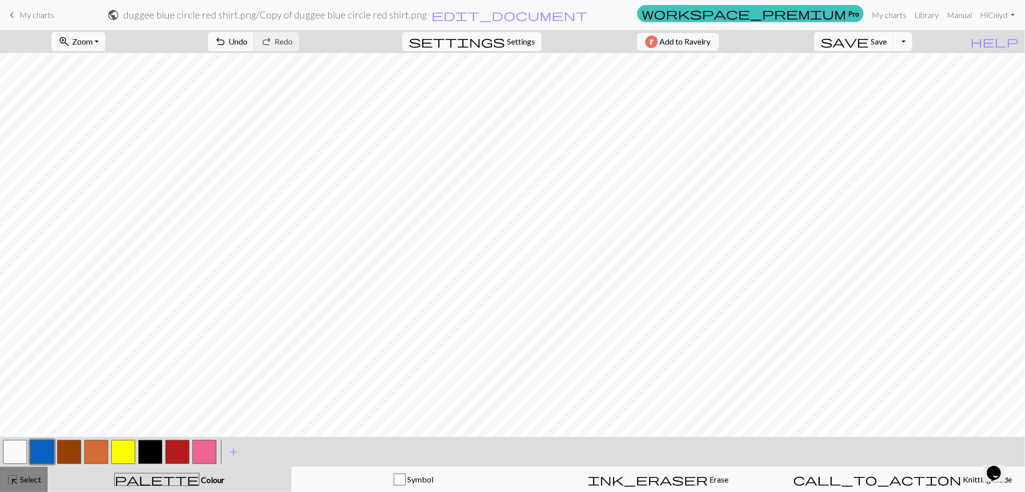
click at [27, 485] on div "highlight_alt Select Select" at bounding box center [24, 480] width 35 height 12
click at [30, 485] on div "highlight_alt Select Select" at bounding box center [24, 480] width 35 height 12
click at [476, 14] on span "edit_document" at bounding box center [509, 15] width 156 height 14
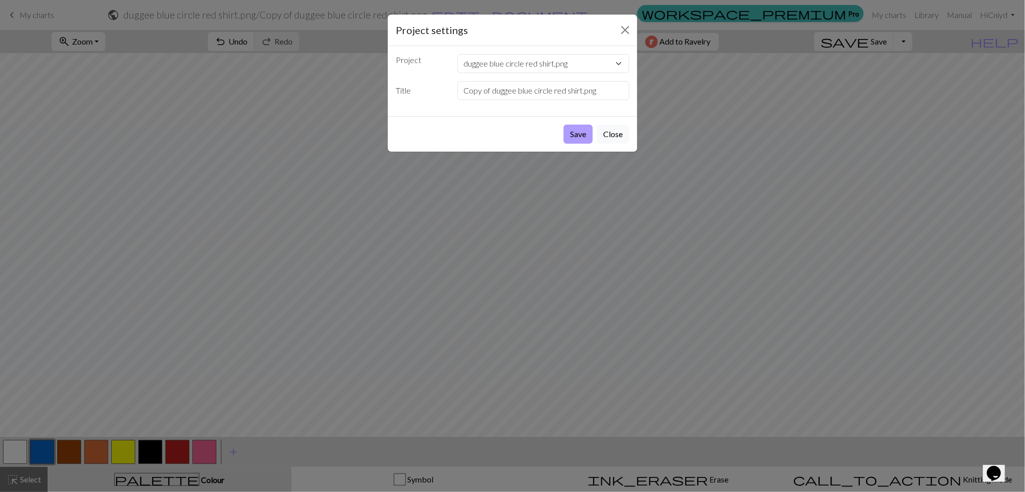
click at [578, 134] on button "Save" at bounding box center [578, 134] width 29 height 19
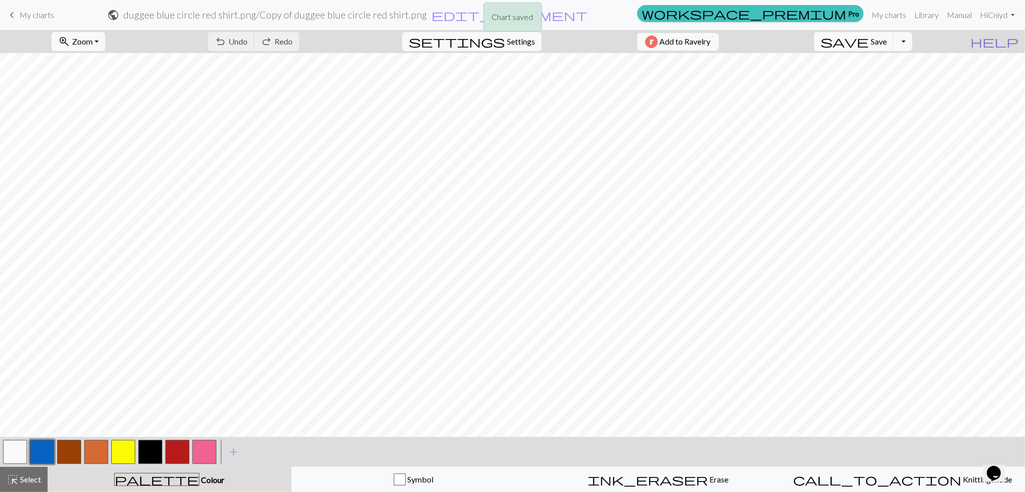
click at [992, 46] on span "help" at bounding box center [994, 42] width 48 height 14
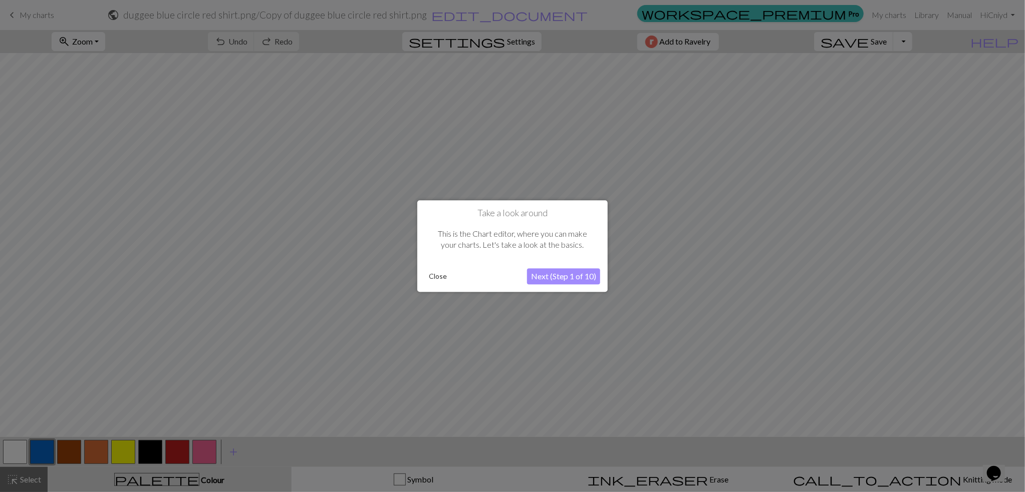
click at [573, 281] on button "Next (Step 1 of 10)" at bounding box center [563, 276] width 73 height 16
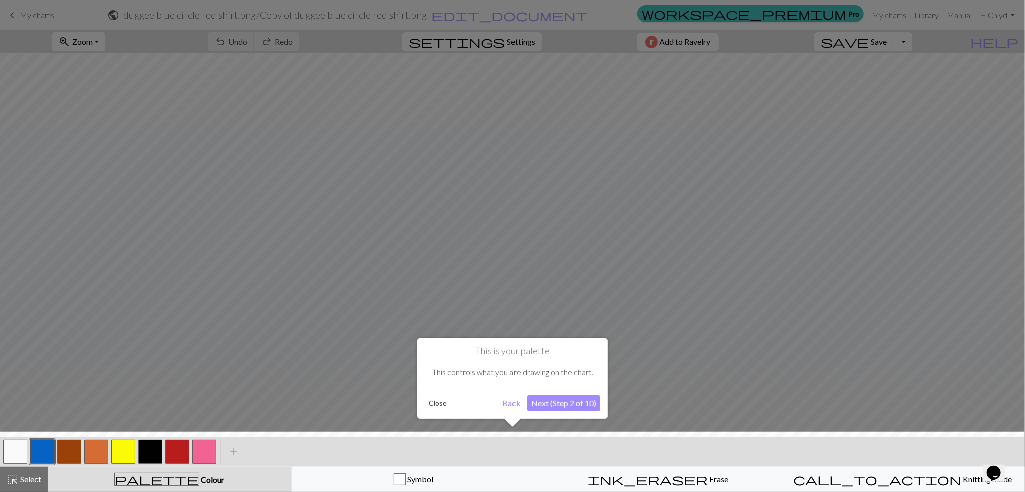
click at [556, 402] on button "Next (Step 2 of 10)" at bounding box center [563, 404] width 73 height 16
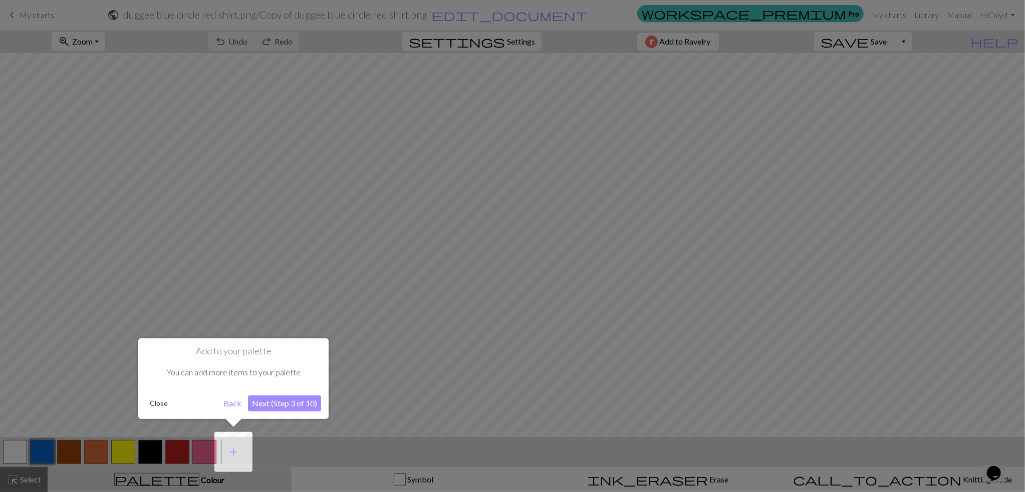
click at [280, 407] on button "Next (Step 3 of 10)" at bounding box center [284, 404] width 73 height 16
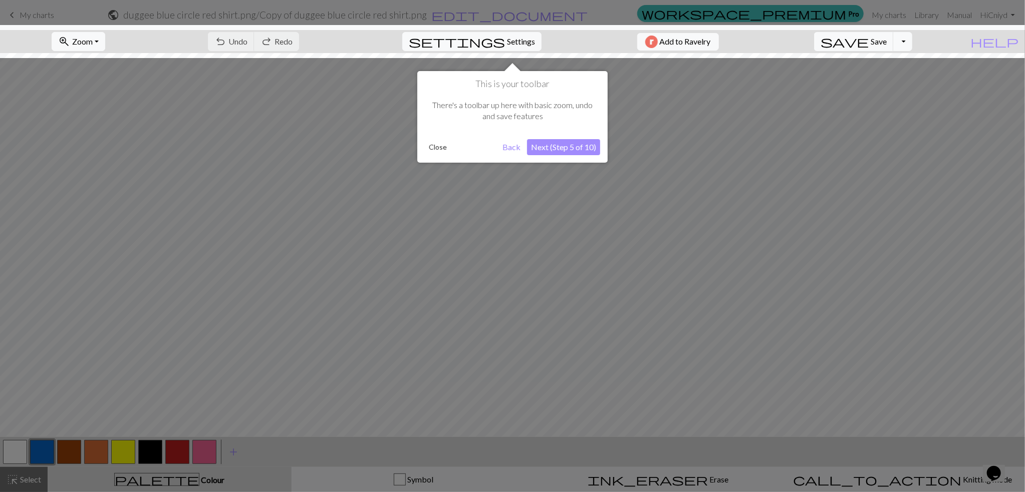
click at [560, 147] on button "Next (Step 5 of 10)" at bounding box center [563, 147] width 73 height 16
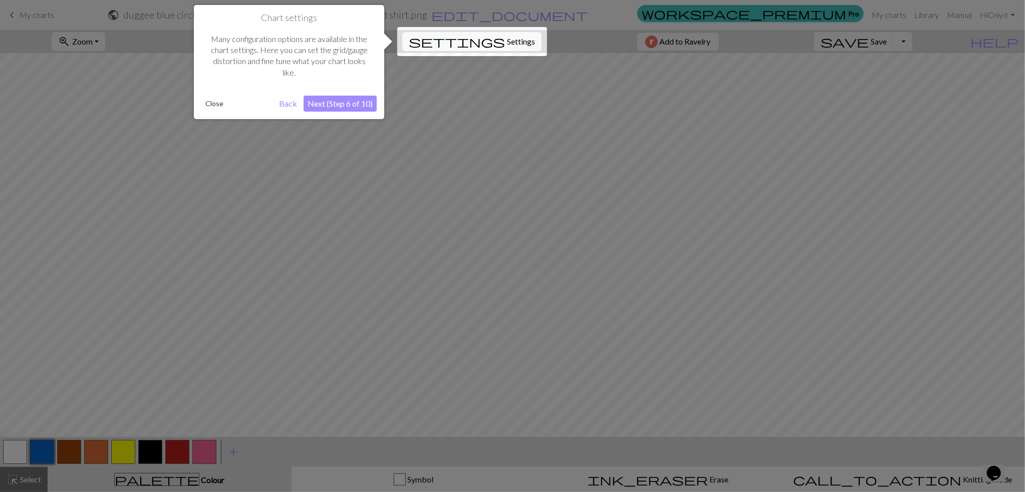
click at [330, 104] on button "Next (Step 6 of 10)" at bounding box center [340, 104] width 73 height 16
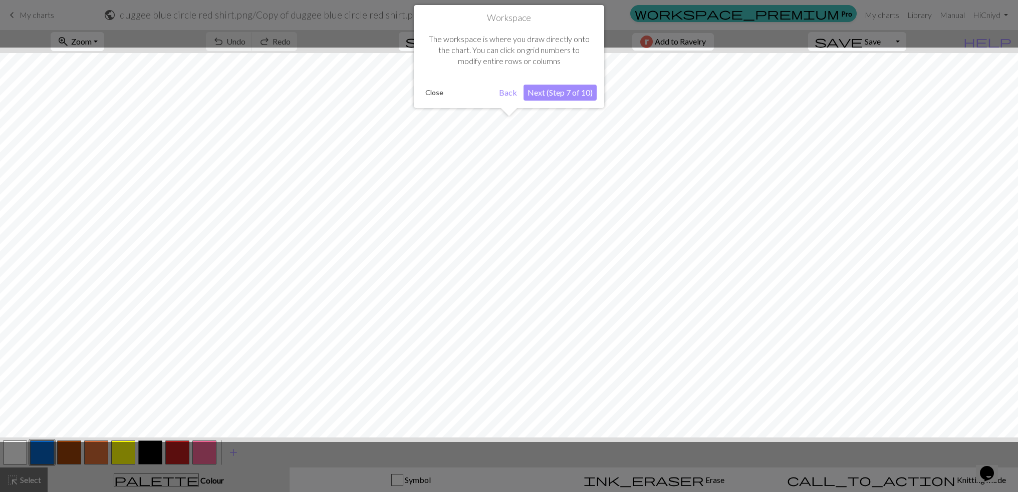
click at [569, 91] on button "Next (Step 7 of 10)" at bounding box center [559, 93] width 73 height 16
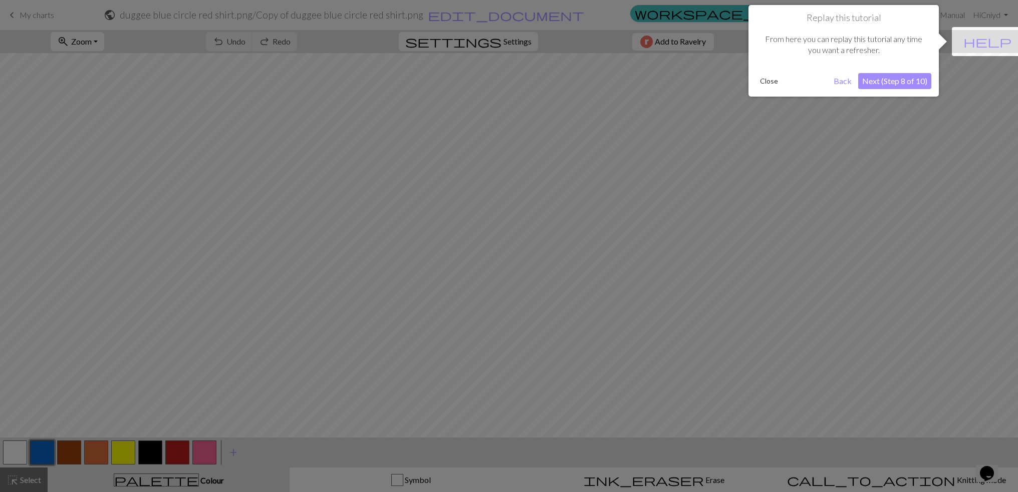
click at [885, 82] on button "Next (Step 8 of 10)" at bounding box center [894, 81] width 73 height 16
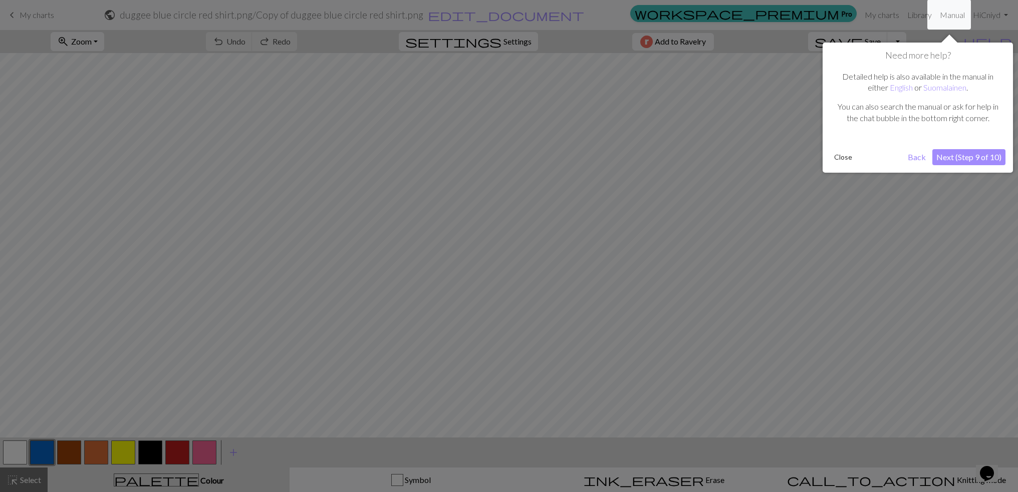
click at [950, 154] on button "Next (Step 9 of 10)" at bounding box center [968, 157] width 73 height 16
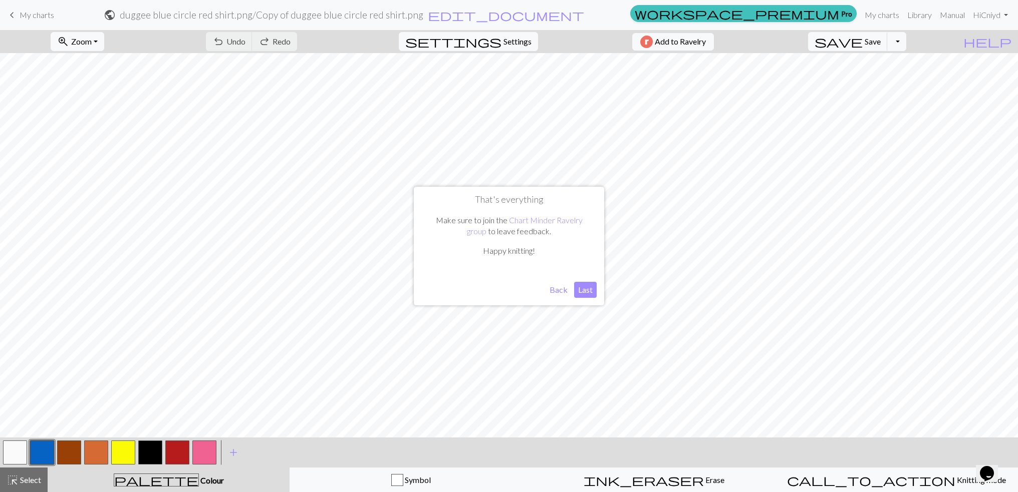
click at [585, 295] on button "Last" at bounding box center [585, 290] width 23 height 16
click at [872, 40] on span "Save" at bounding box center [873, 42] width 16 height 10
click at [119, 449] on button "button" at bounding box center [123, 453] width 24 height 24
click at [122, 459] on button "button" at bounding box center [123, 453] width 24 height 24
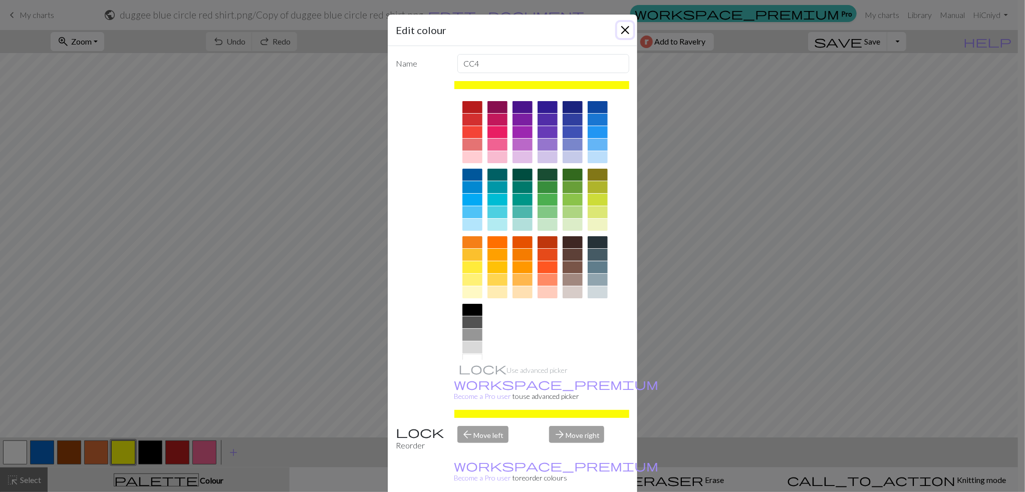
click at [625, 31] on button "Close" at bounding box center [625, 30] width 16 height 16
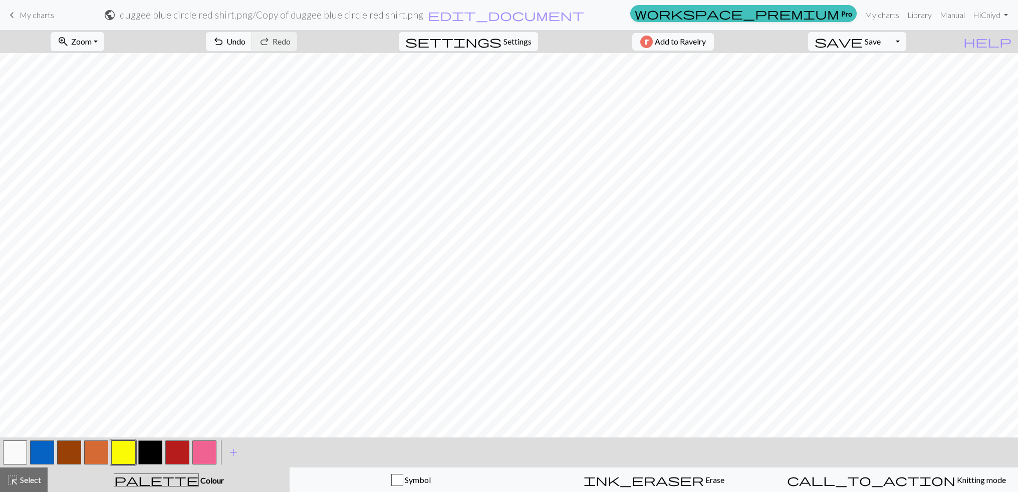
click at [76, 455] on button "button" at bounding box center [69, 453] width 24 height 24
click at [121, 456] on button "button" at bounding box center [123, 453] width 24 height 24
click at [64, 451] on button "button" at bounding box center [69, 453] width 24 height 24
click at [120, 459] on button "button" at bounding box center [123, 453] width 24 height 24
click at [150, 449] on button "button" at bounding box center [150, 453] width 24 height 24
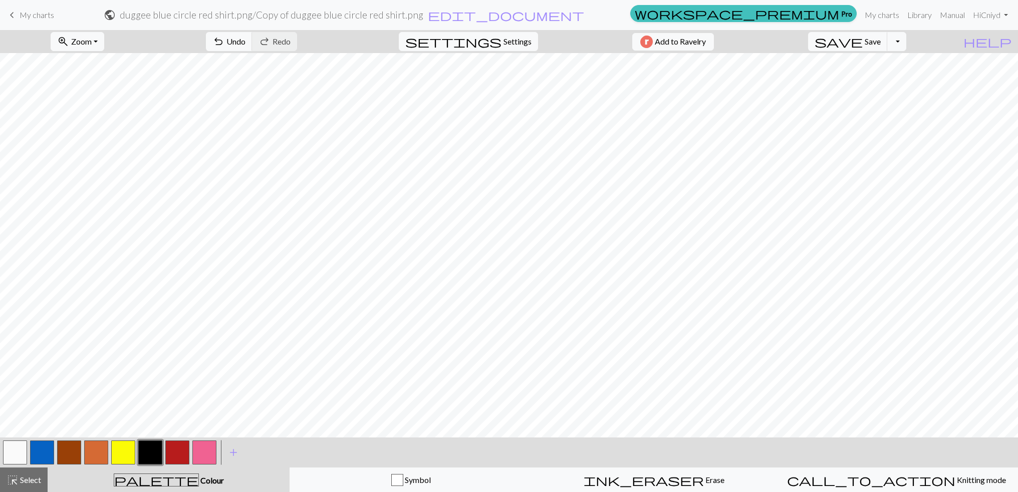
click at [122, 456] on button "button" at bounding box center [123, 453] width 24 height 24
click at [154, 461] on button "button" at bounding box center [150, 453] width 24 height 24
click at [127, 458] on button "button" at bounding box center [123, 453] width 24 height 24
click at [42, 452] on button "button" at bounding box center [42, 453] width 24 height 24
click at [126, 450] on button "button" at bounding box center [123, 453] width 24 height 24
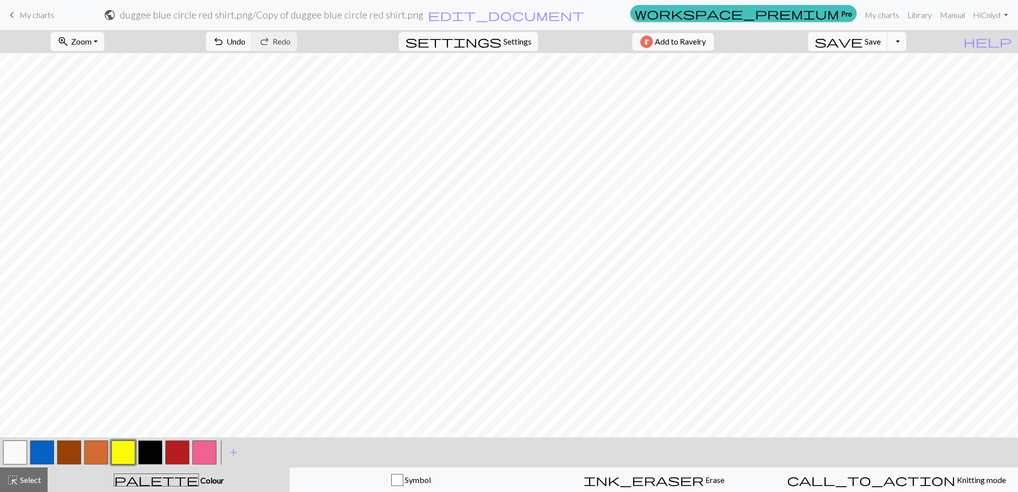
click at [177, 453] on button "button" at bounding box center [177, 453] width 24 height 24
click at [152, 450] on button "button" at bounding box center [150, 453] width 24 height 24
click at [90, 458] on button "button" at bounding box center [96, 453] width 24 height 24
click at [68, 454] on button "button" at bounding box center [69, 453] width 24 height 24
click at [124, 449] on button "button" at bounding box center [123, 453] width 24 height 24
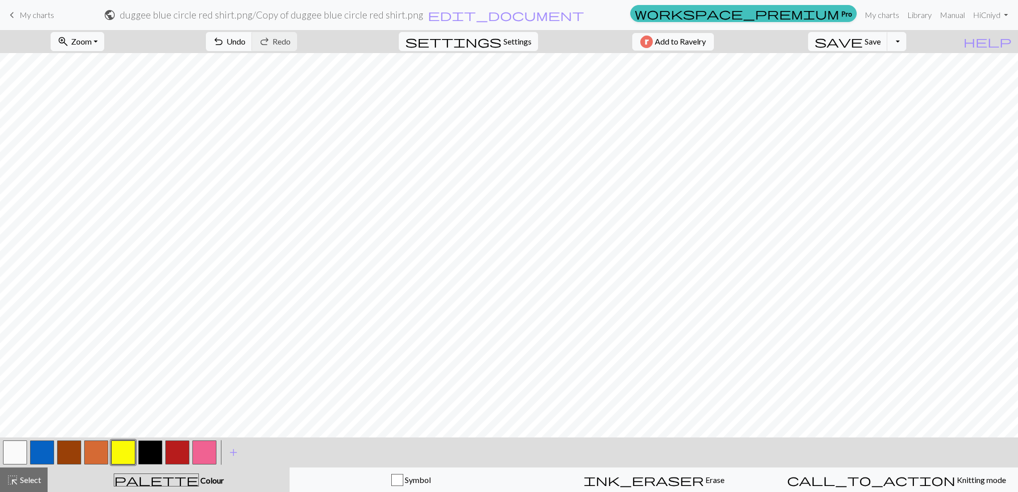
click at [91, 454] on button "button" at bounding box center [96, 453] width 24 height 24
click at [66, 453] on button "button" at bounding box center [69, 453] width 24 height 24
click at [175, 445] on button "button" at bounding box center [177, 453] width 24 height 24
click at [148, 451] on button "button" at bounding box center [150, 453] width 24 height 24
click at [118, 460] on button "button" at bounding box center [123, 453] width 24 height 24
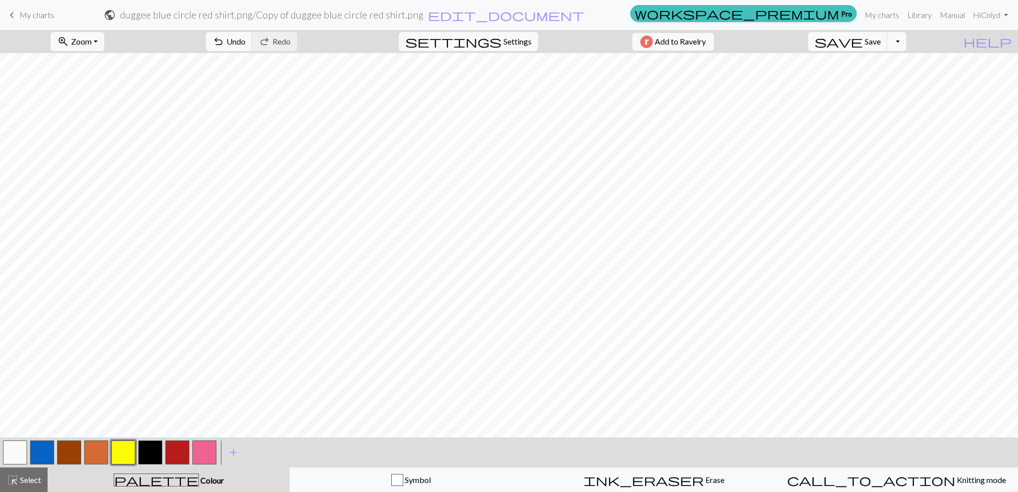
click at [62, 455] on button "button" at bounding box center [69, 453] width 24 height 24
click at [112, 457] on button "button" at bounding box center [123, 453] width 24 height 24
click at [41, 454] on button "button" at bounding box center [42, 453] width 24 height 24
click at [185, 453] on button "button" at bounding box center [177, 453] width 24 height 24
click at [130, 451] on button "button" at bounding box center [123, 453] width 24 height 24
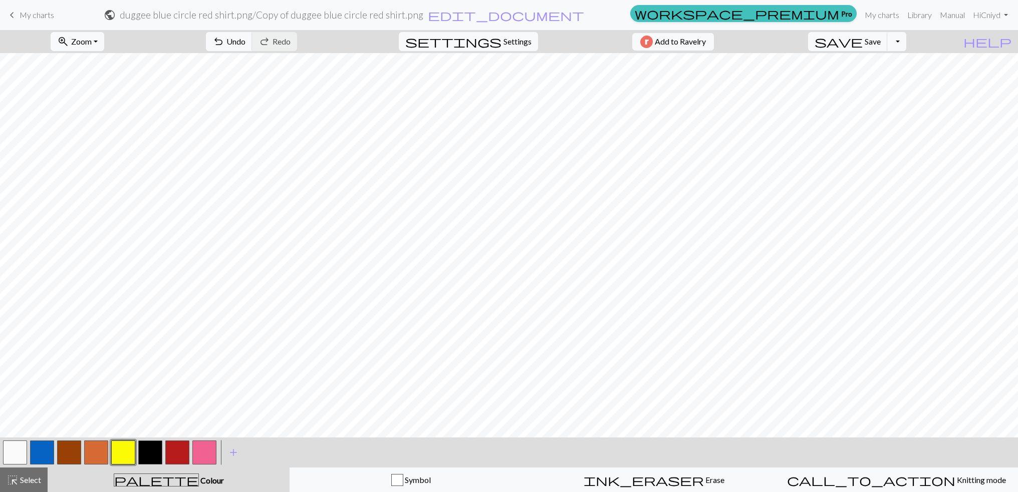
click at [64, 457] on button "button" at bounding box center [69, 453] width 24 height 24
click at [123, 452] on button "button" at bounding box center [123, 453] width 24 height 24
click at [208, 451] on button "button" at bounding box center [204, 453] width 24 height 24
drag, startPoint x: 121, startPoint y: 451, endPoint x: 133, endPoint y: 441, distance: 16.0
click at [121, 451] on button "button" at bounding box center [123, 453] width 24 height 24
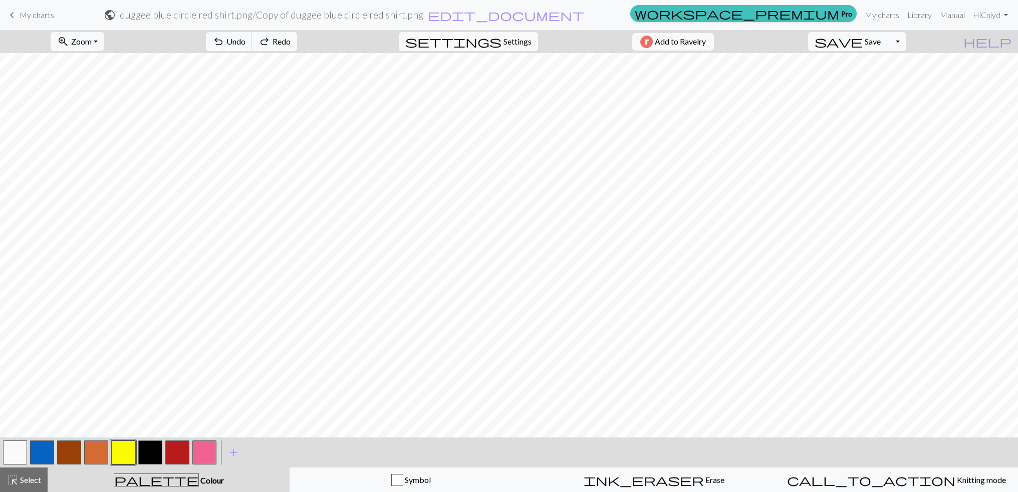
click at [155, 445] on button "button" at bounding box center [150, 453] width 24 height 24
click at [154, 455] on button "button" at bounding box center [150, 453] width 24 height 24
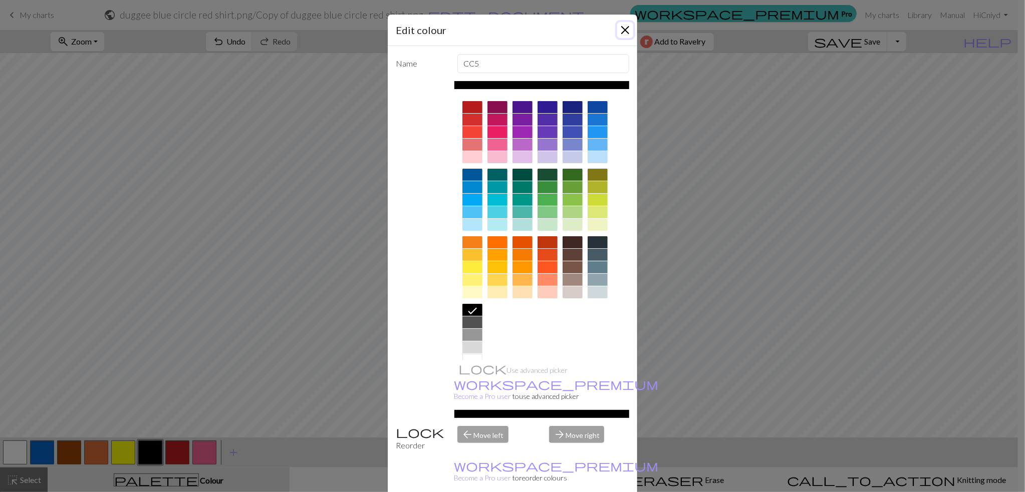
click at [619, 26] on button "Close" at bounding box center [625, 30] width 16 height 16
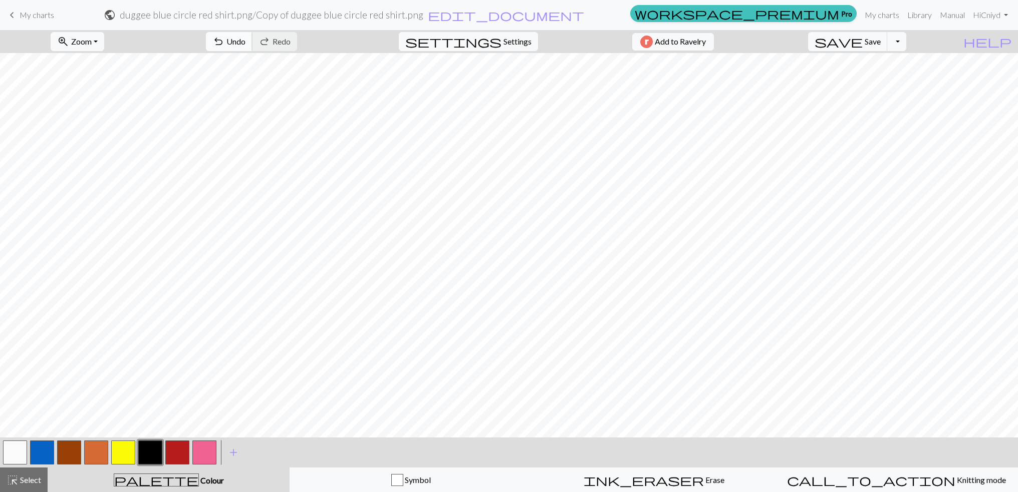
click at [226, 43] on span "Undo" at bounding box center [235, 42] width 19 height 10
click at [224, 44] on span "undo" at bounding box center [218, 42] width 12 height 14
click at [92, 454] on button "button" at bounding box center [96, 453] width 24 height 24
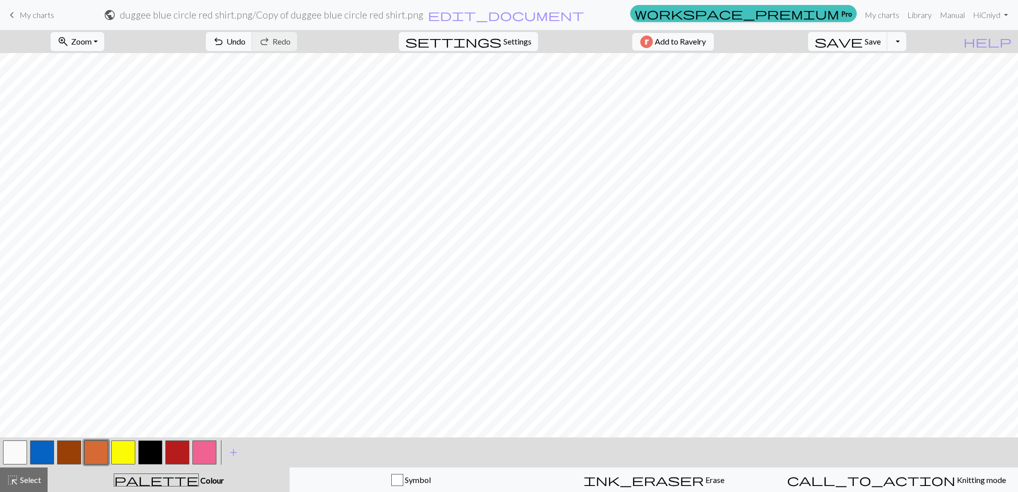
click at [40, 456] on button "button" at bounding box center [42, 453] width 24 height 24
click at [119, 452] on button "button" at bounding box center [123, 453] width 24 height 24
click at [146, 452] on button "button" at bounding box center [150, 453] width 24 height 24
click at [99, 456] on button "button" at bounding box center [96, 453] width 24 height 24
click at [2, 449] on div at bounding box center [15, 452] width 27 height 27
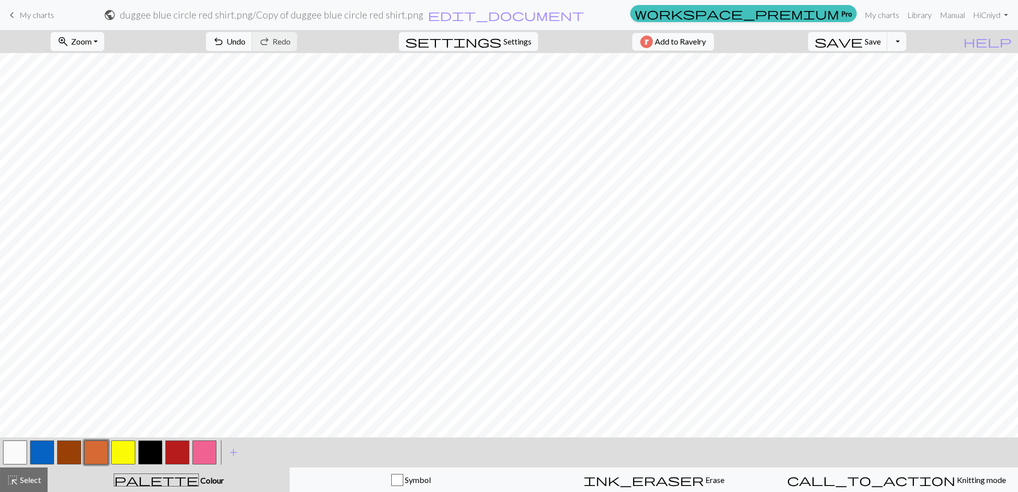
click at [22, 458] on button "button" at bounding box center [15, 453] width 24 height 24
click at [69, 453] on button "button" at bounding box center [69, 453] width 24 height 24
click at [101, 443] on button "button" at bounding box center [96, 453] width 24 height 24
click at [71, 450] on button "button" at bounding box center [69, 453] width 24 height 24
click at [18, 455] on button "button" at bounding box center [15, 453] width 24 height 24
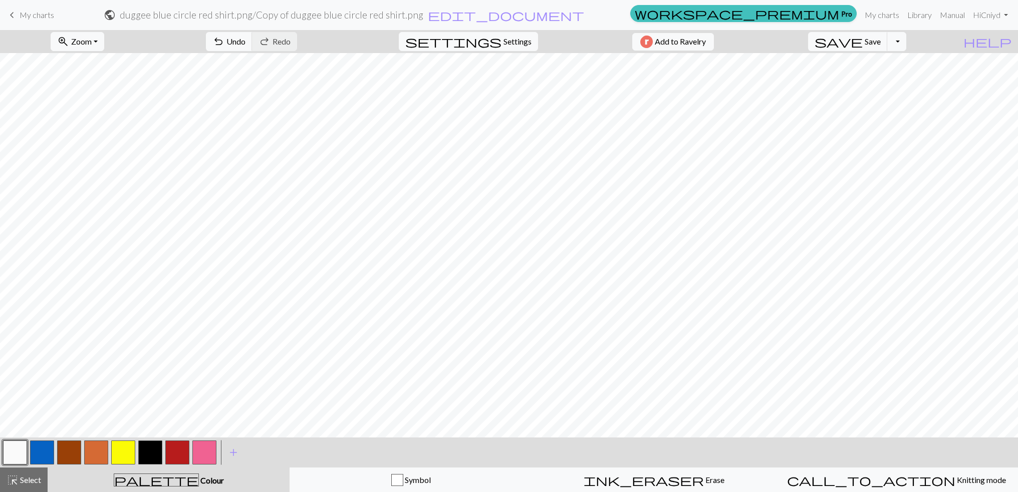
click at [63, 458] on button "button" at bounding box center [69, 453] width 24 height 24
click at [25, 457] on button "button" at bounding box center [15, 453] width 24 height 24
click at [21, 457] on button "button" at bounding box center [15, 453] width 24 height 24
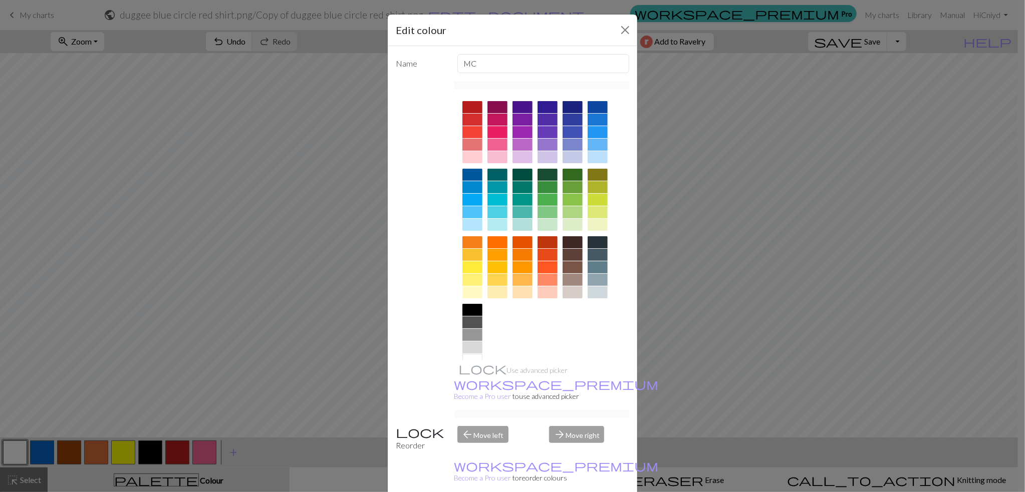
click at [611, 32] on div "Edit colour" at bounding box center [512, 31] width 249 height 32
click at [625, 32] on button "Close" at bounding box center [625, 30] width 16 height 16
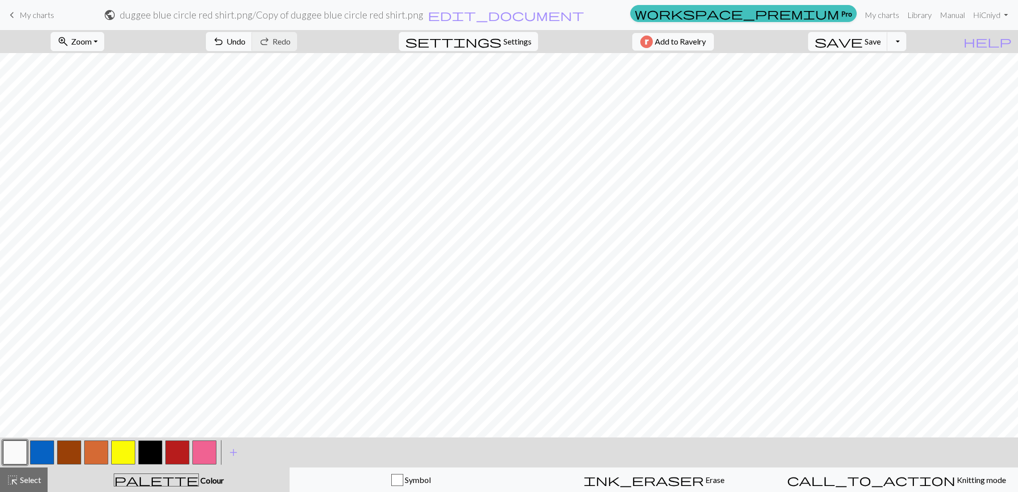
click at [70, 452] on button "button" at bounding box center [69, 453] width 24 height 24
click at [122, 451] on button "button" at bounding box center [123, 453] width 24 height 24
drag, startPoint x: 95, startPoint y: 454, endPoint x: 101, endPoint y: 451, distance: 6.5
click at [96, 454] on button "button" at bounding box center [96, 453] width 24 height 24
click at [156, 447] on button "button" at bounding box center [150, 453] width 24 height 24
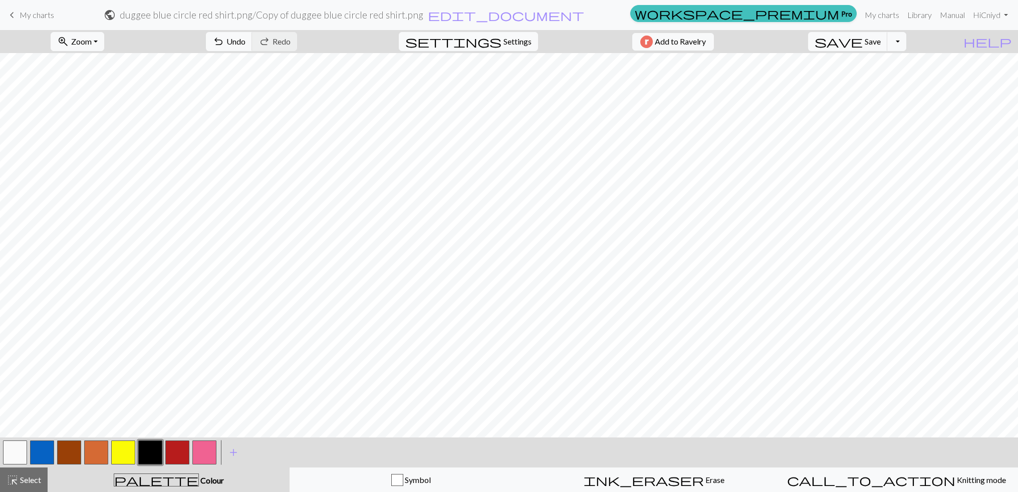
click at [99, 454] on button "button" at bounding box center [96, 453] width 24 height 24
click at [69, 451] on button "button" at bounding box center [69, 453] width 24 height 24
click at [94, 451] on button "button" at bounding box center [96, 453] width 24 height 24
click at [153, 453] on button "button" at bounding box center [150, 453] width 24 height 24
click at [182, 457] on button "button" at bounding box center [177, 453] width 24 height 24
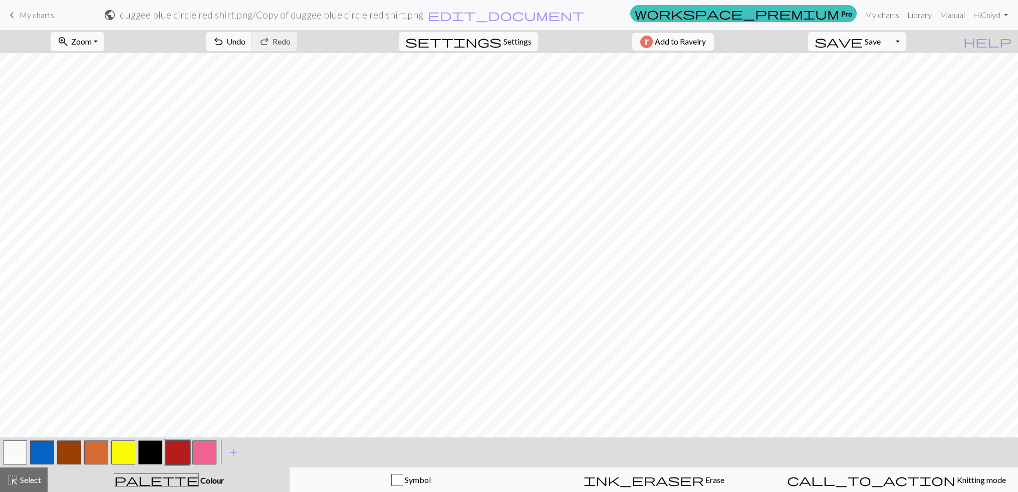
click at [201, 450] on button "button" at bounding box center [204, 453] width 24 height 24
click at [180, 448] on button "button" at bounding box center [177, 453] width 24 height 24
click at [205, 451] on button "button" at bounding box center [204, 453] width 24 height 24
click at [73, 458] on button "button" at bounding box center [69, 453] width 24 height 24
click at [94, 451] on button "button" at bounding box center [96, 453] width 24 height 24
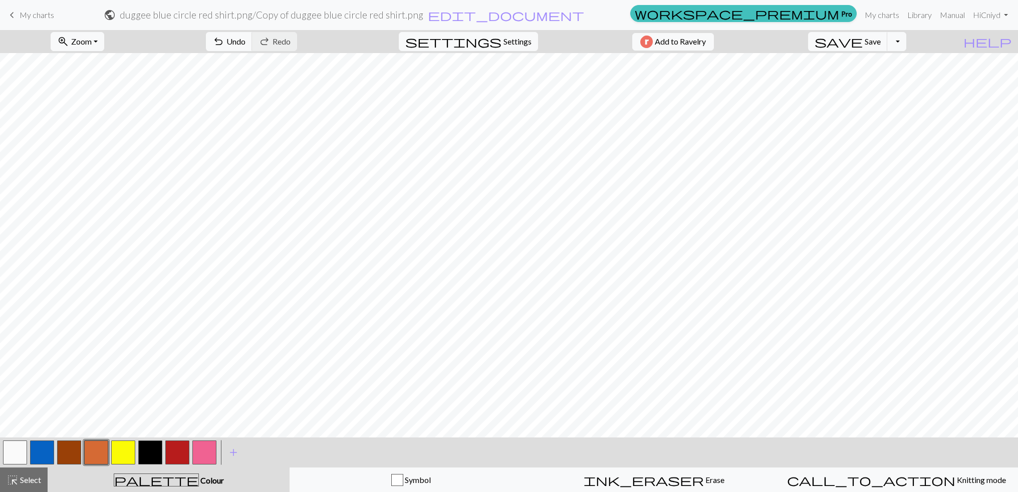
click at [72, 455] on button "button" at bounding box center [69, 453] width 24 height 24
click at [148, 455] on button "button" at bounding box center [150, 453] width 24 height 24
click at [98, 451] on button "button" at bounding box center [96, 453] width 24 height 24
drag, startPoint x: 152, startPoint y: 450, endPoint x: 163, endPoint y: 439, distance: 15.9
click at [152, 450] on button "button" at bounding box center [150, 453] width 24 height 24
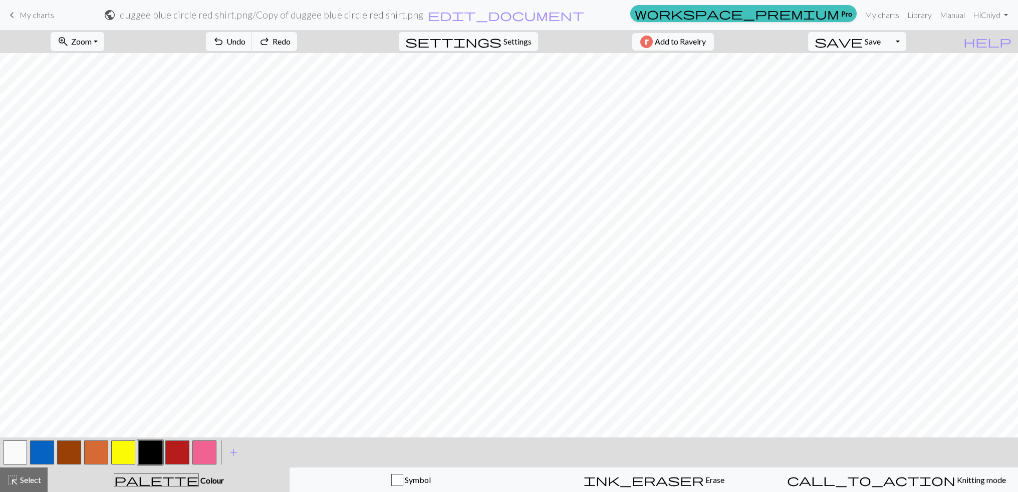
click at [14, 453] on button "button" at bounding box center [15, 453] width 24 height 24
click at [75, 445] on button "button" at bounding box center [69, 453] width 24 height 24
click at [172, 452] on button "button" at bounding box center [177, 453] width 24 height 24
click at [88, 459] on button "button" at bounding box center [96, 453] width 24 height 24
click at [206, 454] on button "button" at bounding box center [204, 453] width 24 height 24
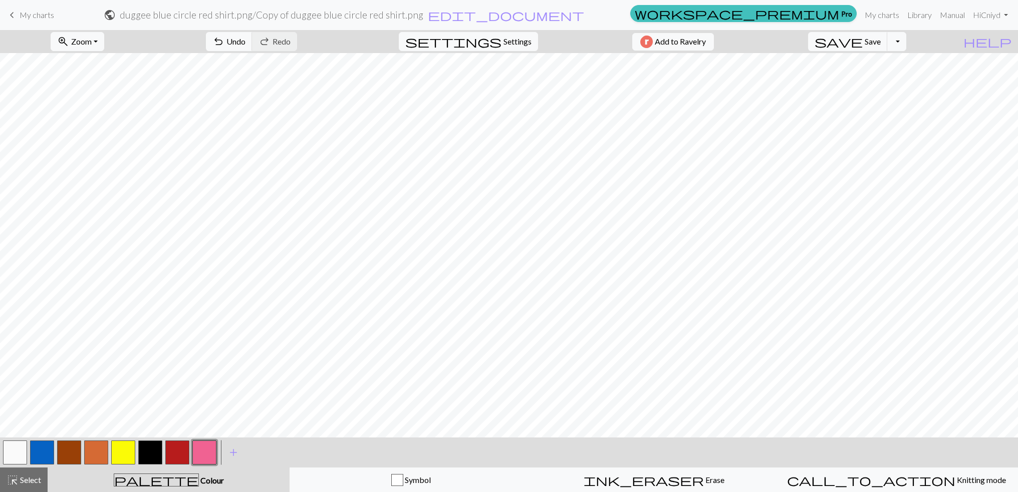
click at [98, 457] on button "button" at bounding box center [96, 453] width 24 height 24
click at [40, 454] on button "button" at bounding box center [42, 453] width 24 height 24
click at [76, 455] on button "button" at bounding box center [69, 453] width 24 height 24
click at [125, 445] on button "button" at bounding box center [123, 453] width 24 height 24
click at [102, 459] on button "button" at bounding box center [96, 453] width 24 height 24
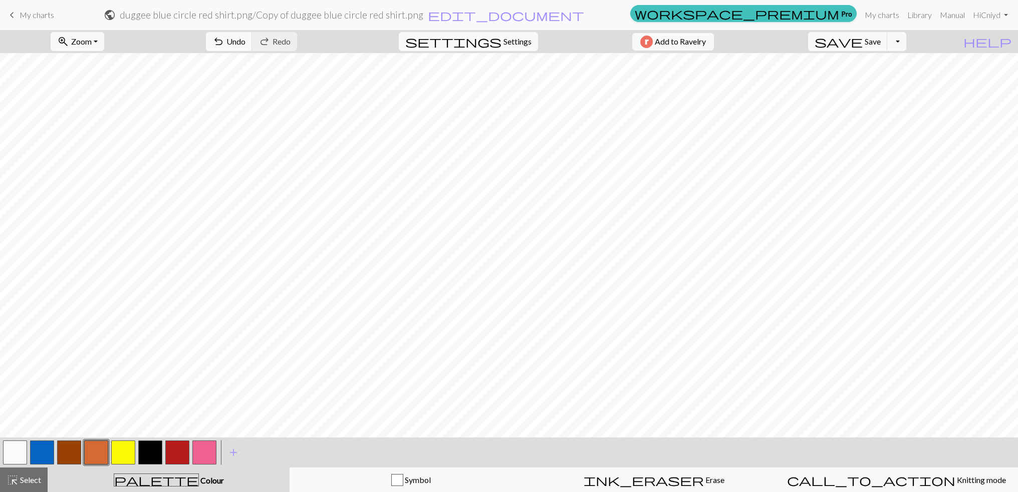
click at [67, 461] on button "button" at bounding box center [69, 453] width 24 height 24
click at [70, 457] on button "button" at bounding box center [69, 453] width 24 height 24
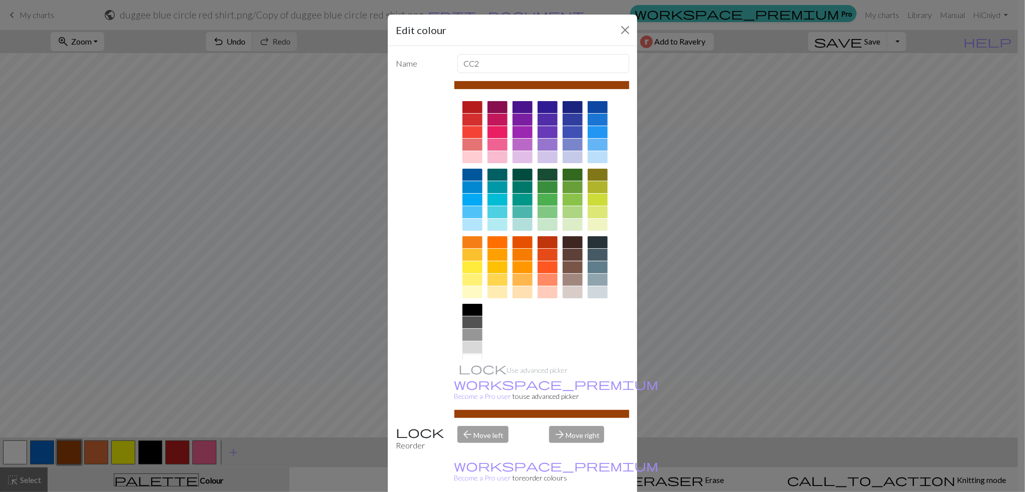
click at [569, 257] on div at bounding box center [572, 255] width 20 height 12
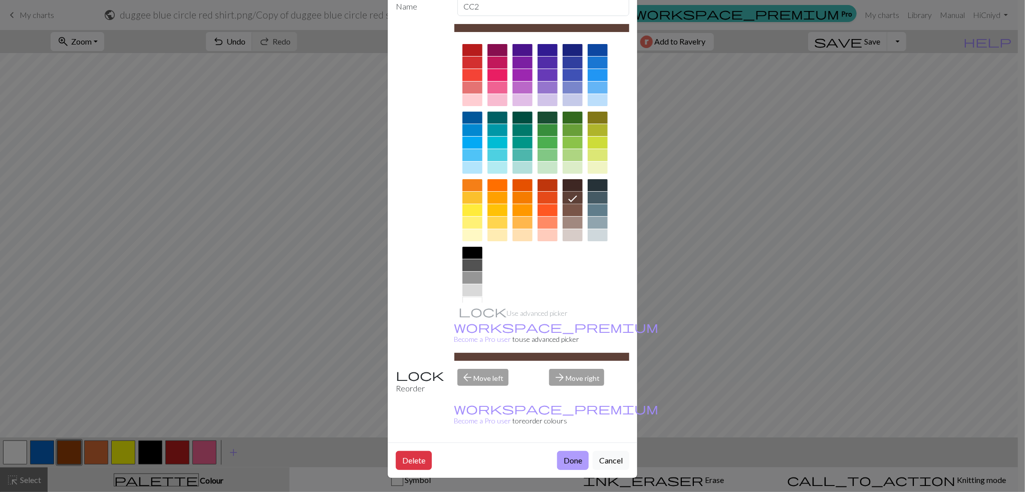
click at [570, 457] on button "Done" at bounding box center [573, 460] width 32 height 19
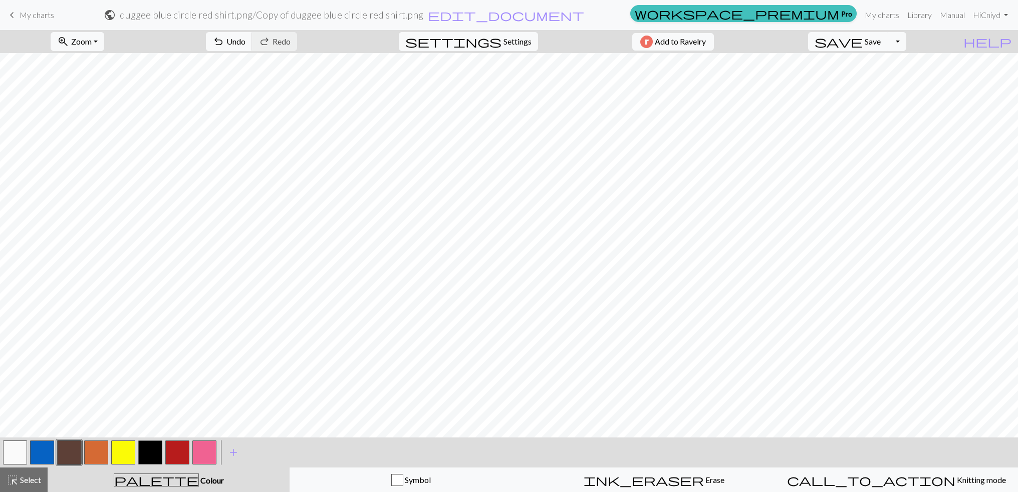
click at [62, 449] on button "button" at bounding box center [69, 453] width 24 height 24
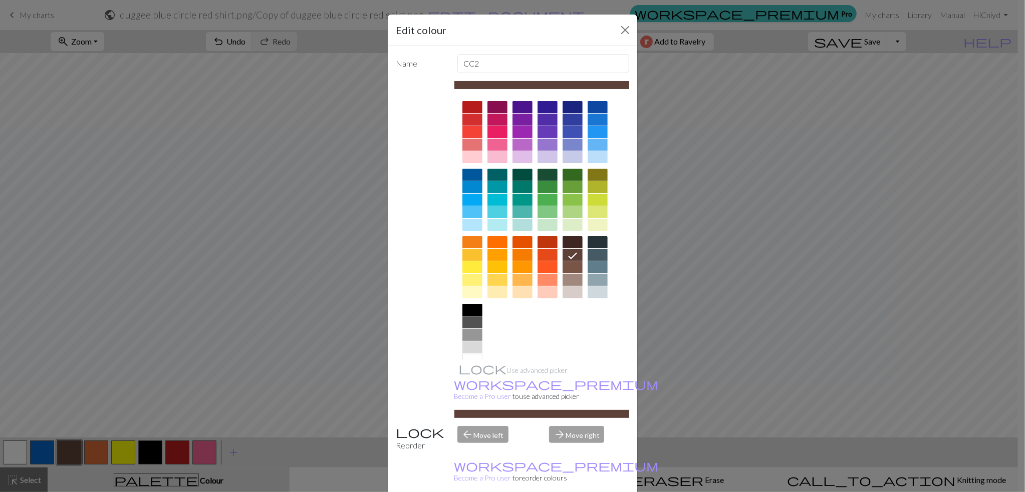
click at [564, 269] on div at bounding box center [572, 267] width 20 height 12
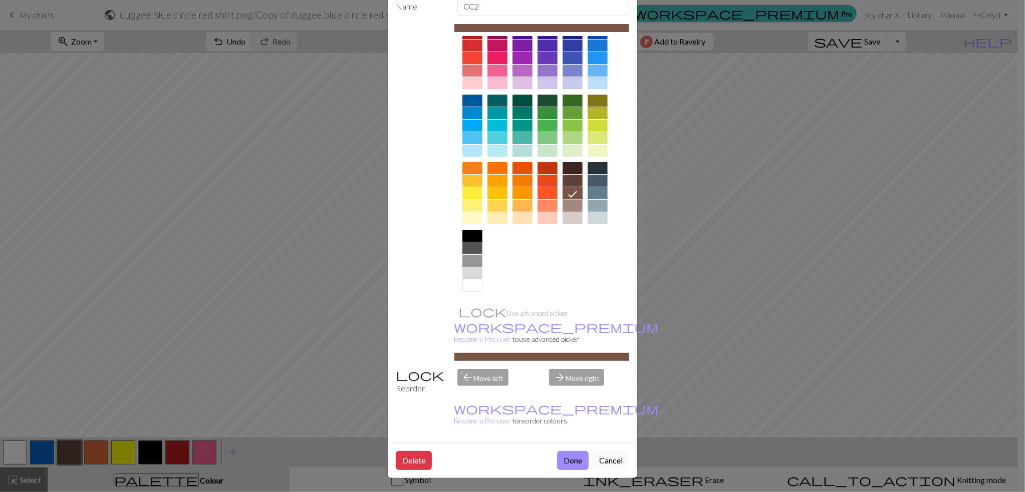
click at [570, 458] on button "Done" at bounding box center [573, 460] width 32 height 19
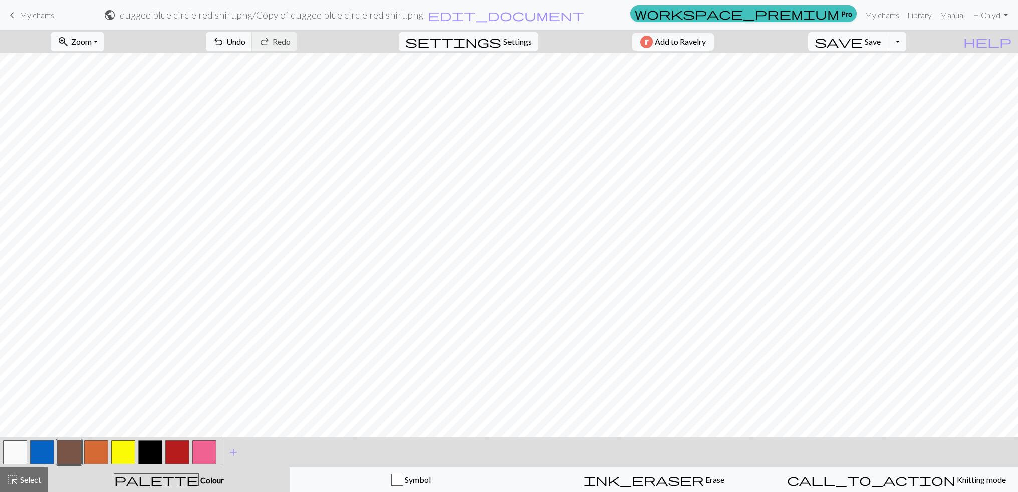
click at [71, 454] on button "button" at bounding box center [69, 453] width 24 height 24
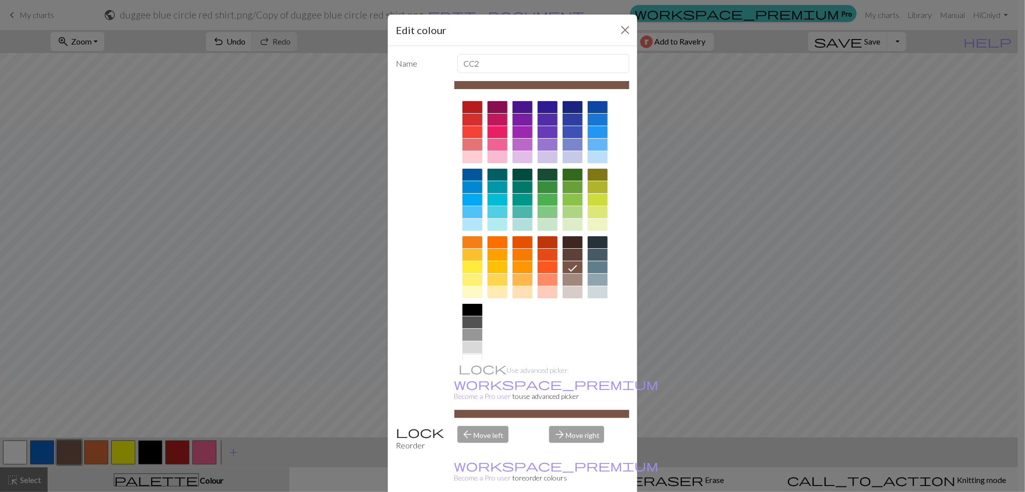
scroll to position [17, 0]
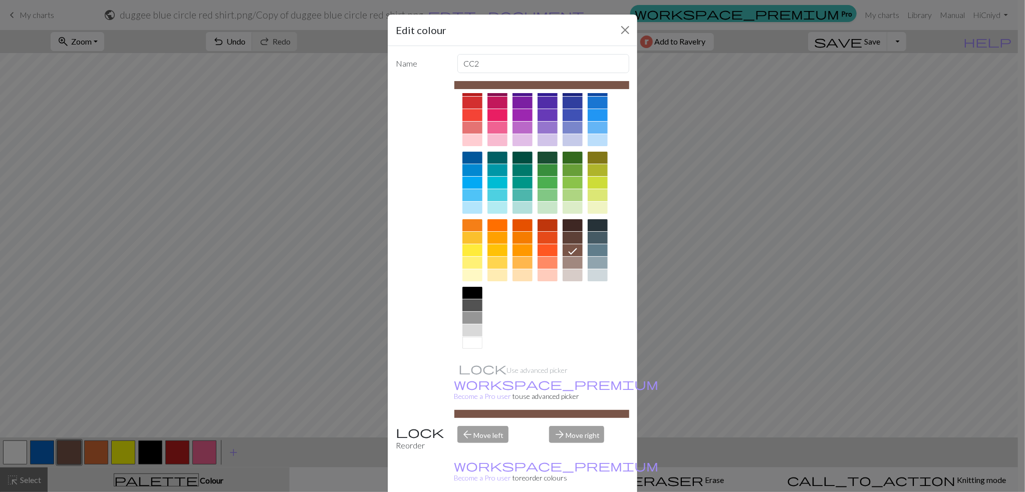
click at [517, 414] on div at bounding box center [541, 414] width 175 height 8
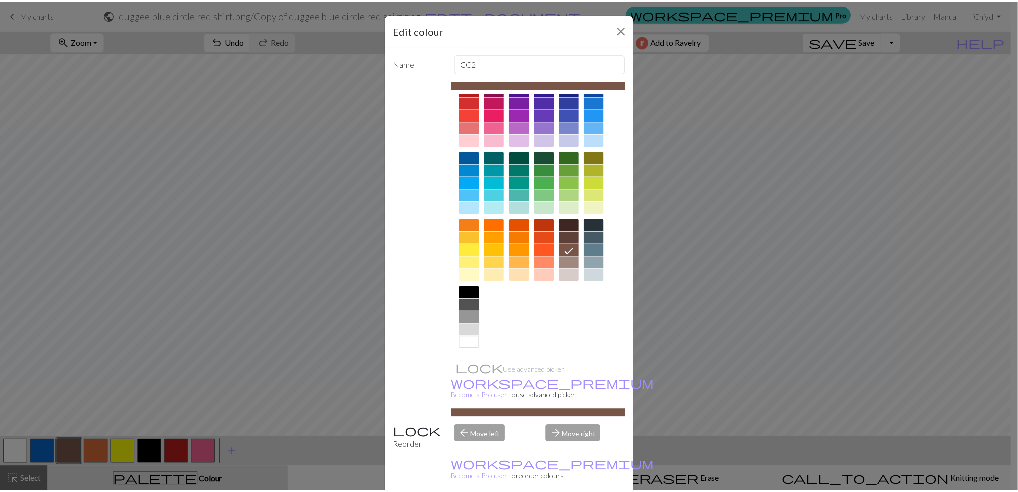
scroll to position [0, 0]
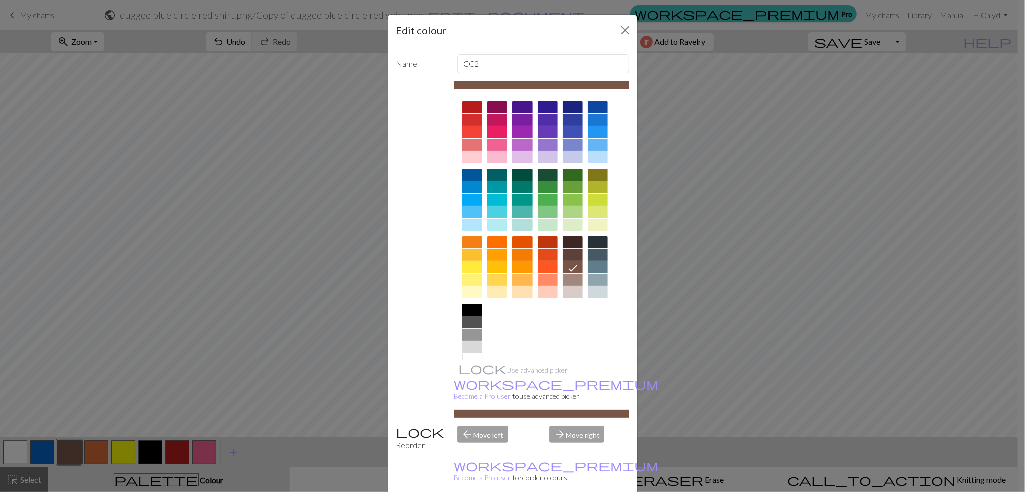
click at [517, 86] on div at bounding box center [541, 85] width 175 height 8
click at [623, 26] on button "Close" at bounding box center [625, 30] width 16 height 16
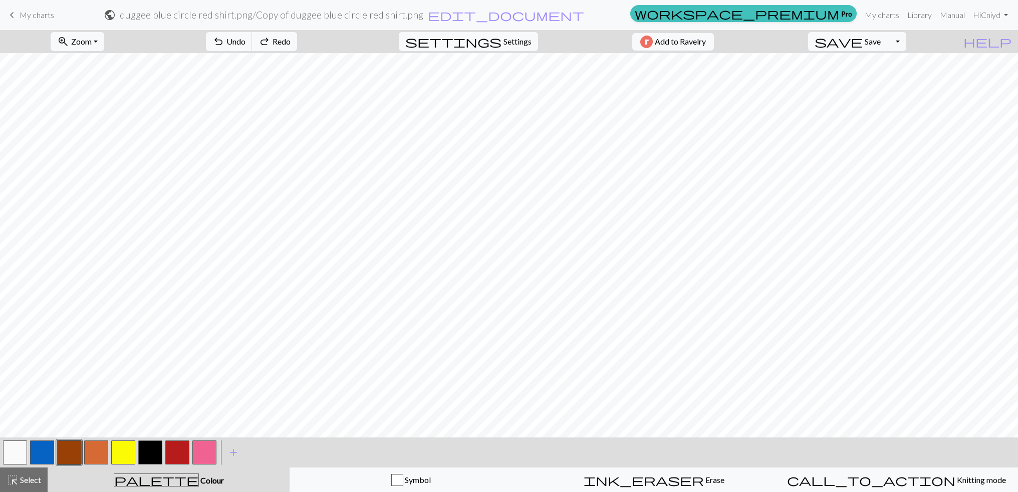
click at [91, 459] on button "button" at bounding box center [96, 453] width 24 height 24
click at [67, 457] on button "button" at bounding box center [69, 453] width 24 height 24
click at [97, 449] on button "button" at bounding box center [96, 453] width 24 height 24
click at [148, 455] on button "button" at bounding box center [150, 453] width 24 height 24
click at [147, 451] on button "button" at bounding box center [150, 453] width 24 height 24
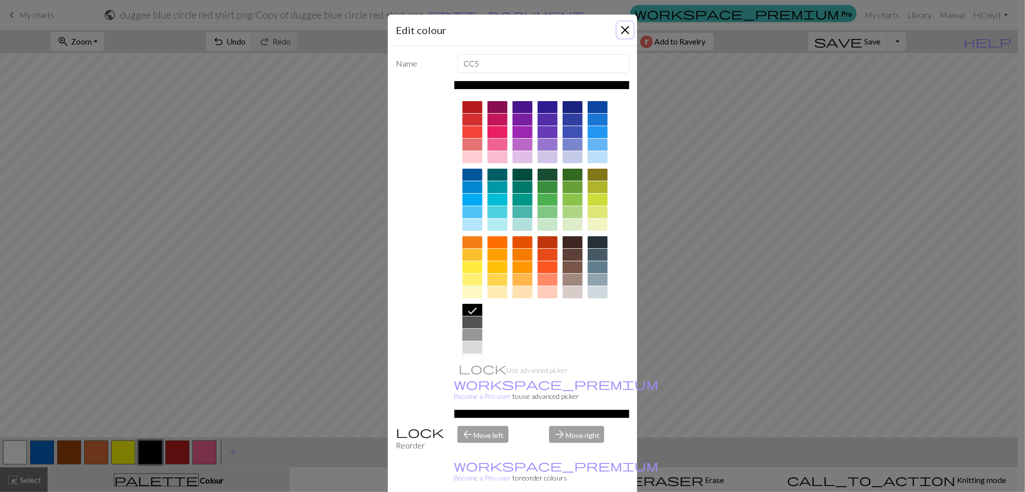
click at [620, 31] on button "Close" at bounding box center [625, 30] width 16 height 16
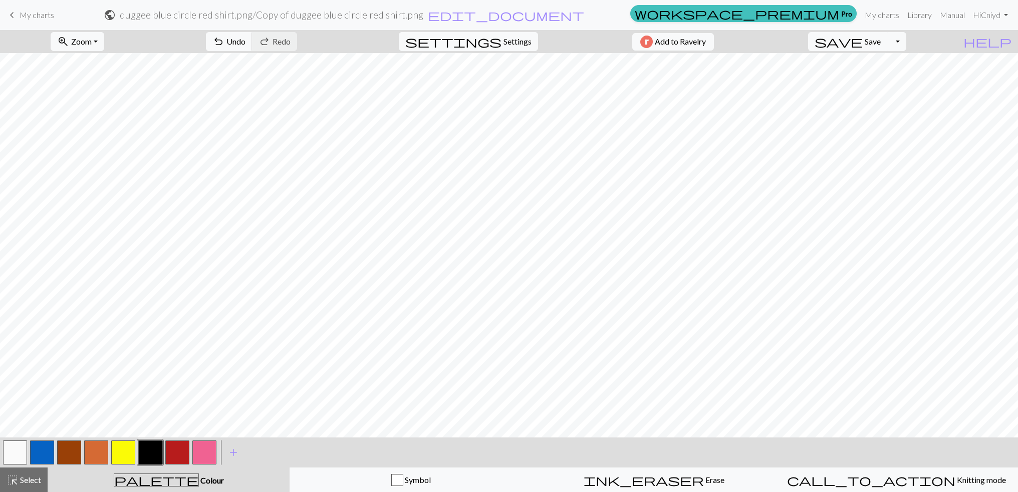
click at [92, 451] on button "button" at bounding box center [96, 453] width 24 height 24
click at [177, 453] on button "button" at bounding box center [177, 453] width 24 height 24
click at [87, 451] on button "button" at bounding box center [96, 453] width 24 height 24
drag, startPoint x: 175, startPoint y: 452, endPoint x: 190, endPoint y: 438, distance: 20.2
click at [176, 451] on button "button" at bounding box center [177, 453] width 24 height 24
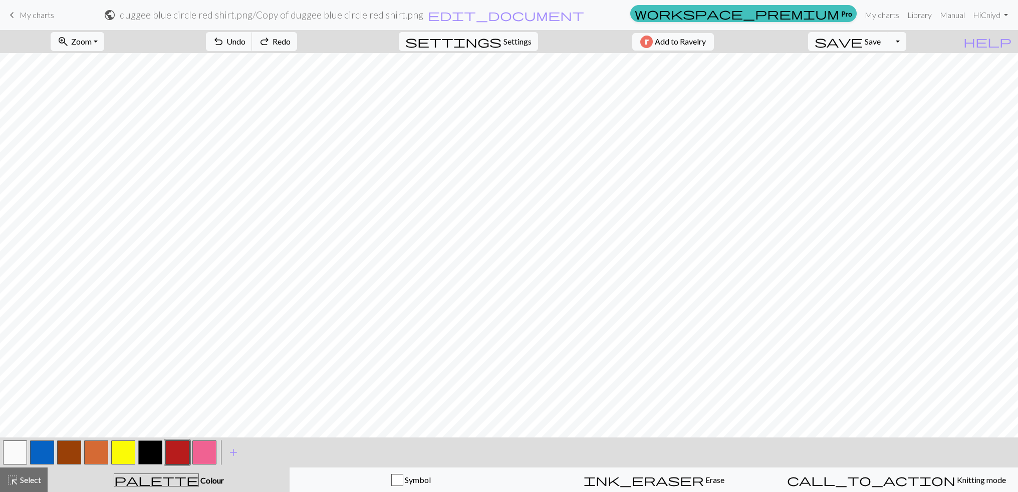
click at [83, 451] on div at bounding box center [96, 452] width 27 height 27
drag, startPoint x: 97, startPoint y: 456, endPoint x: 115, endPoint y: 442, distance: 23.5
click at [98, 455] on button "button" at bounding box center [96, 453] width 24 height 24
click at [68, 453] on button "button" at bounding box center [69, 453] width 24 height 24
click at [128, 453] on button "button" at bounding box center [123, 453] width 24 height 24
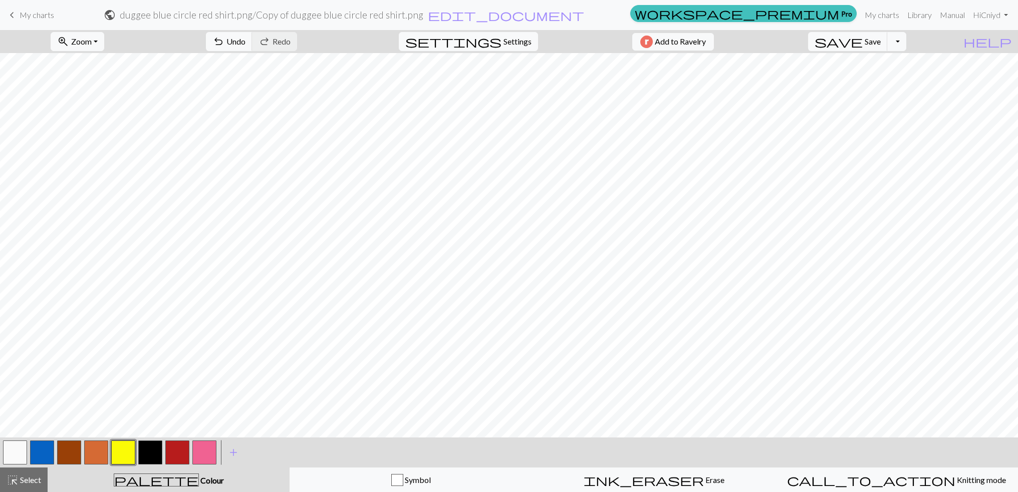
click at [91, 458] on button "button" at bounding box center [96, 453] width 24 height 24
click at [175, 450] on button "button" at bounding box center [177, 453] width 24 height 24
click at [95, 456] on button "button" at bounding box center [96, 453] width 24 height 24
click at [182, 451] on button "button" at bounding box center [177, 453] width 24 height 24
click at [152, 451] on button "button" at bounding box center [150, 453] width 24 height 24
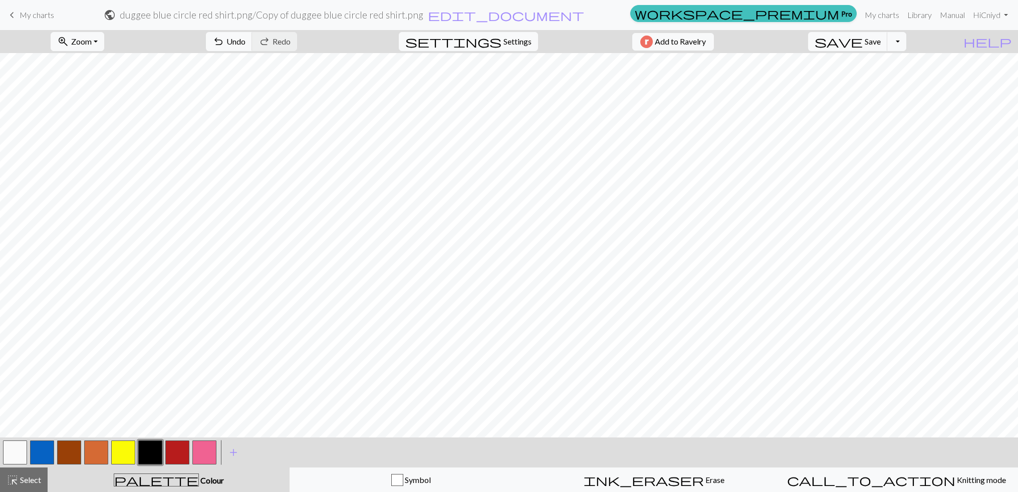
click at [94, 451] on button "button" at bounding box center [96, 453] width 24 height 24
click at [145, 456] on button "button" at bounding box center [150, 453] width 24 height 24
click at [128, 453] on button "button" at bounding box center [123, 453] width 24 height 24
drag, startPoint x: 76, startPoint y: 457, endPoint x: 89, endPoint y: 442, distance: 19.5
click at [79, 452] on button "button" at bounding box center [69, 453] width 24 height 24
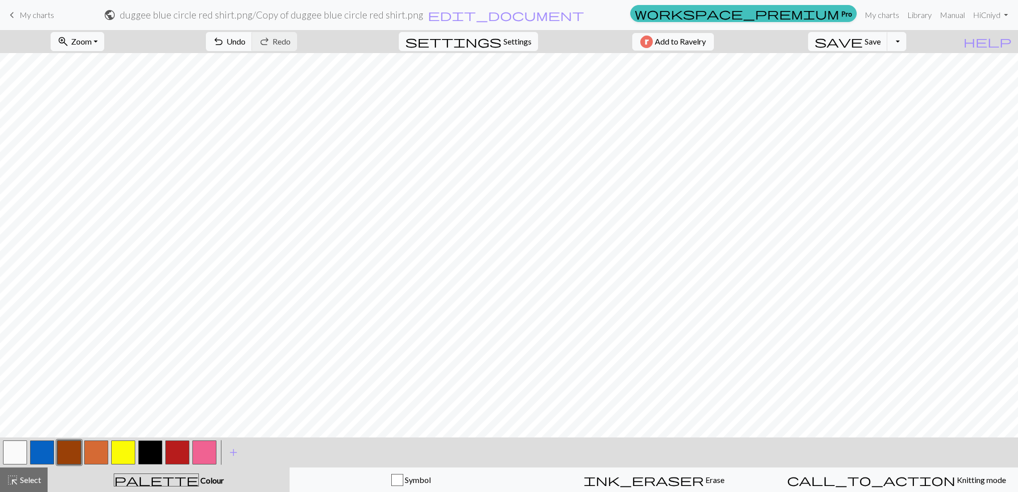
click at [126, 449] on button "button" at bounding box center [123, 453] width 24 height 24
drag, startPoint x: 61, startPoint y: 453, endPoint x: 72, endPoint y: 441, distance: 16.3
click at [62, 453] on button "button" at bounding box center [69, 453] width 24 height 24
click at [72, 450] on button "button" at bounding box center [69, 453] width 24 height 24
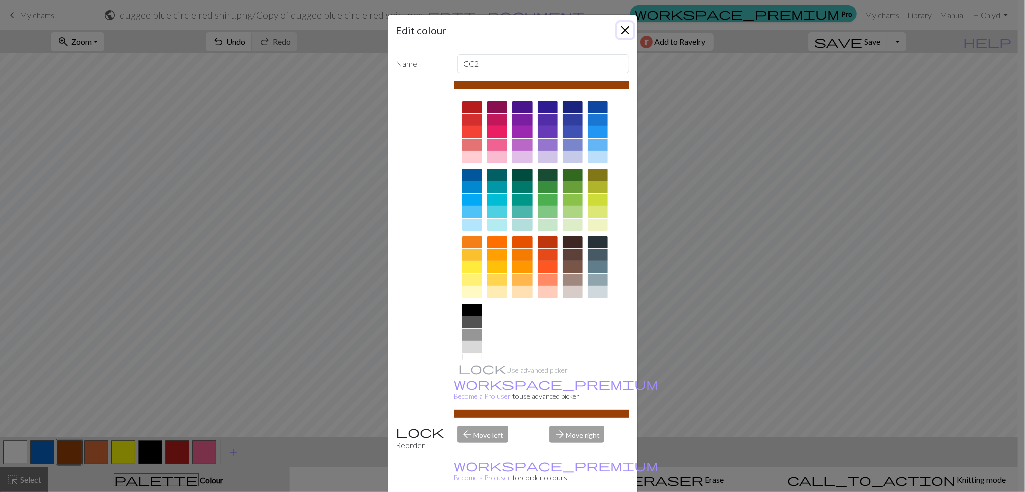
click at [618, 25] on button "Close" at bounding box center [625, 30] width 16 height 16
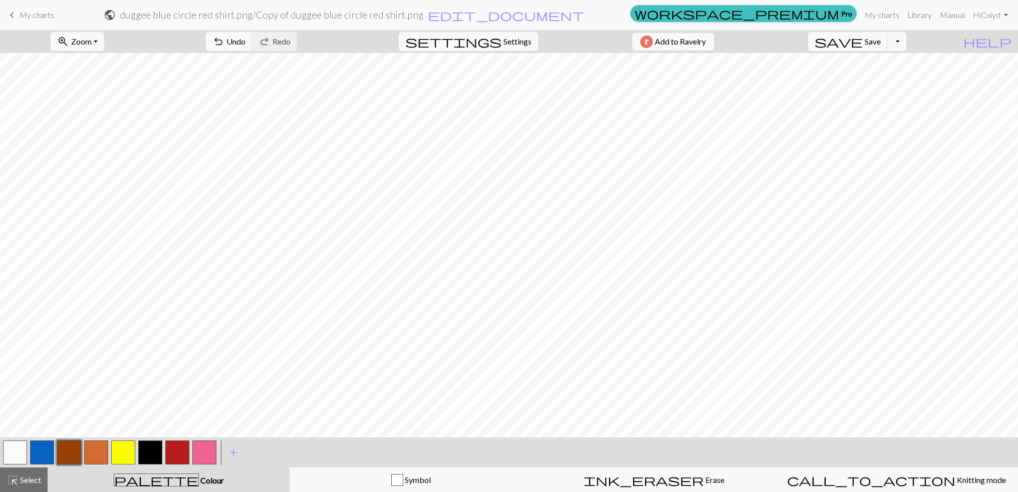
click at [130, 447] on button "button" at bounding box center [123, 453] width 24 height 24
drag, startPoint x: 39, startPoint y: 462, endPoint x: 58, endPoint y: 451, distance: 22.0
click at [39, 462] on button "button" at bounding box center [42, 453] width 24 height 24
click at [42, 452] on button "button" at bounding box center [42, 453] width 24 height 24
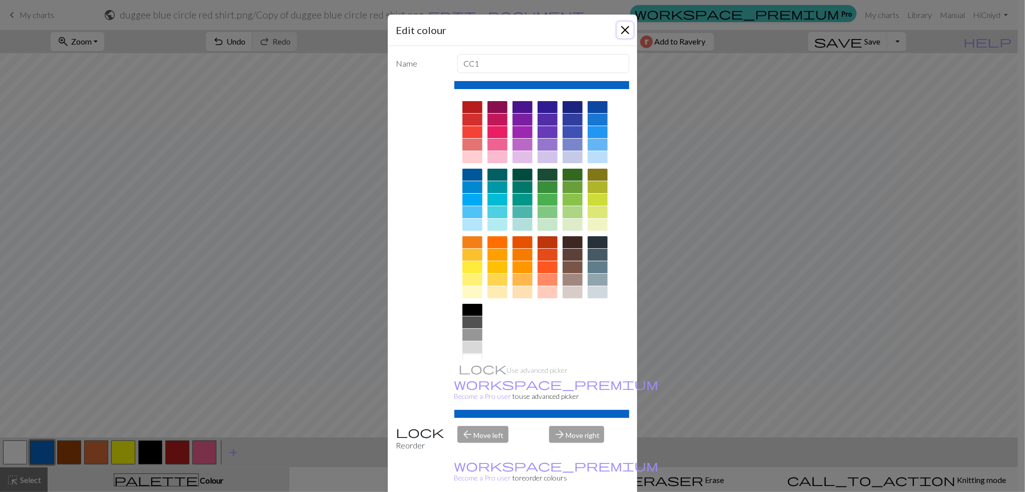
click at [621, 28] on button "Close" at bounding box center [625, 30] width 16 height 16
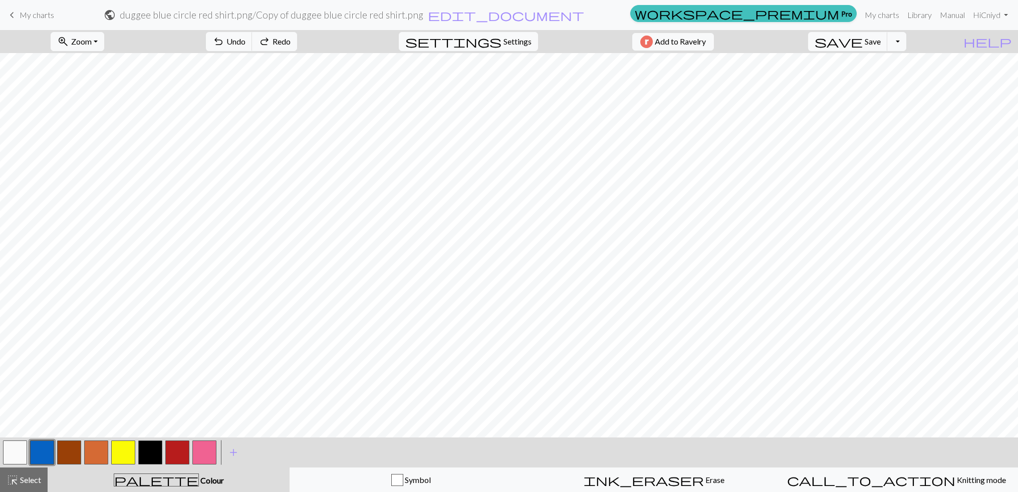
click at [176, 455] on button "button" at bounding box center [177, 453] width 24 height 24
drag, startPoint x: 83, startPoint y: 449, endPoint x: 89, endPoint y: 446, distance: 6.5
click at [89, 446] on div at bounding box center [96, 452] width 27 height 27
drag, startPoint x: 91, startPoint y: 449, endPoint x: 104, endPoint y: 438, distance: 17.8
click at [92, 449] on button "button" at bounding box center [96, 453] width 24 height 24
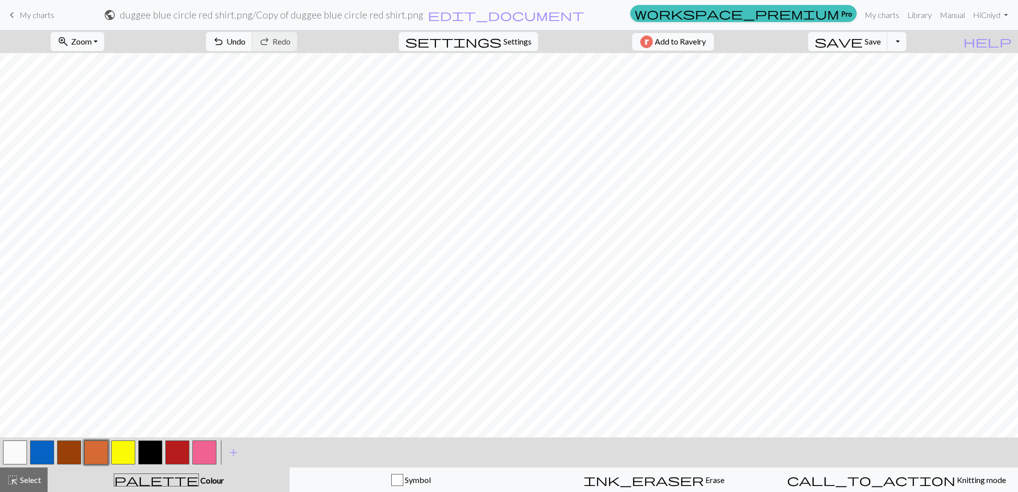
drag, startPoint x: 123, startPoint y: 447, endPoint x: 138, endPoint y: 440, distance: 16.8
click at [124, 447] on button "button" at bounding box center [123, 453] width 24 height 24
click at [122, 448] on button "button" at bounding box center [123, 453] width 24 height 24
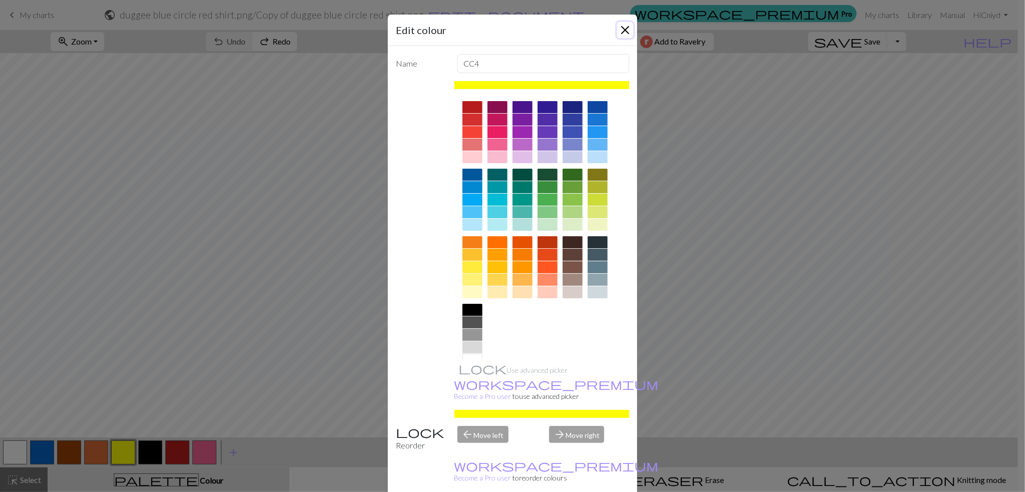
click at [618, 28] on button "Close" at bounding box center [625, 30] width 16 height 16
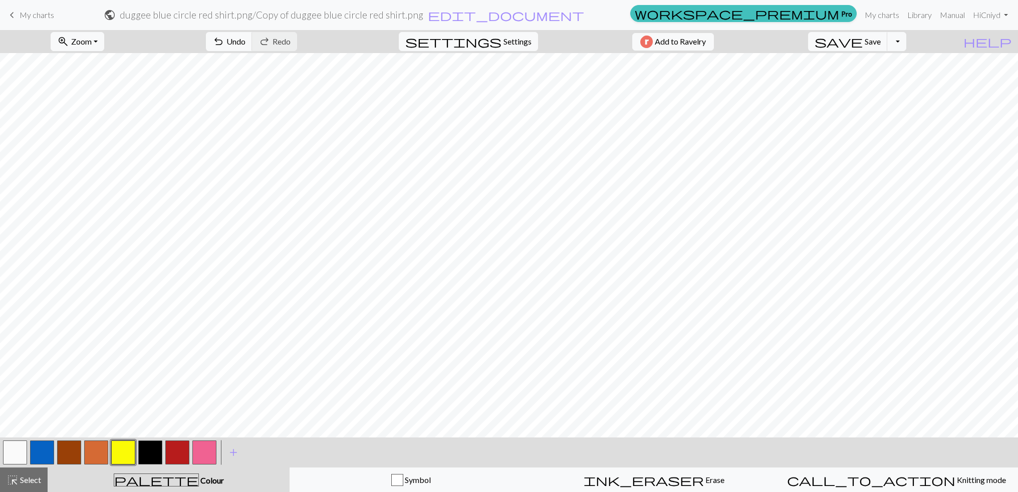
click at [44, 459] on button "button" at bounding box center [42, 453] width 24 height 24
click at [171, 456] on button "button" at bounding box center [177, 453] width 24 height 24
click at [89, 460] on button "button" at bounding box center [96, 453] width 24 height 24
click at [147, 453] on button "button" at bounding box center [150, 453] width 24 height 24
click at [101, 454] on button "button" at bounding box center [96, 453] width 24 height 24
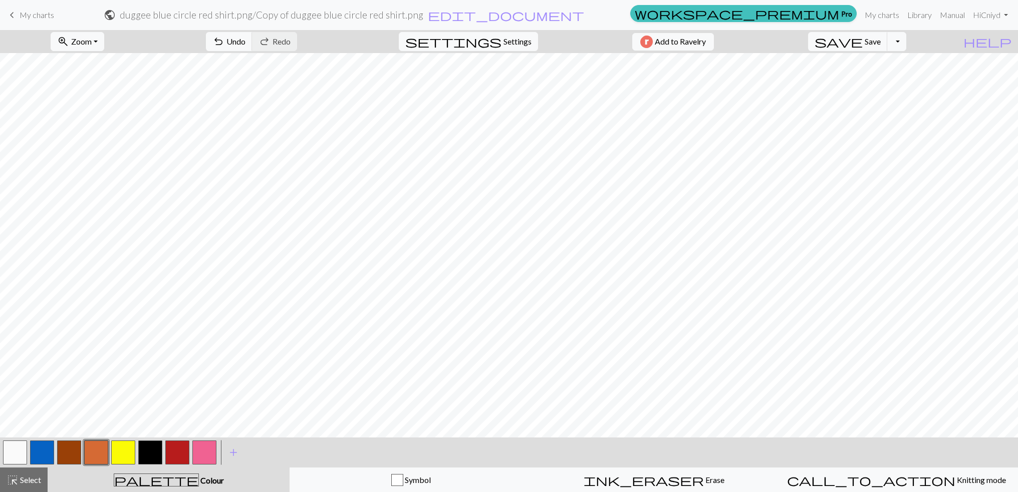
click at [150, 450] on button "button" at bounding box center [150, 453] width 24 height 24
click at [208, 449] on button "button" at bounding box center [204, 453] width 24 height 24
click at [266, 44] on span "redo" at bounding box center [264, 42] width 12 height 14
click at [897, 40] on button "Toggle Dropdown" at bounding box center [896, 41] width 19 height 19
click at [792, 83] on button "save_alt Download" at bounding box center [822, 80] width 165 height 16
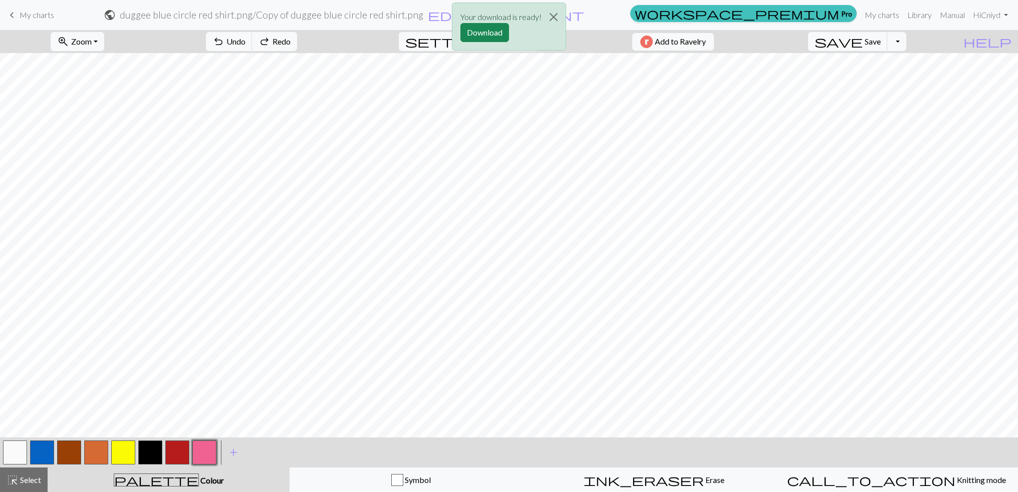
drag, startPoint x: 100, startPoint y: 454, endPoint x: 113, endPoint y: 442, distance: 18.4
click at [100, 454] on button "button" at bounding box center [96, 453] width 24 height 24
drag, startPoint x: 180, startPoint y: 451, endPoint x: 187, endPoint y: 443, distance: 11.0
click at [180, 451] on button "button" at bounding box center [177, 453] width 24 height 24
click at [202, 447] on button "button" at bounding box center [204, 453] width 24 height 24
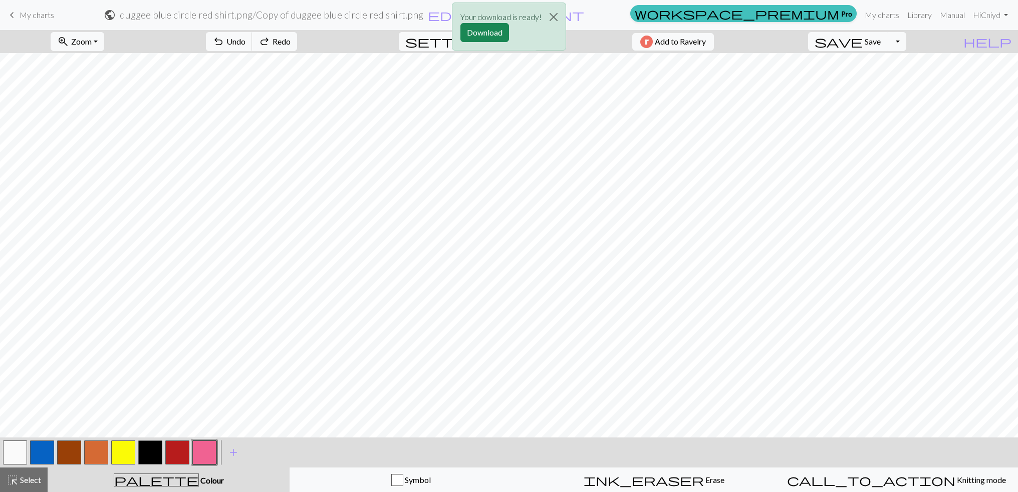
click at [18, 452] on button "button" at bounding box center [15, 453] width 24 height 24
click at [72, 458] on button "button" at bounding box center [69, 453] width 24 height 24
click at [154, 448] on button "button" at bounding box center [150, 453] width 24 height 24
click at [68, 453] on button "button" at bounding box center [69, 453] width 24 height 24
click at [495, 31] on button "Download" at bounding box center [484, 32] width 49 height 19
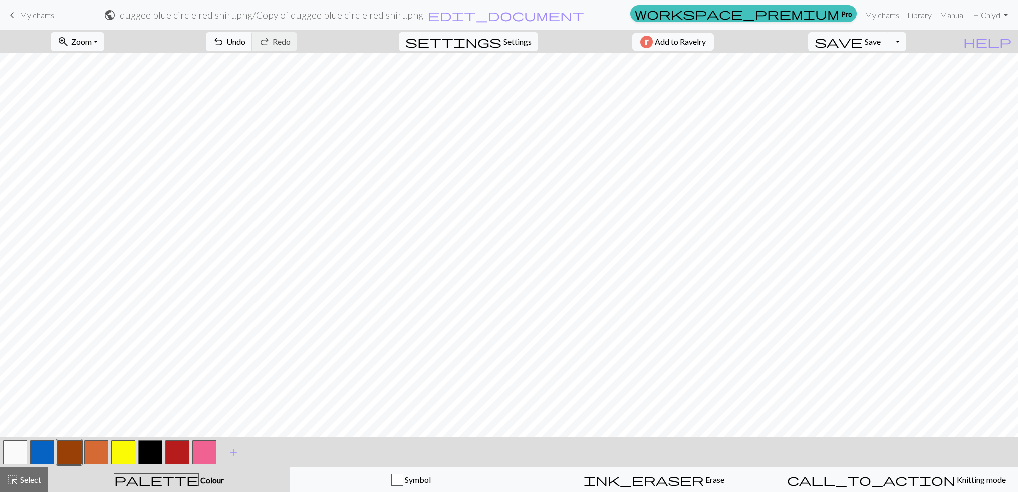
click at [18, 456] on button "button" at bounding box center [15, 453] width 24 height 24
click at [74, 452] on button "button" at bounding box center [69, 453] width 24 height 24
click at [10, 457] on button "button" at bounding box center [15, 453] width 24 height 24
click at [74, 457] on button "button" at bounding box center [69, 453] width 24 height 24
click at [14, 456] on button "button" at bounding box center [15, 453] width 24 height 24
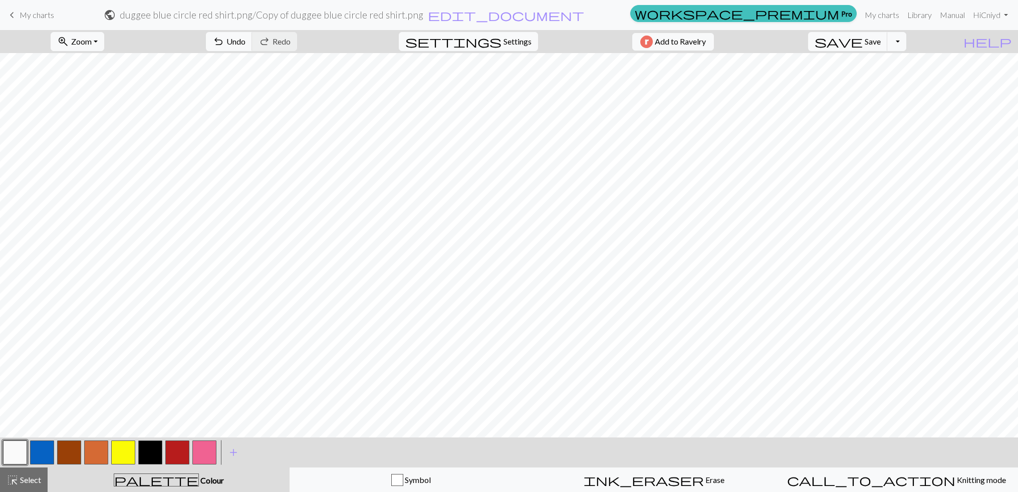
click at [146, 454] on button "button" at bounding box center [150, 453] width 24 height 24
click at [24, 441] on button "button" at bounding box center [15, 453] width 24 height 24
click at [5, 447] on button "button" at bounding box center [15, 453] width 24 height 24
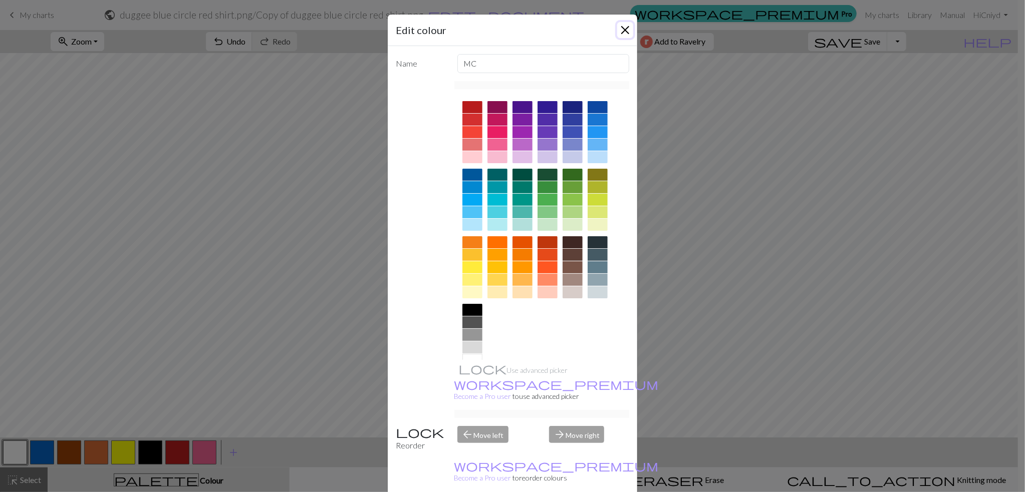
click at [621, 34] on button "Close" at bounding box center [625, 30] width 16 height 16
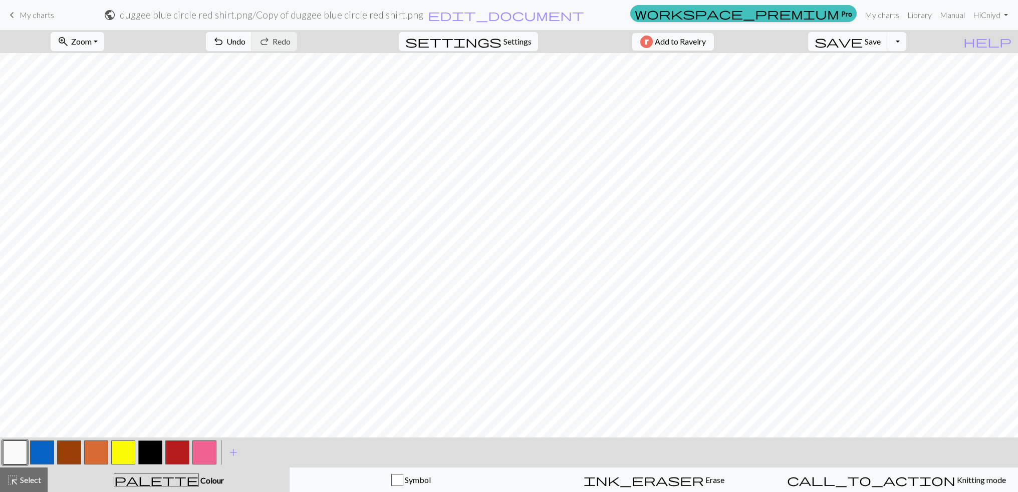
drag, startPoint x: 157, startPoint y: 447, endPoint x: 163, endPoint y: 444, distance: 6.5
click at [157, 447] on button "button" at bounding box center [150, 453] width 24 height 24
click at [66, 456] on button "button" at bounding box center [69, 453] width 24 height 24
drag, startPoint x: 18, startPoint y: 455, endPoint x: 30, endPoint y: 445, distance: 15.6
click at [19, 453] on button "button" at bounding box center [15, 453] width 24 height 24
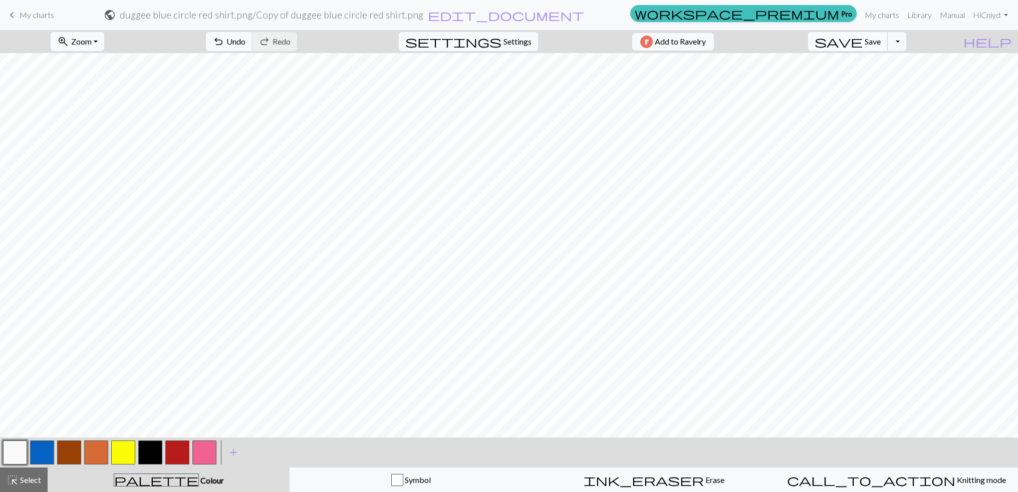
click at [841, 46] on span "save" at bounding box center [838, 42] width 48 height 14
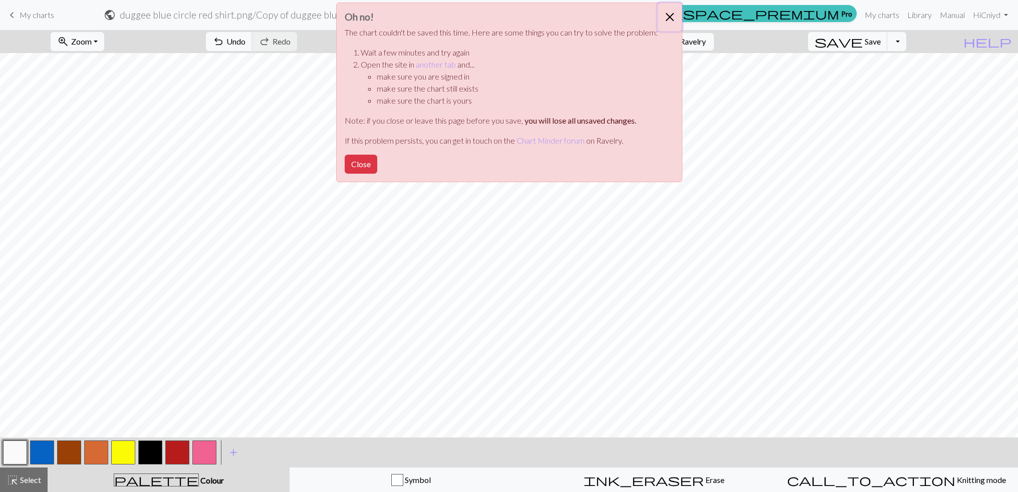
click at [668, 16] on button "Close" at bounding box center [670, 17] width 24 height 28
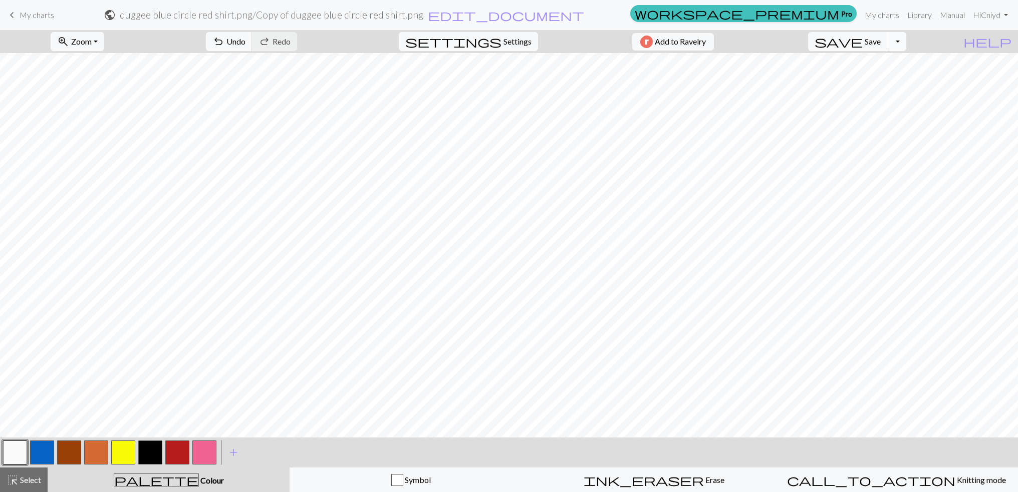
click at [895, 41] on button "Toggle Dropdown" at bounding box center [896, 41] width 19 height 19
click at [819, 62] on span "file_copy" at bounding box center [802, 64] width 108 height 14
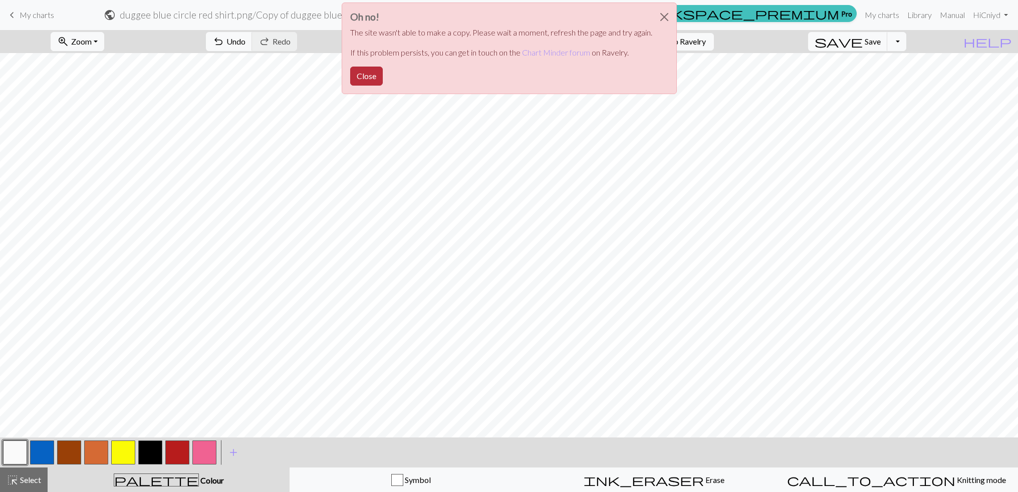
click at [364, 78] on button "Close" at bounding box center [366, 76] width 33 height 19
